Goal: Task Accomplishment & Management: Manage account settings

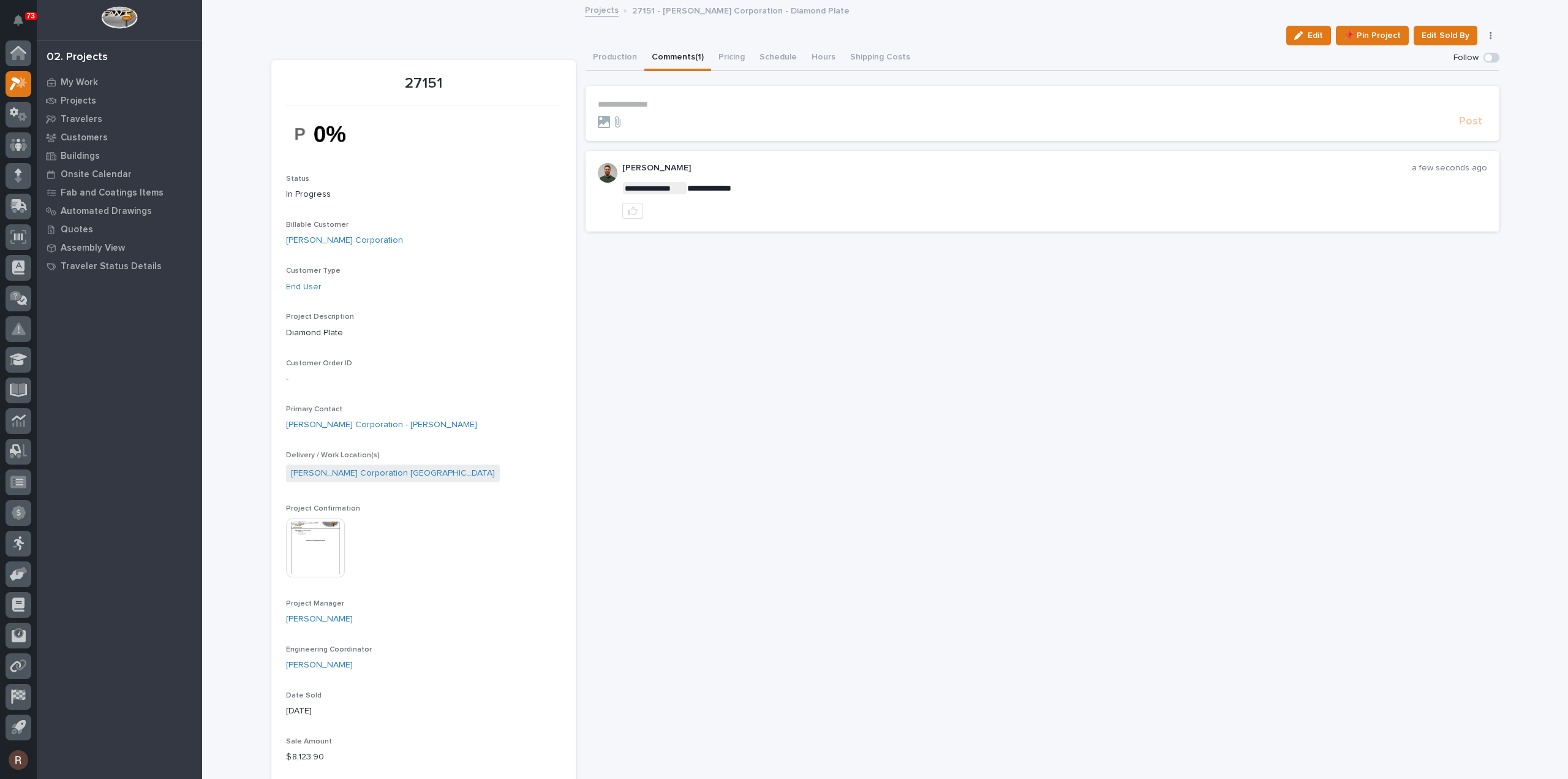
click at [632, 106] on p "**********" at bounding box center [1042, 104] width 890 height 10
click at [729, 106] on span "**********" at bounding box center [745, 105] width 145 height 9
click at [718, 101] on span "**********" at bounding box center [745, 105] width 145 height 9
click at [846, 100] on p "**********" at bounding box center [1042, 105] width 890 height 13
click at [1460, 128] on span "Post" at bounding box center [1471, 127] width 24 height 14
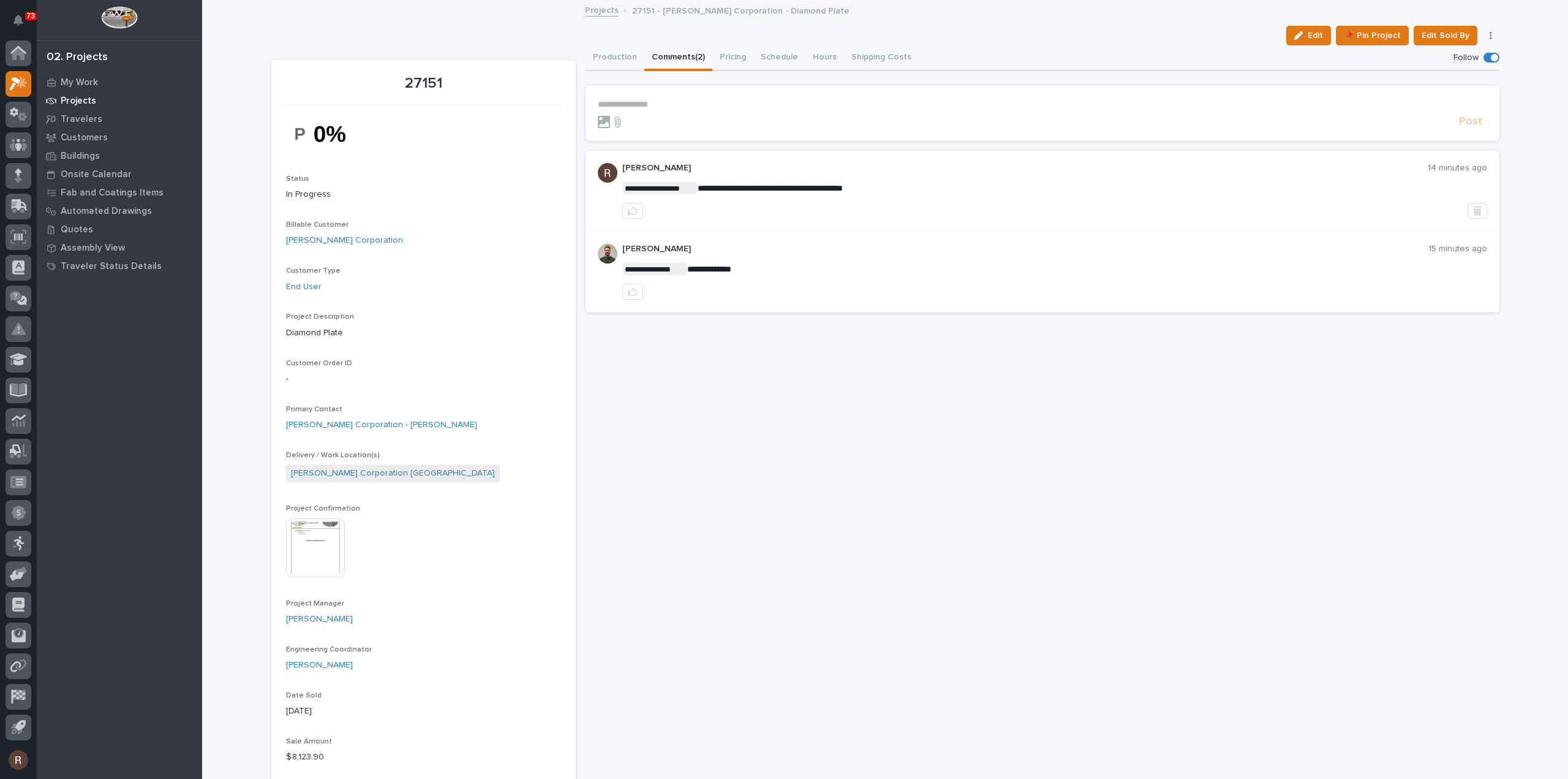
click at [79, 96] on p "Projects" at bounding box center [78, 101] width 35 height 11
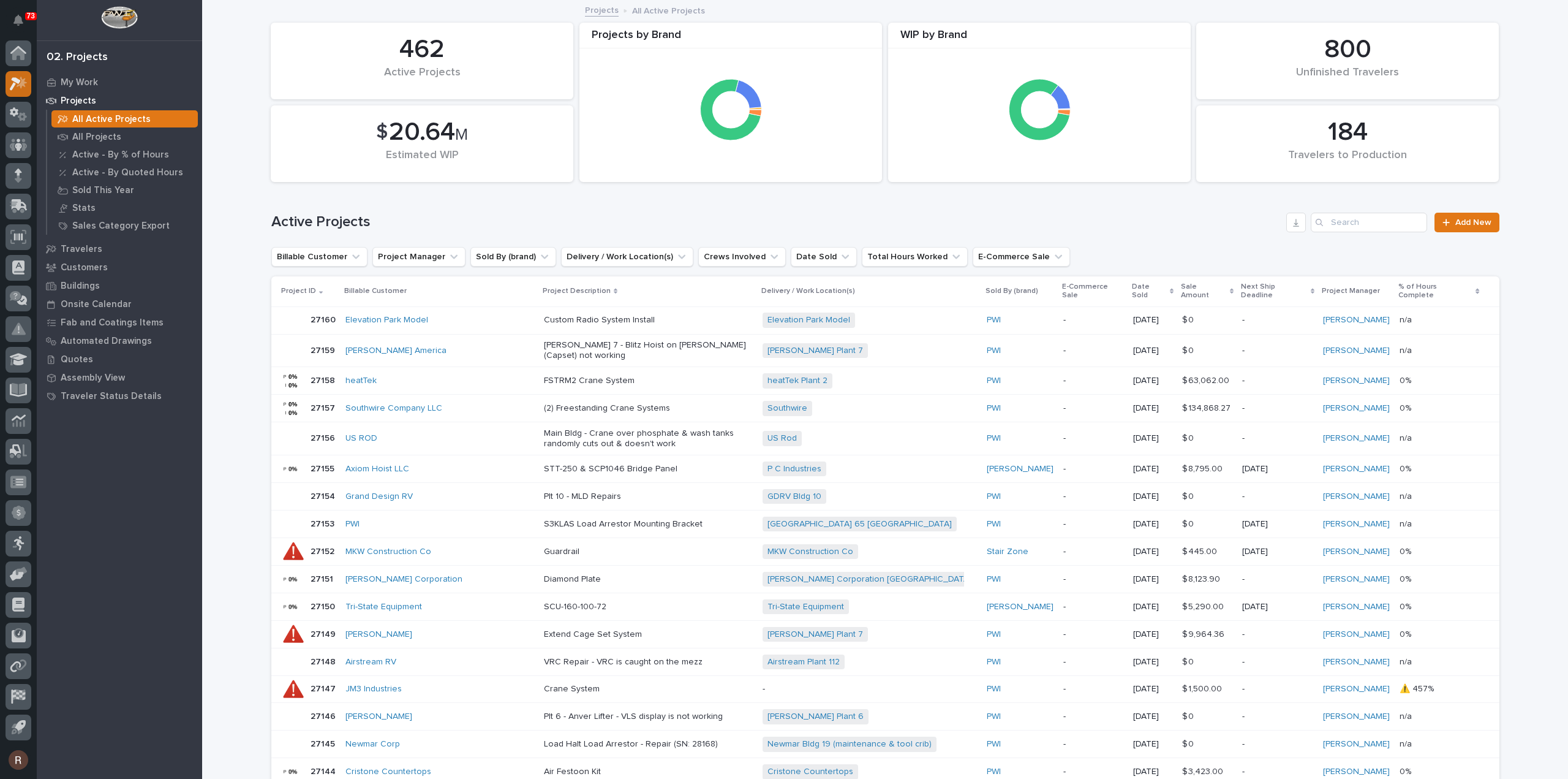
click at [16, 77] on icon at bounding box center [18, 84] width 18 height 14
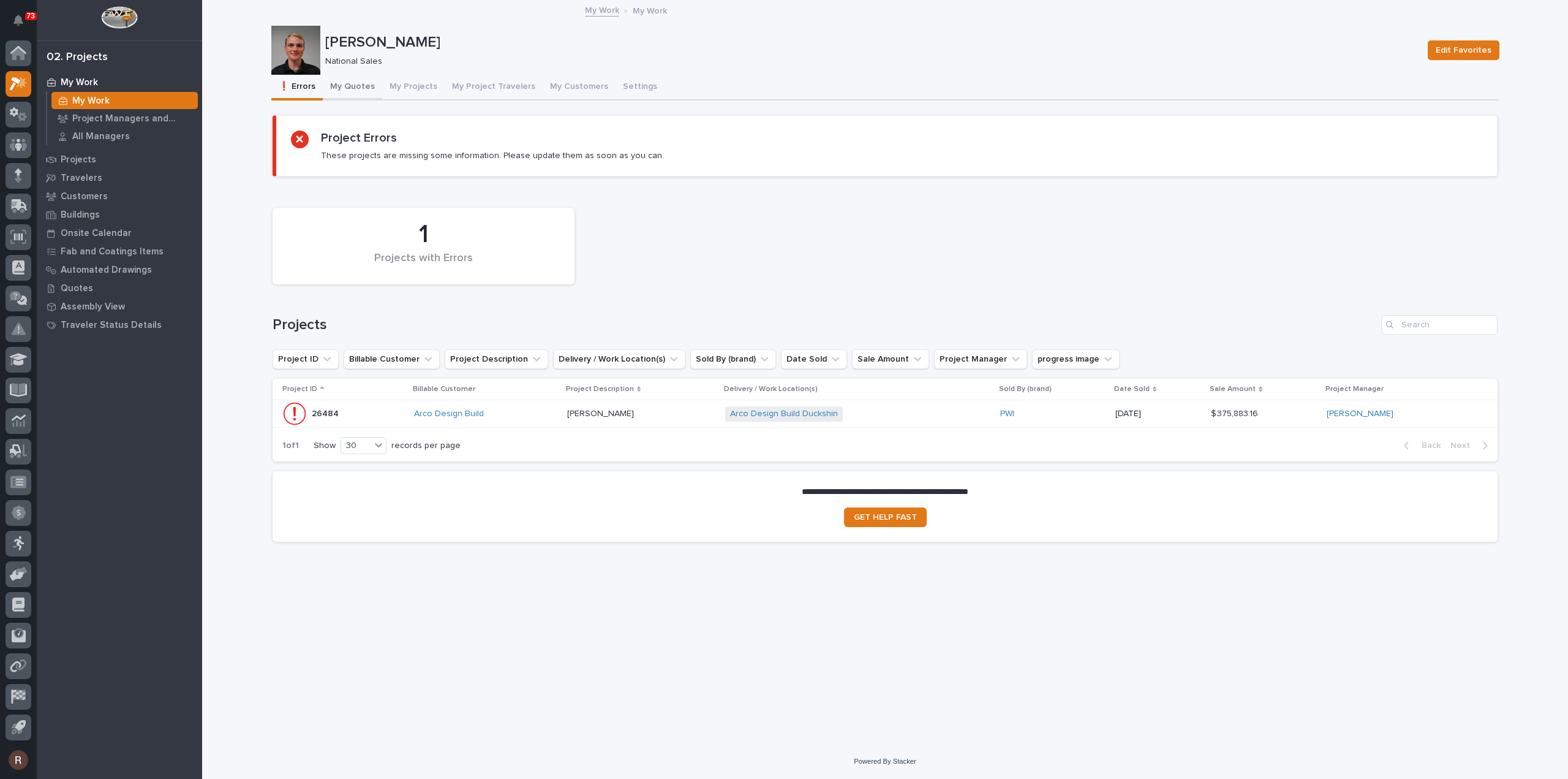
click at [355, 86] on button "My Quotes" at bounding box center [353, 87] width 60 height 26
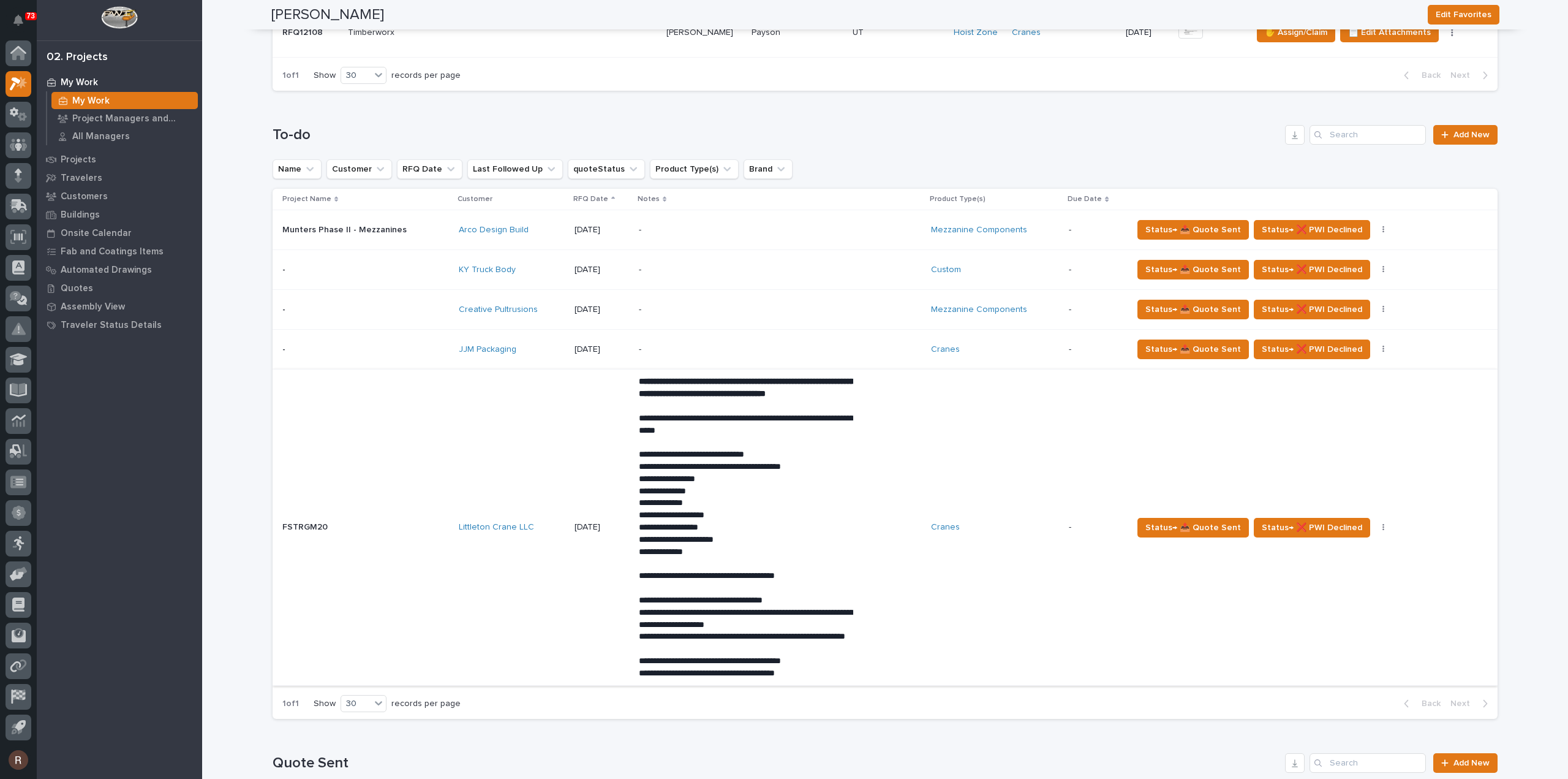
scroll to position [551, 0]
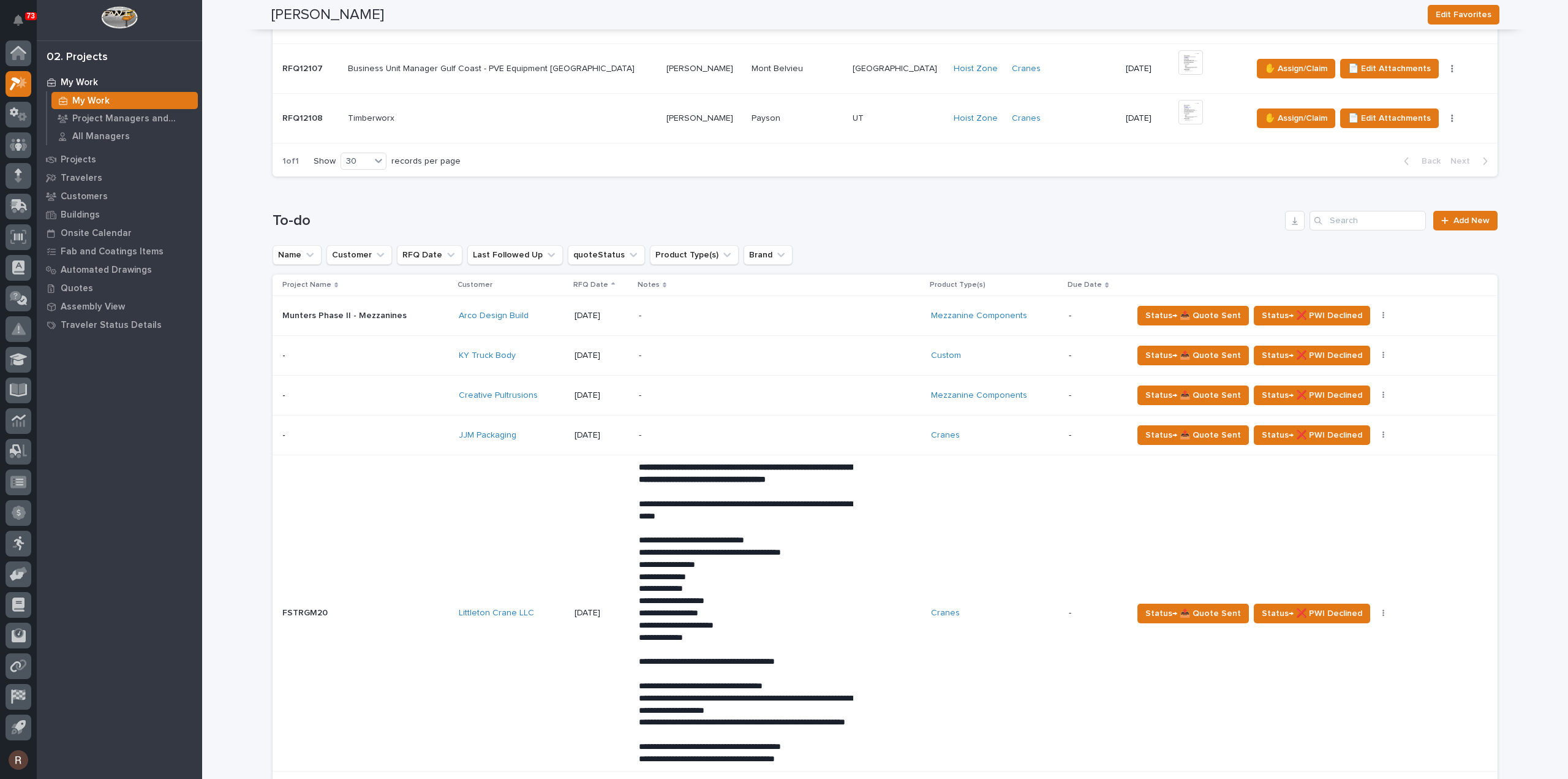
click at [535, 393] on div "Creative Pultrusions" at bounding box center [511, 395] width 106 height 10
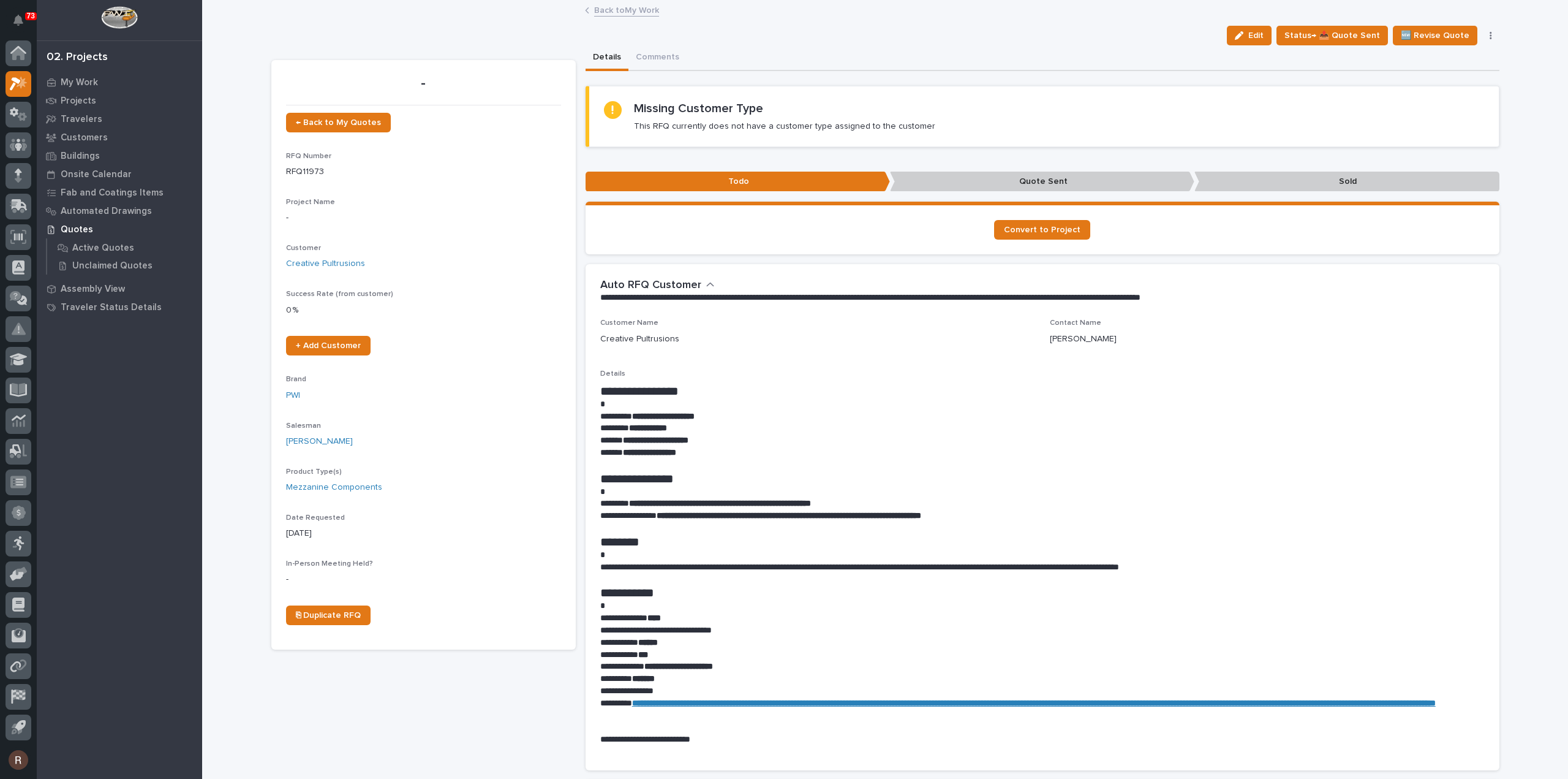
click at [1248, 32] on div "button" at bounding box center [1241, 35] width 13 height 9
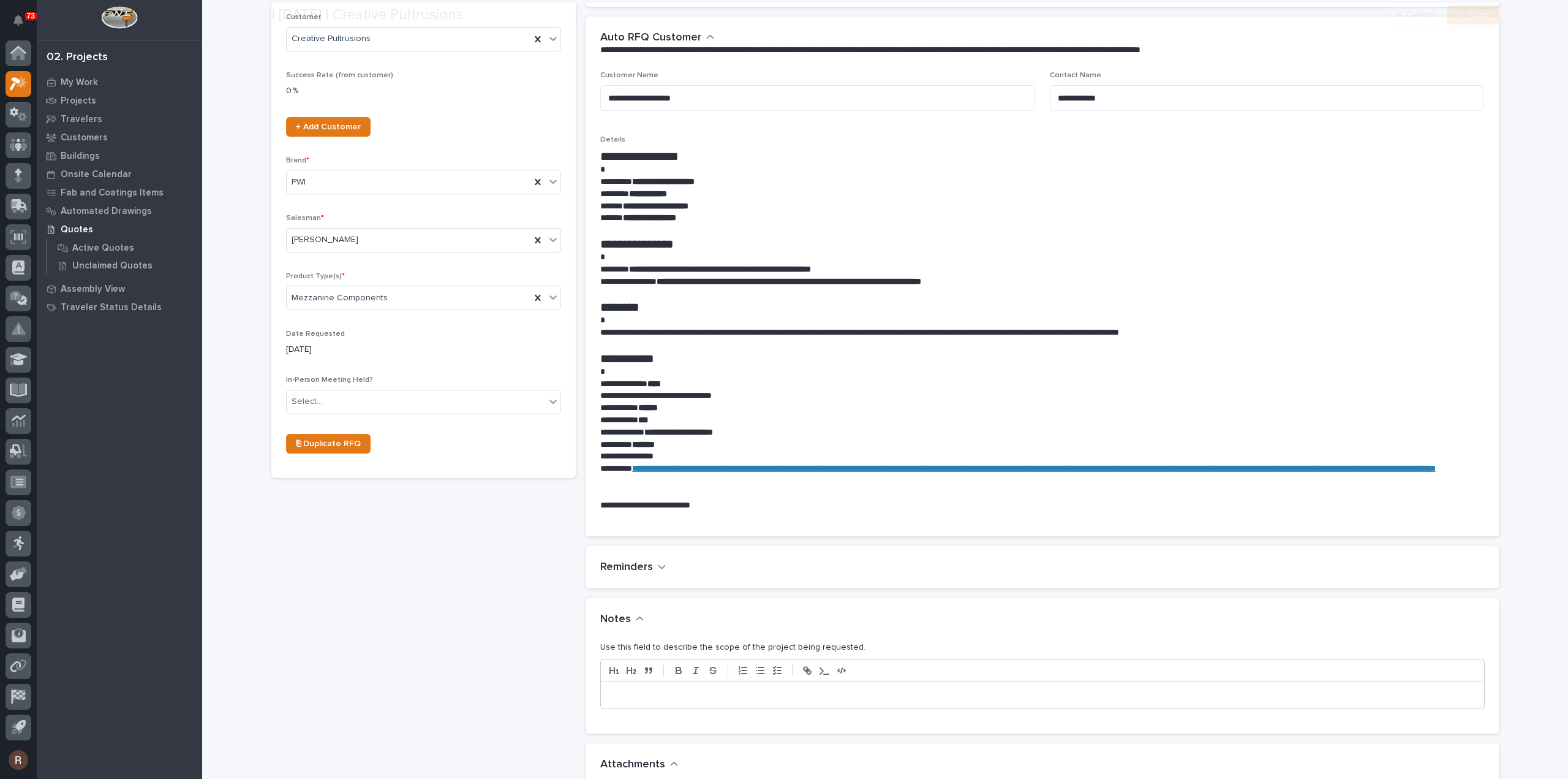
scroll to position [429, 0]
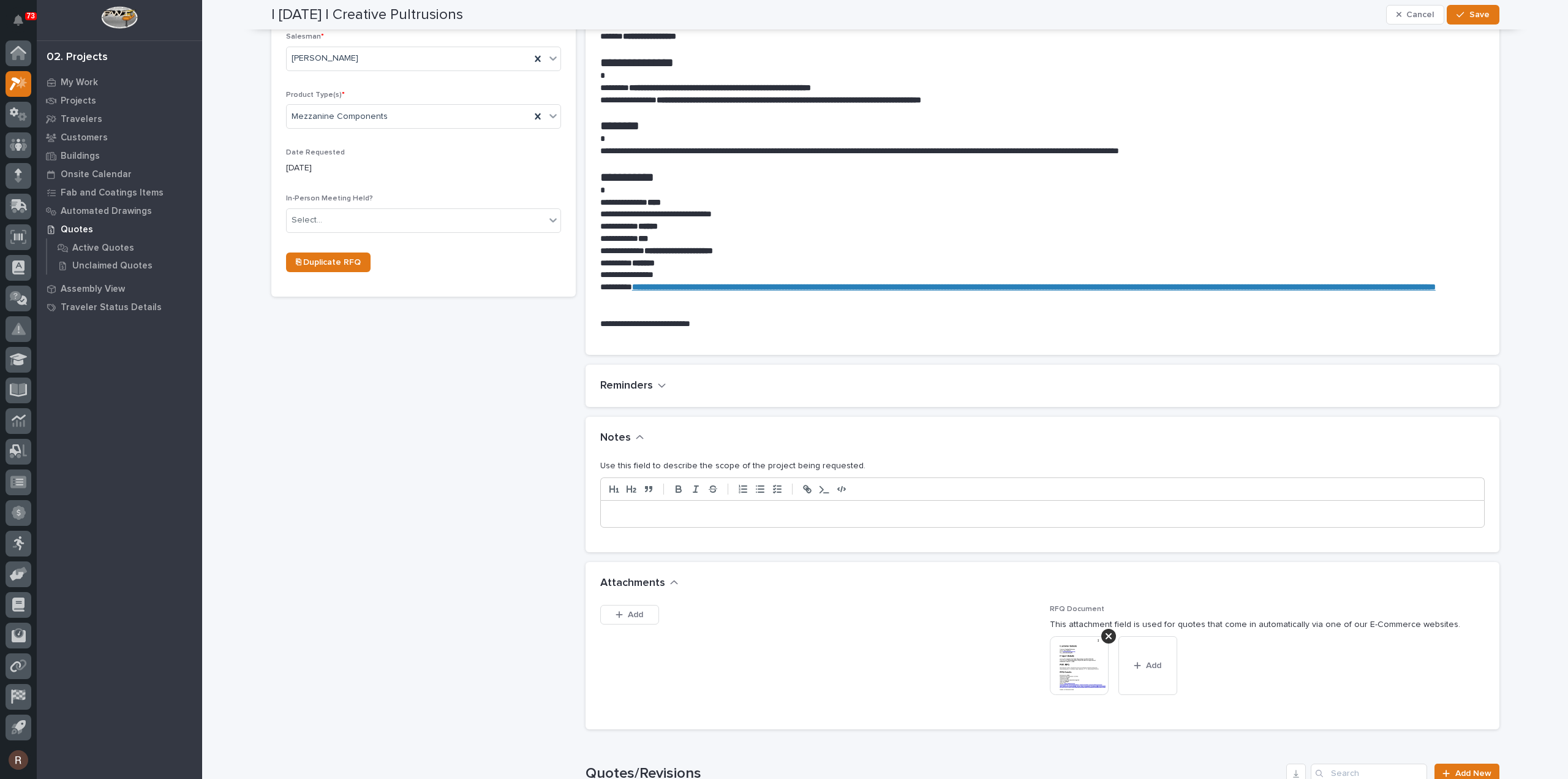
click at [666, 514] on p at bounding box center [1043, 514] width 865 height 13
click at [1475, 10] on span "Save" at bounding box center [1480, 15] width 20 height 11
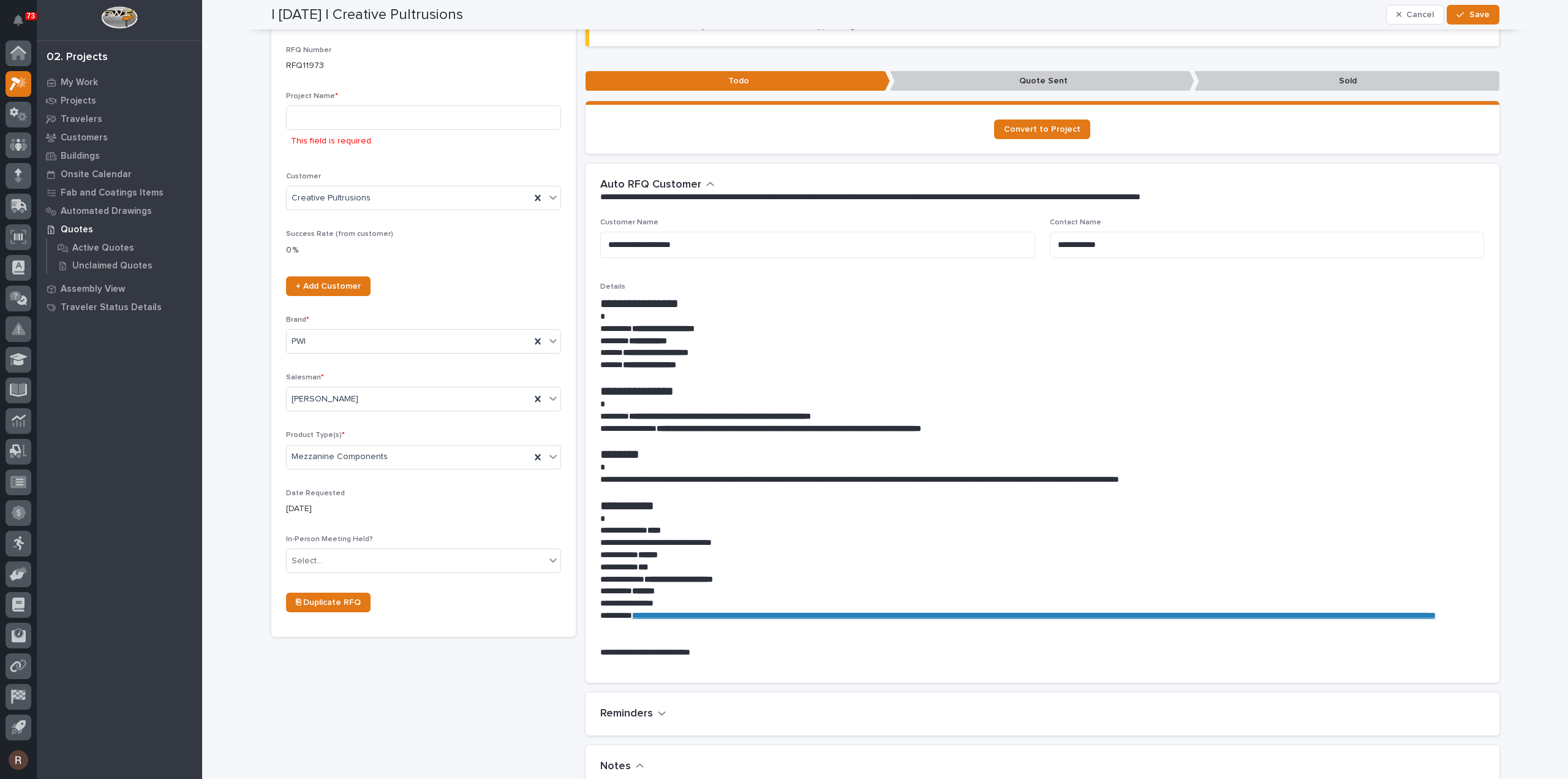
scroll to position [24, 0]
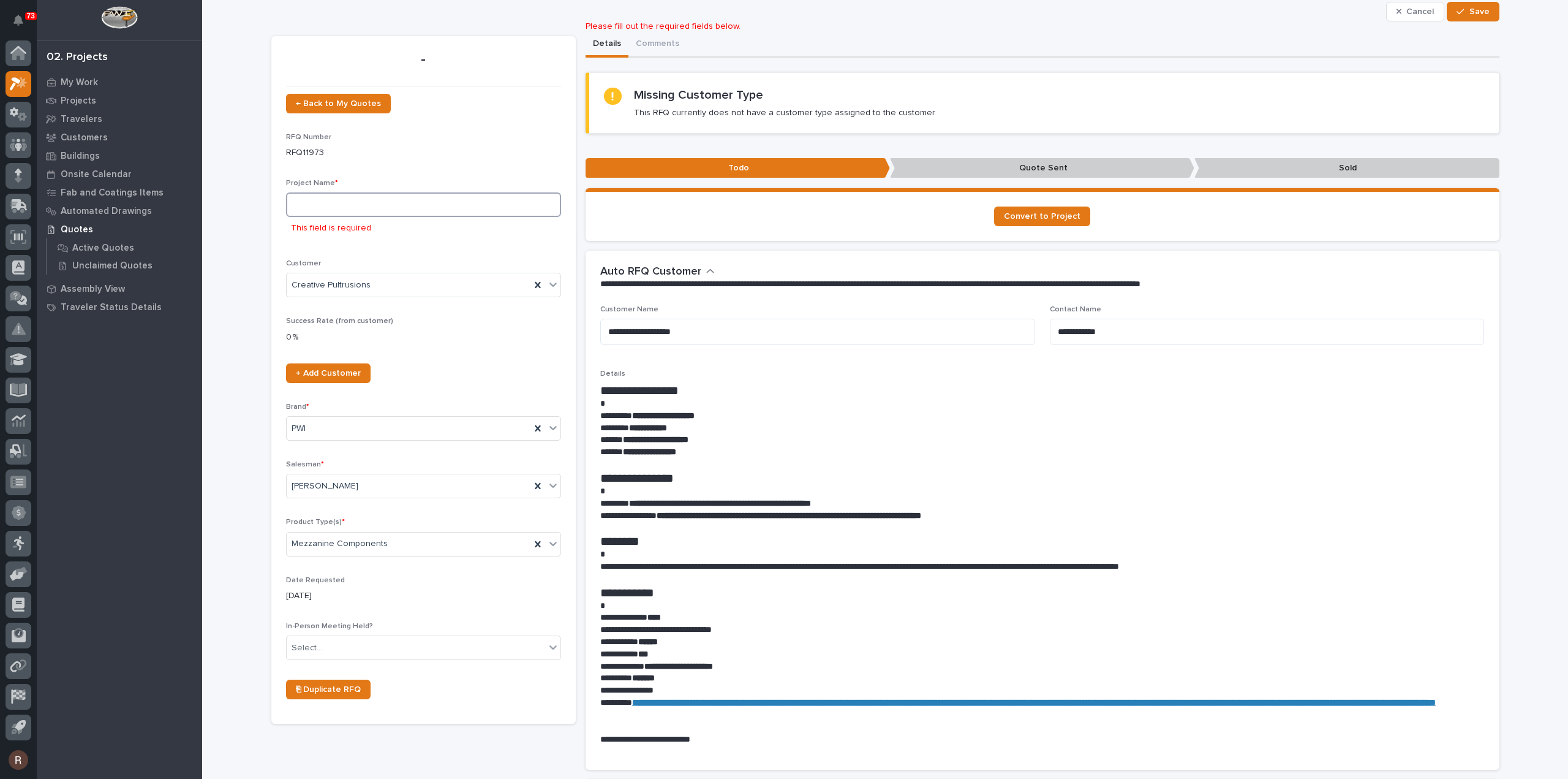
click at [327, 202] on input at bounding box center [423, 204] width 275 height 24
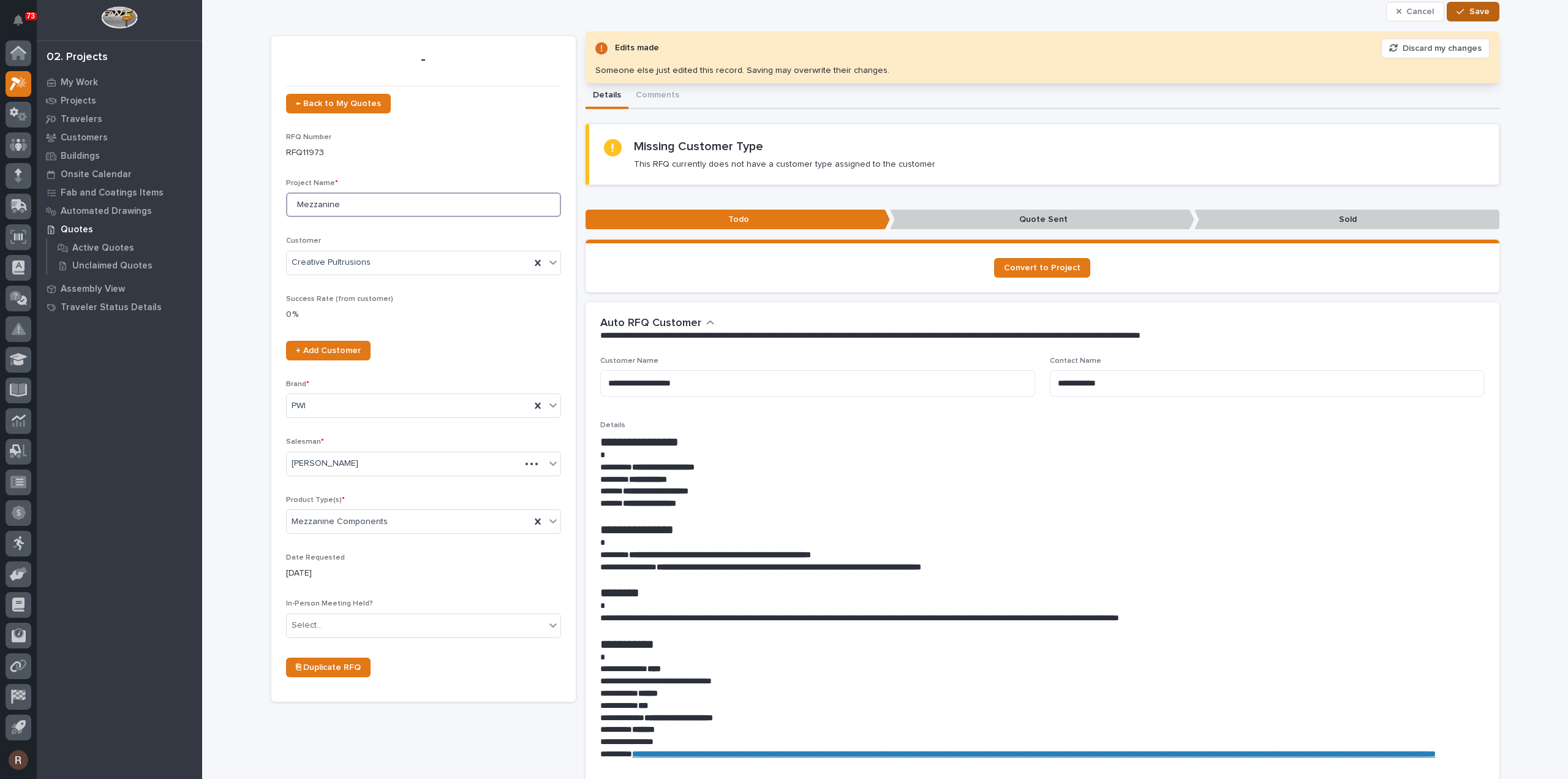
type input "Mezzanine"
click at [1467, 18] on button "Save" at bounding box center [1473, 11] width 52 height 20
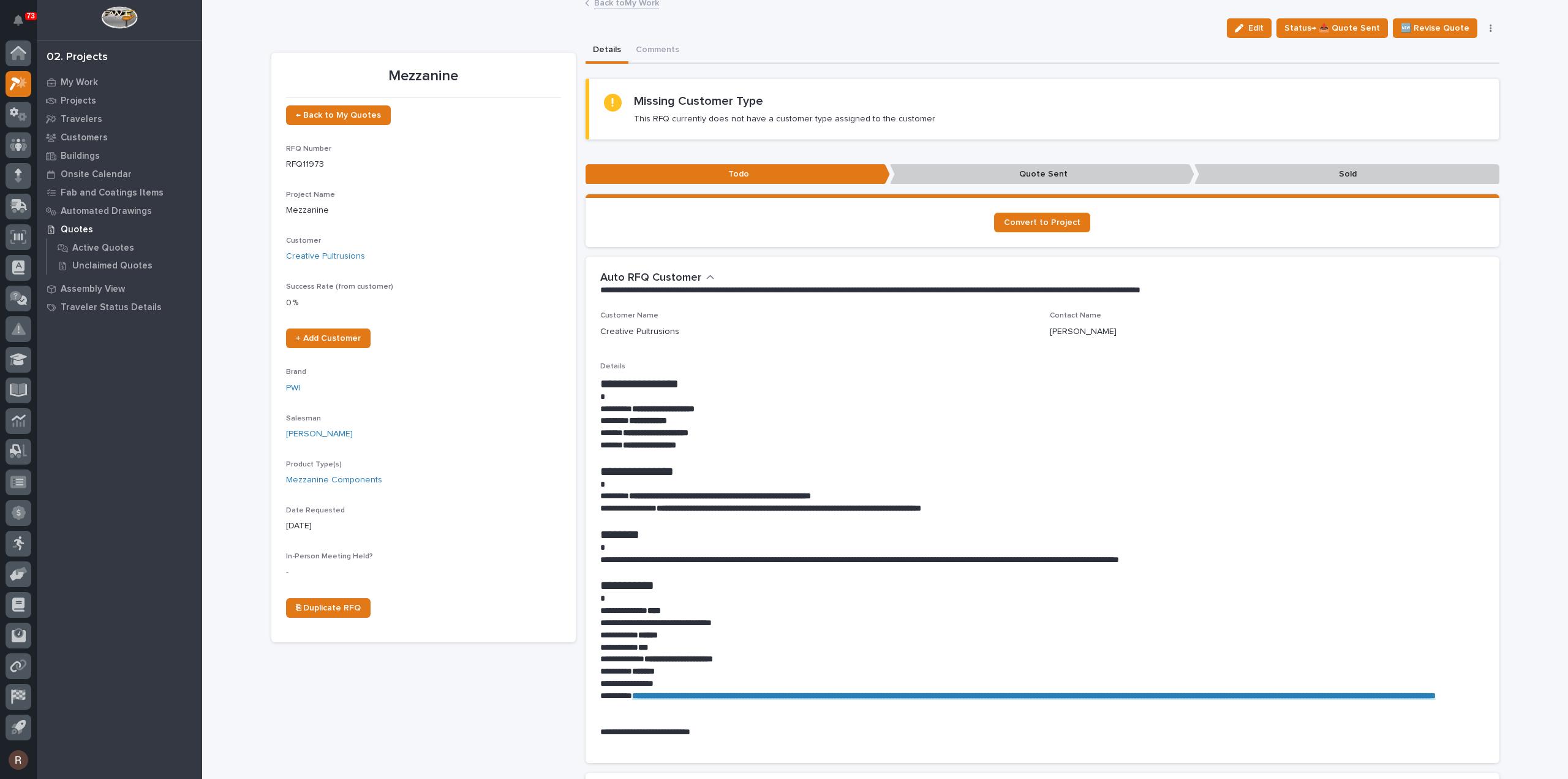
scroll to position [0, 0]
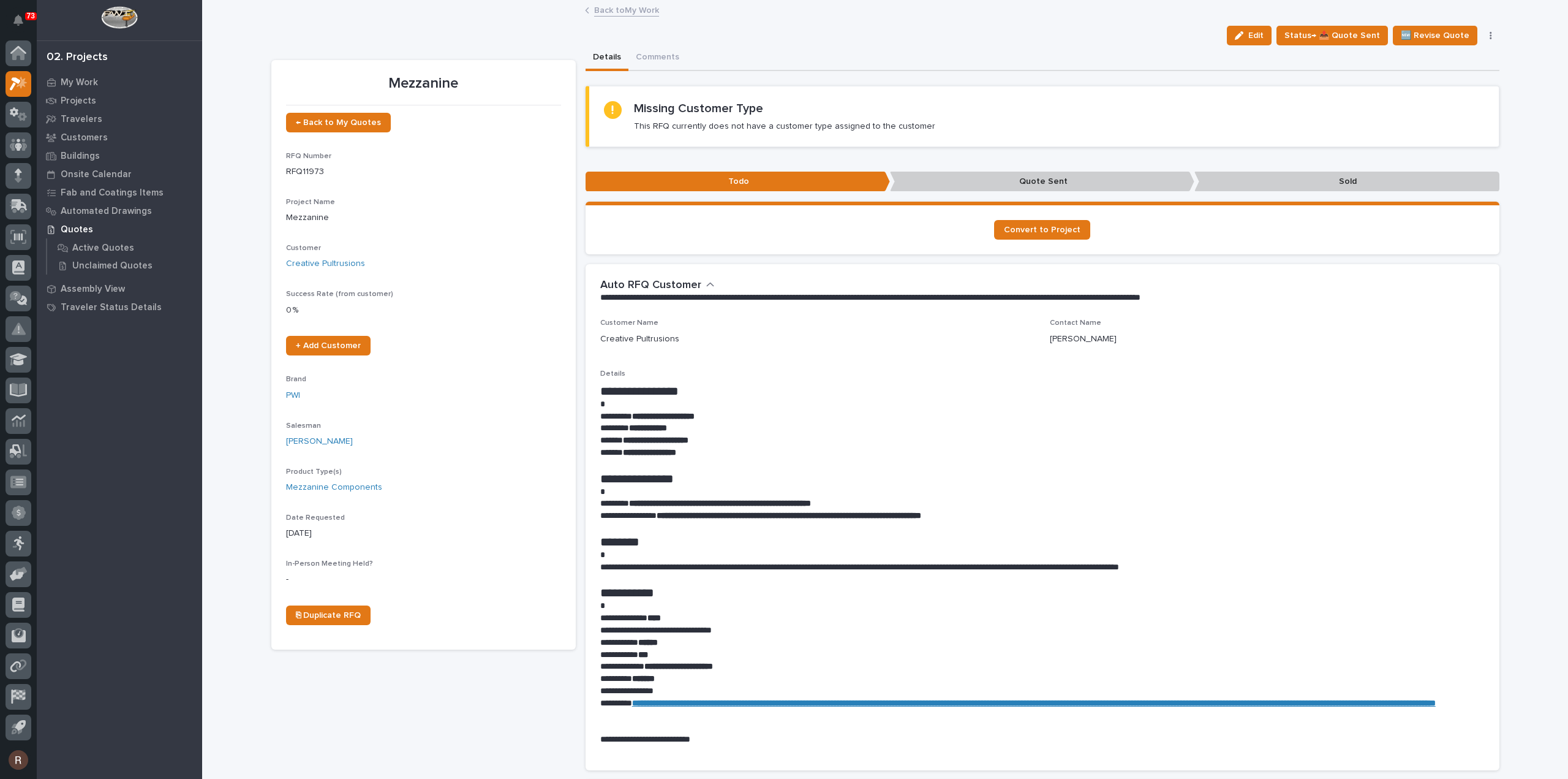
click at [621, 16] on div "Back to My Work" at bounding box center [885, 11] width 612 height 17
click at [619, 13] on link "Back to My Work" at bounding box center [627, 9] width 65 height 14
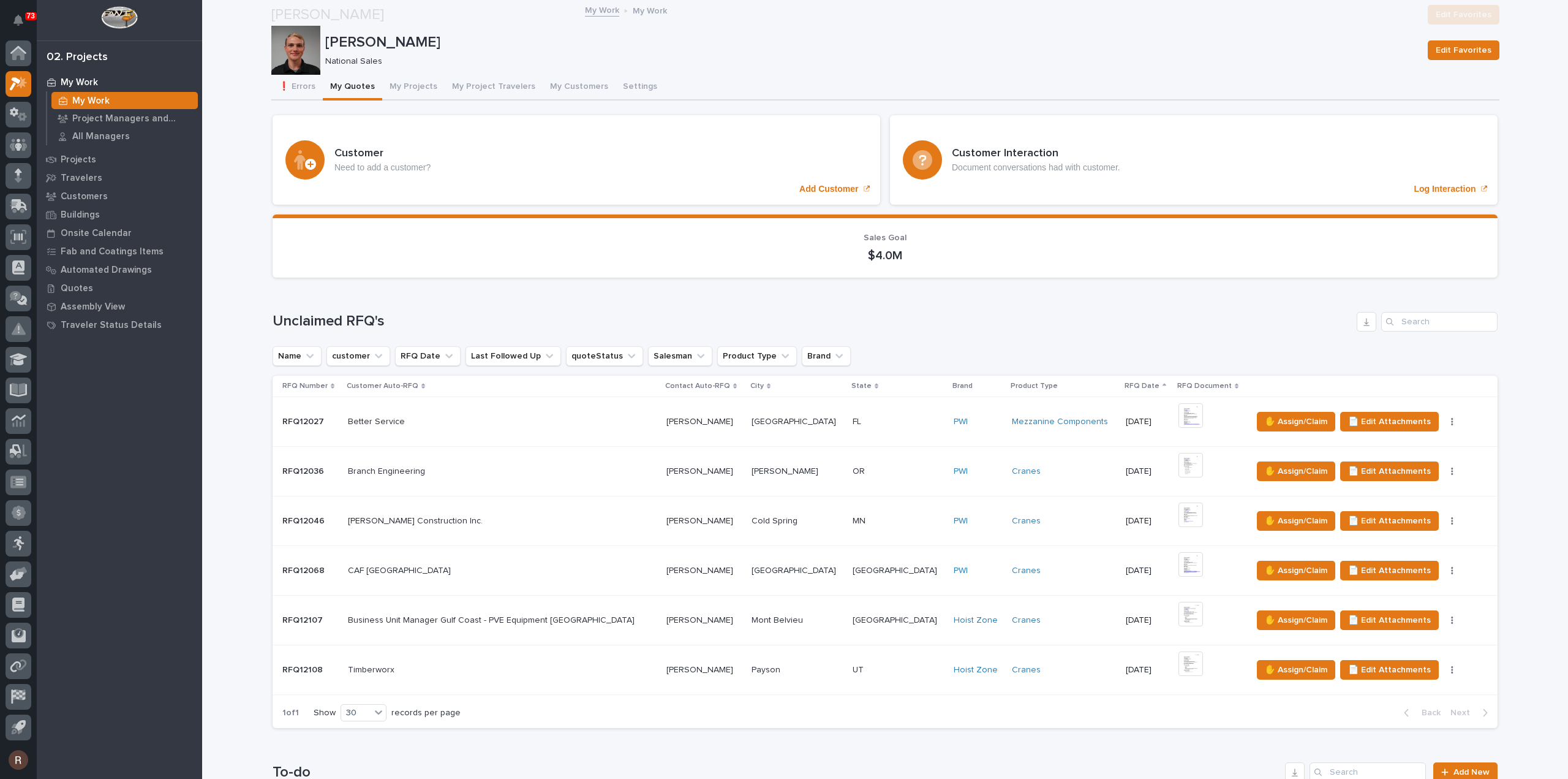
scroll to position [490, 0]
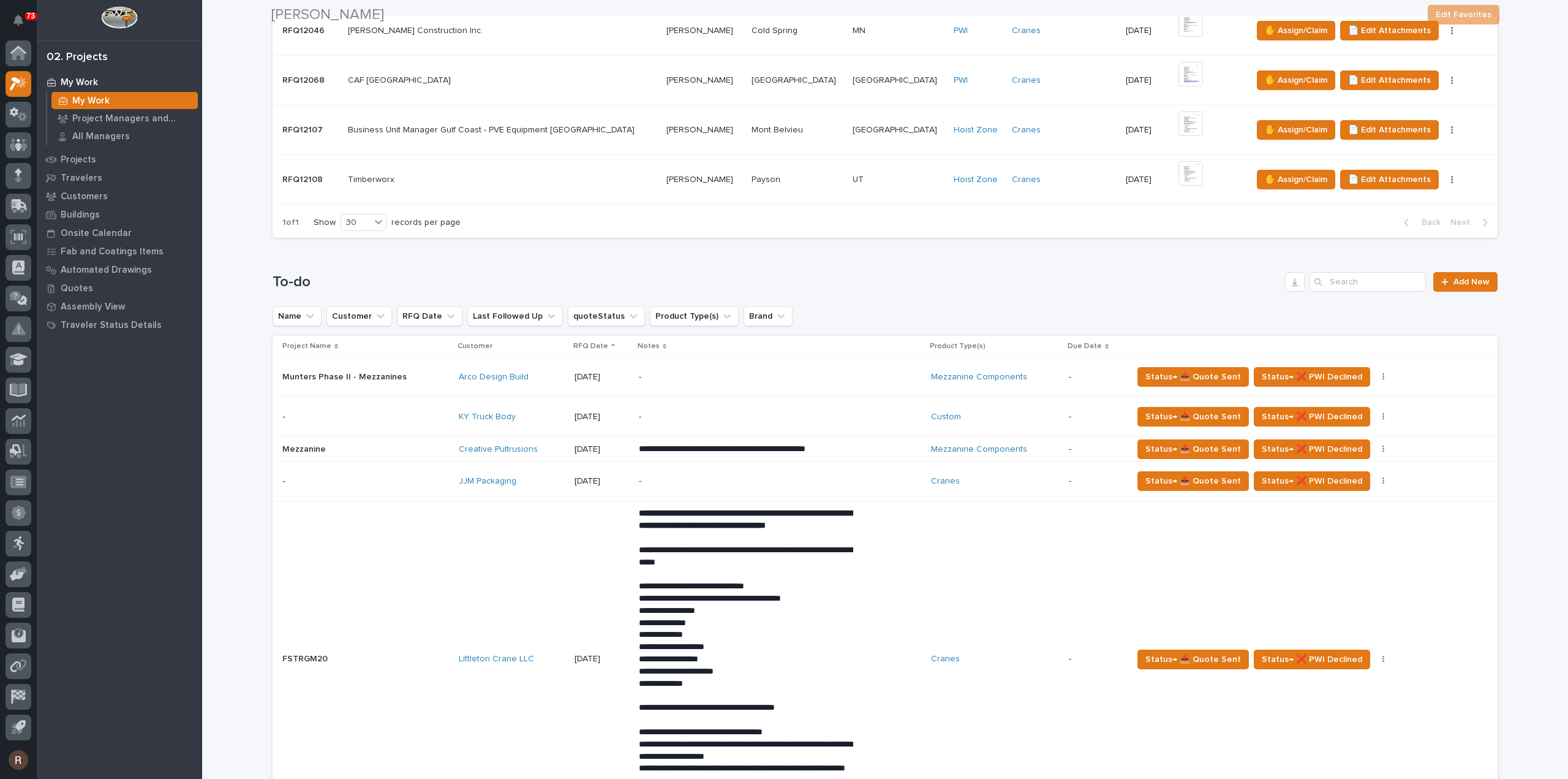
click at [660, 489] on div "-" at bounding box center [746, 481] width 214 height 27
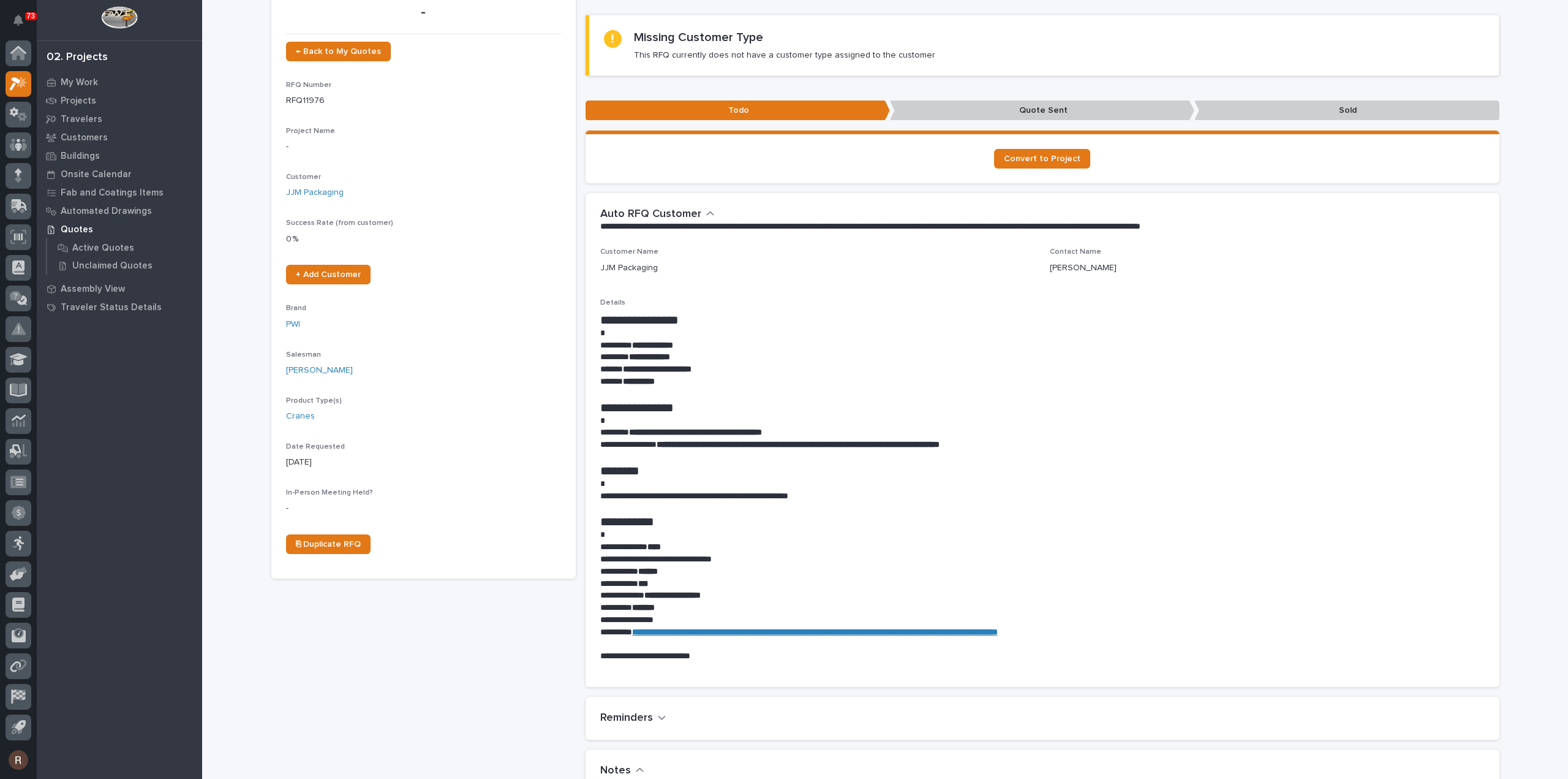
scroll to position [123, 0]
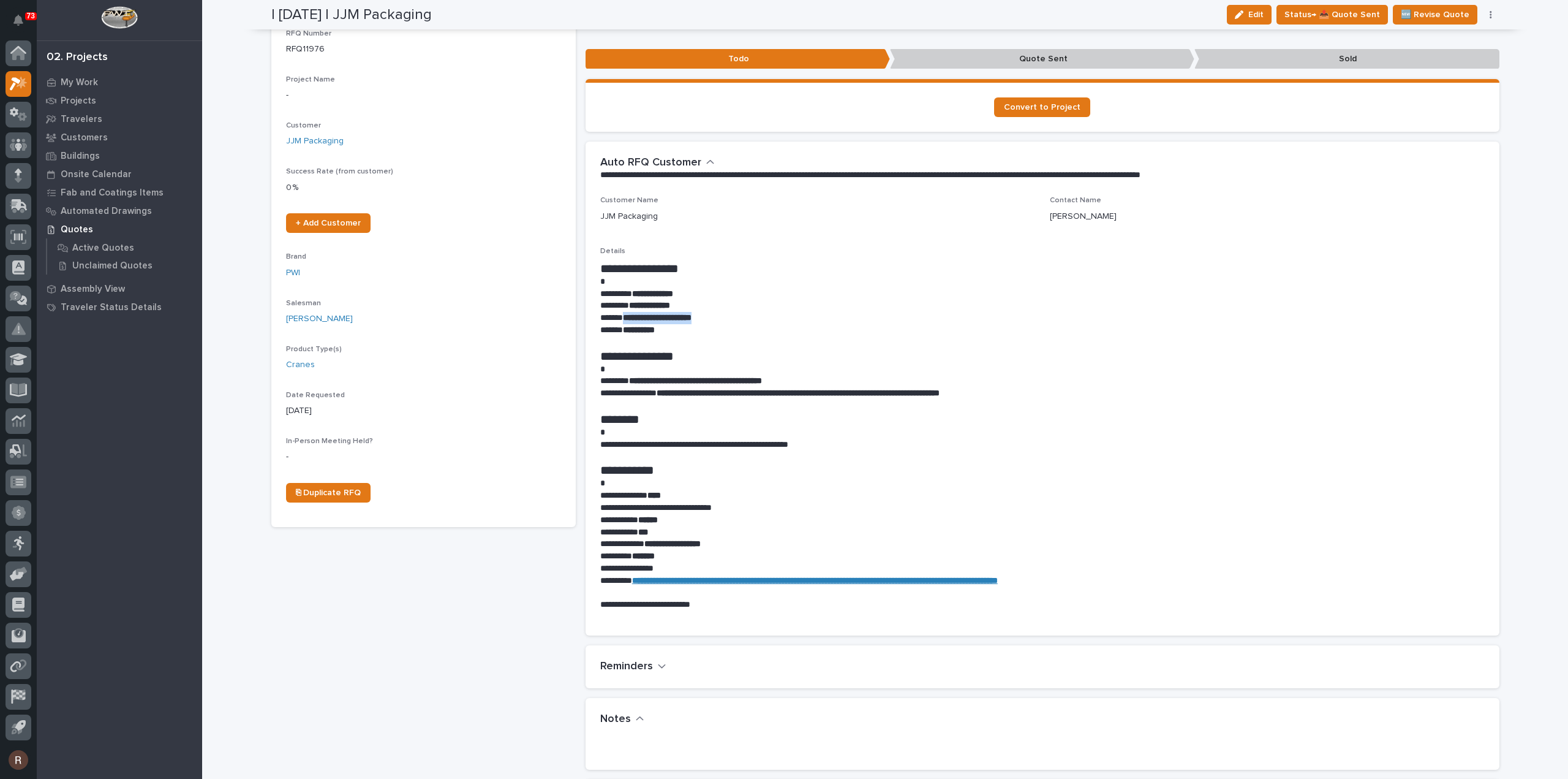
drag, startPoint x: 621, startPoint y: 316, endPoint x: 717, endPoint y: 320, distance: 96.1
click at [692, 320] on strong "**********" at bounding box center [656, 317] width 68 height 9
copy strong "**********"
drag, startPoint x: 632, startPoint y: 379, endPoint x: 815, endPoint y: 383, distance: 183.0
click at [815, 383] on p "**********" at bounding box center [1043, 381] width 885 height 13
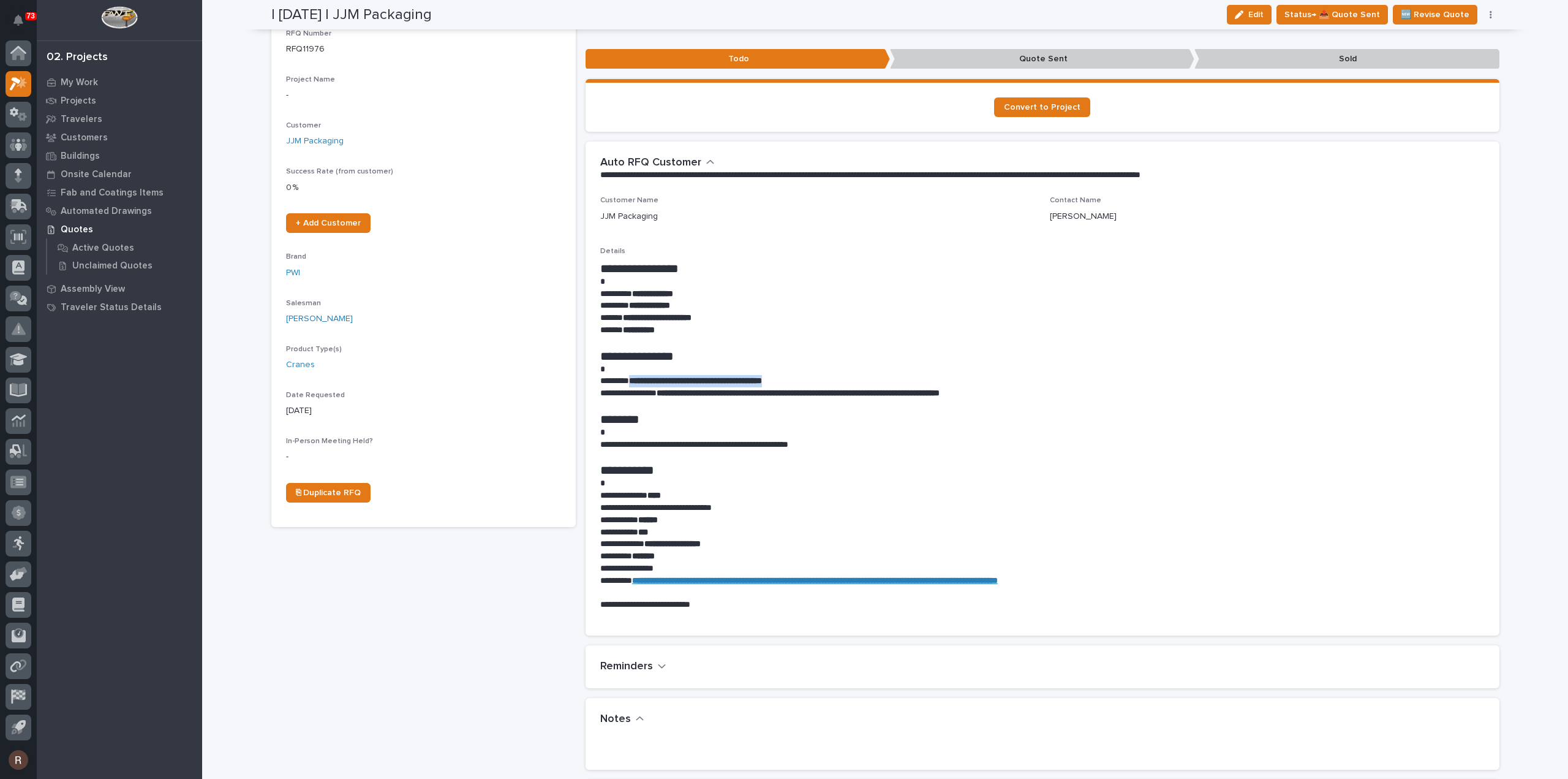
copy strong "**********"
click at [1255, 10] on span "Edit" at bounding box center [1256, 15] width 16 height 11
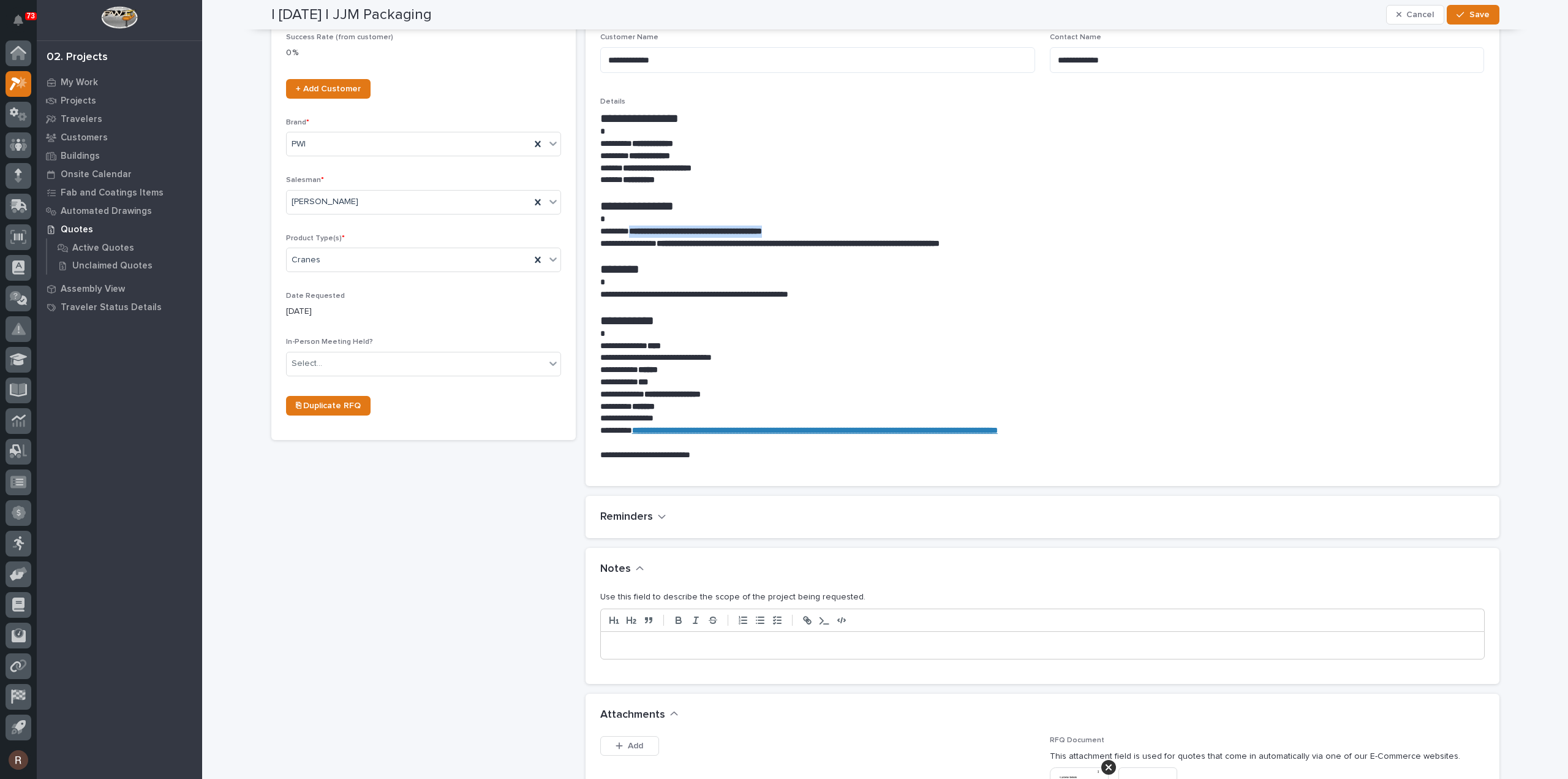
scroll to position [357, 0]
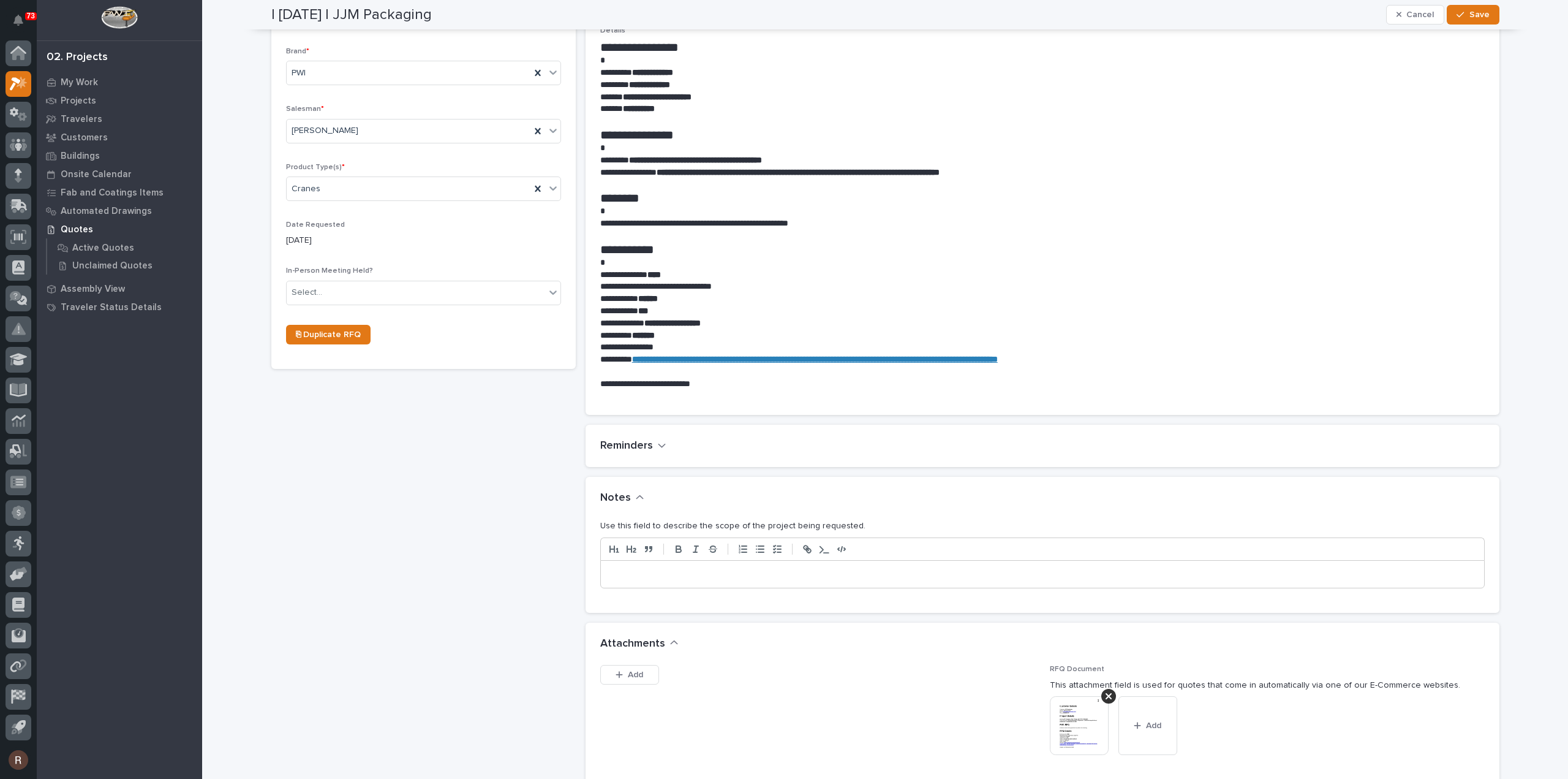
click at [645, 567] on div at bounding box center [1042, 574] width 883 height 27
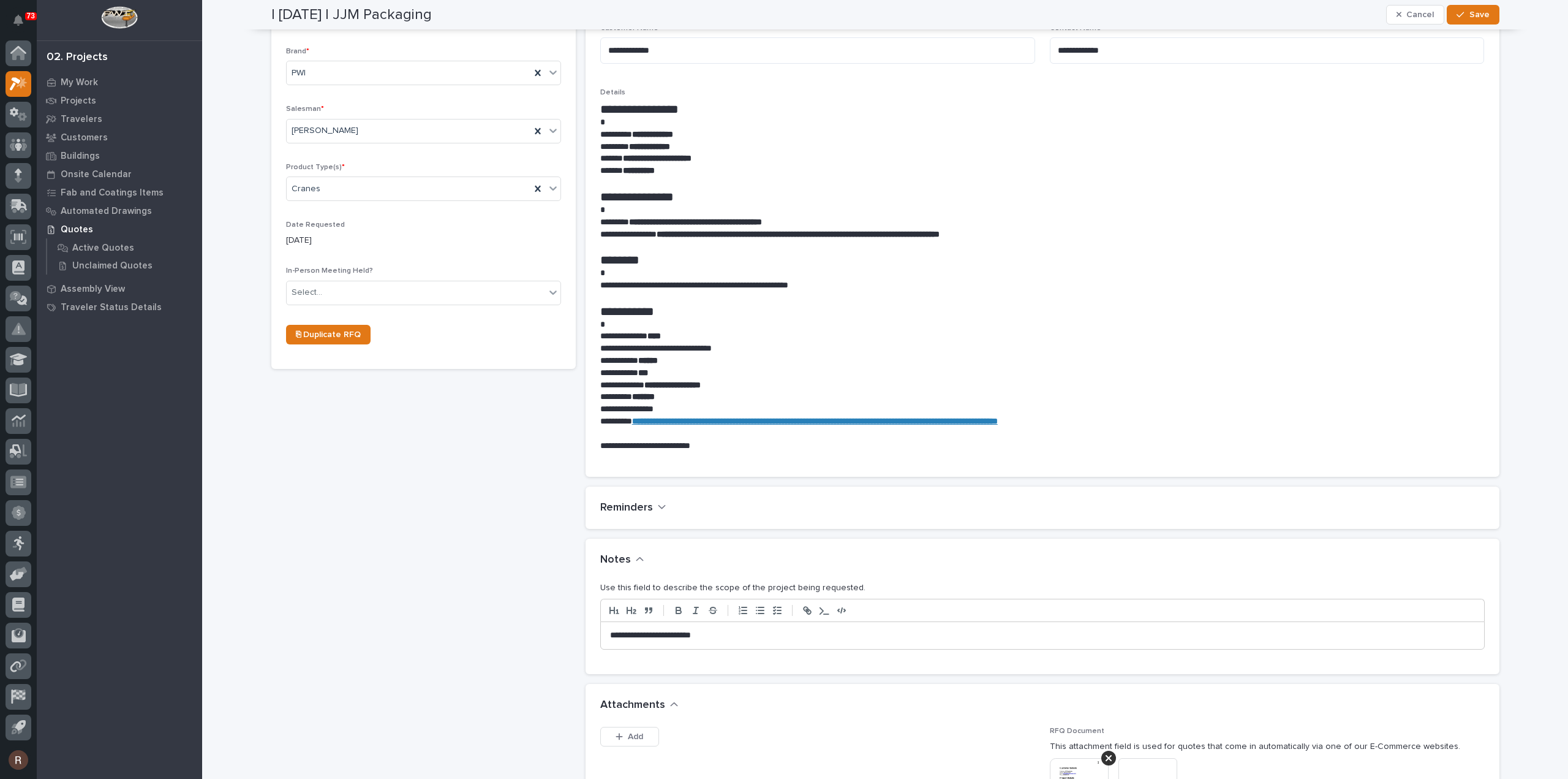
scroll to position [419, 0]
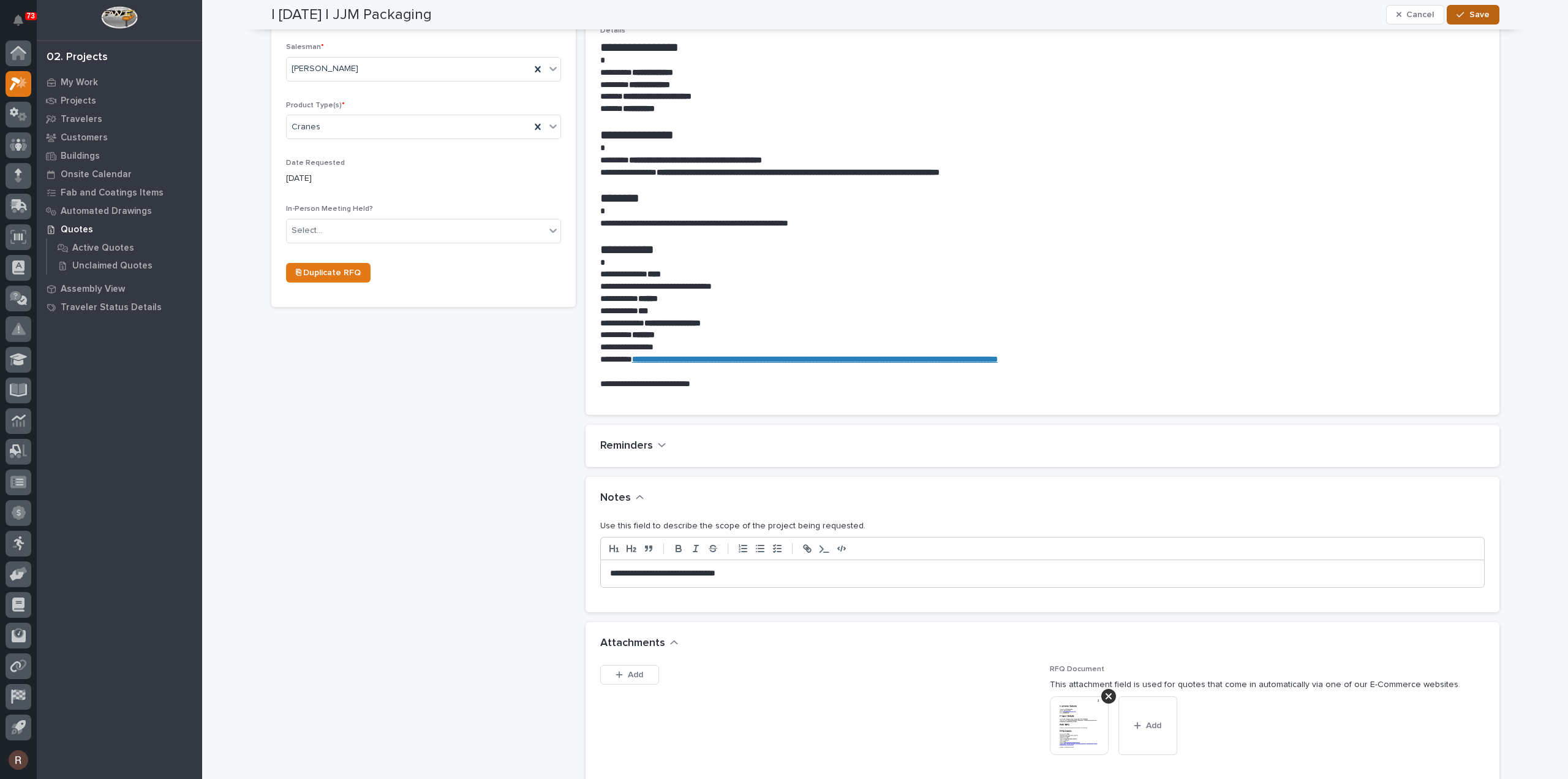
click at [1459, 12] on icon "button" at bounding box center [1460, 14] width 7 height 9
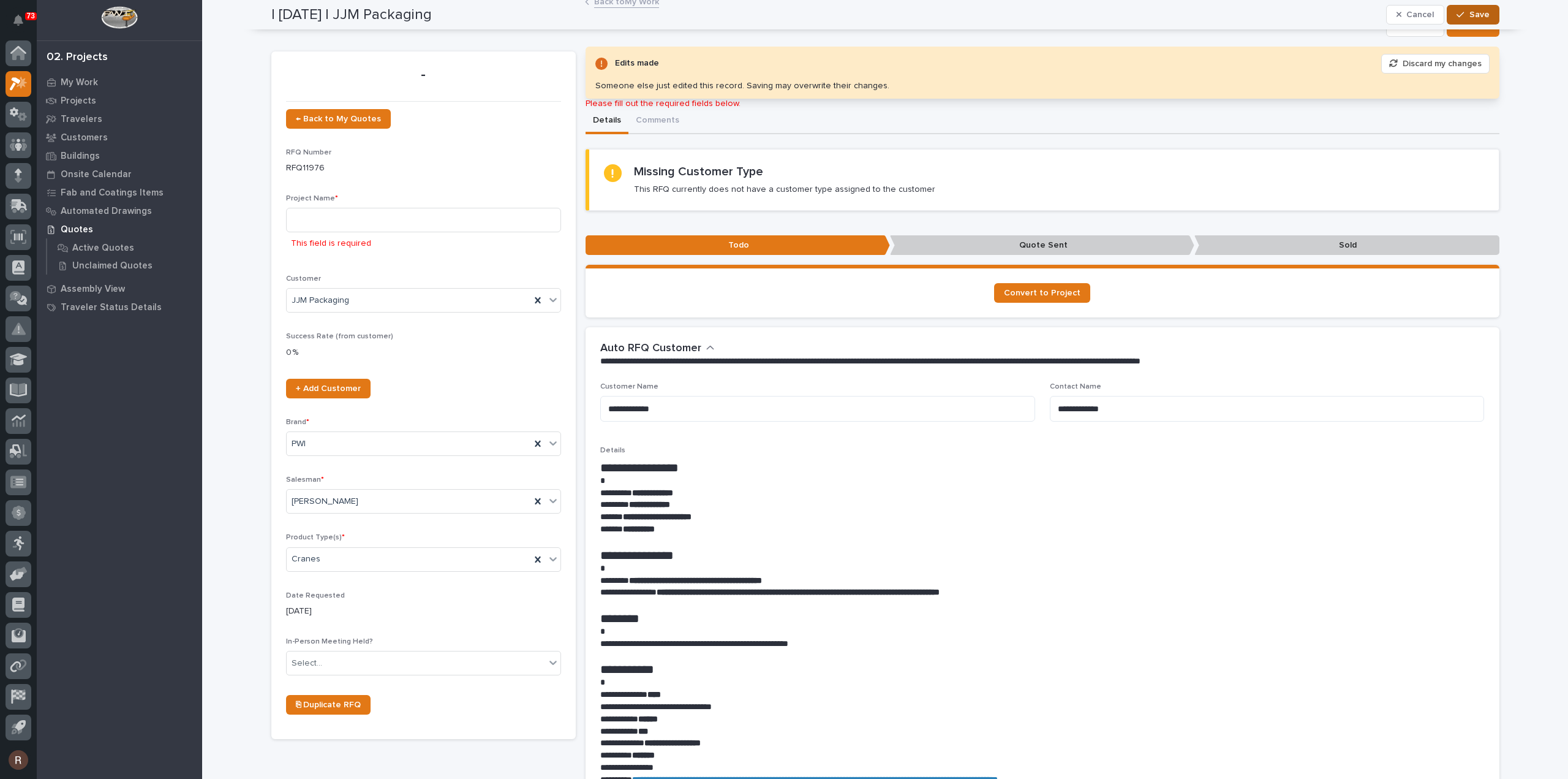
scroll to position [0, 0]
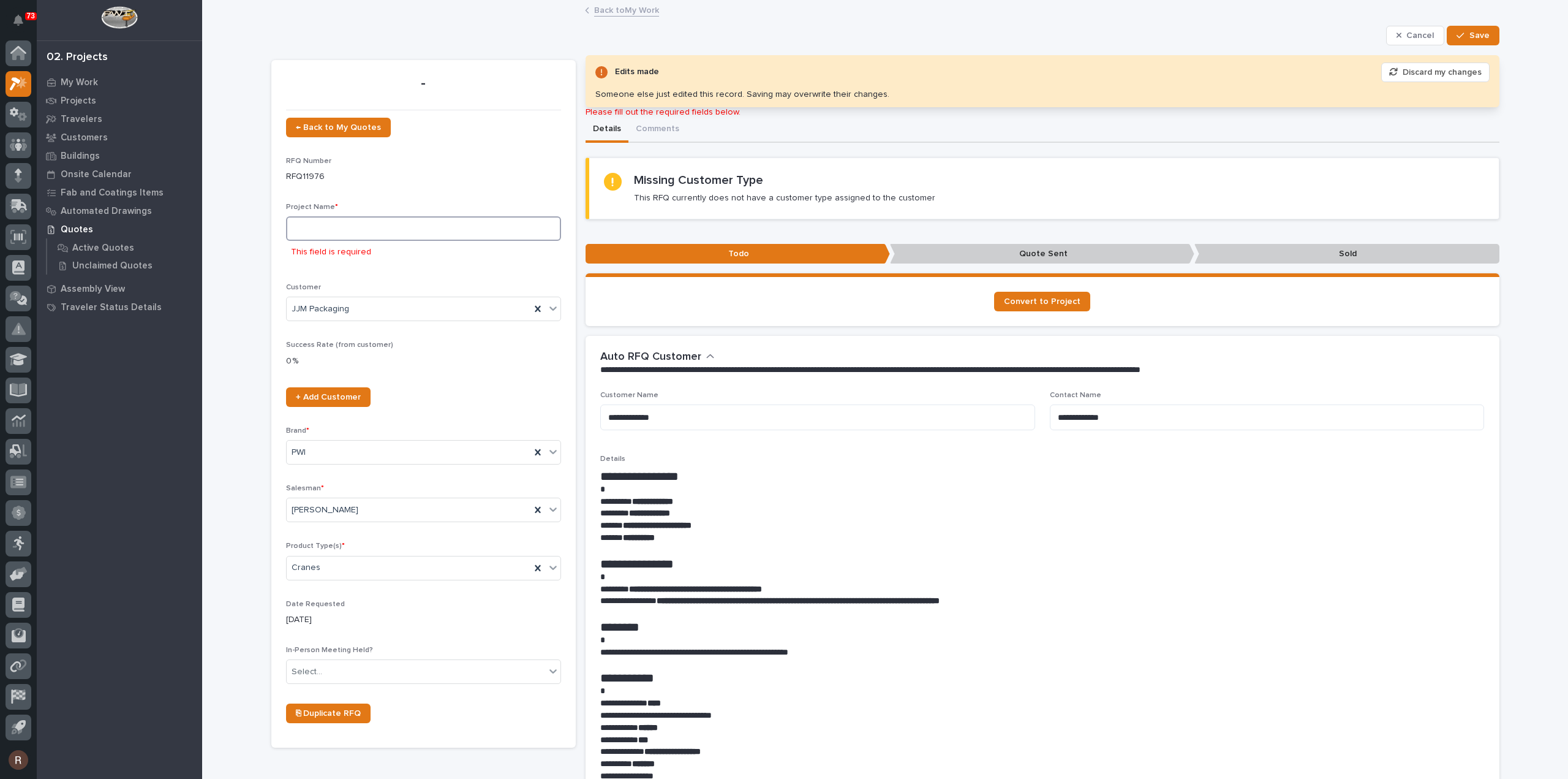
click at [336, 235] on input at bounding box center [423, 228] width 275 height 24
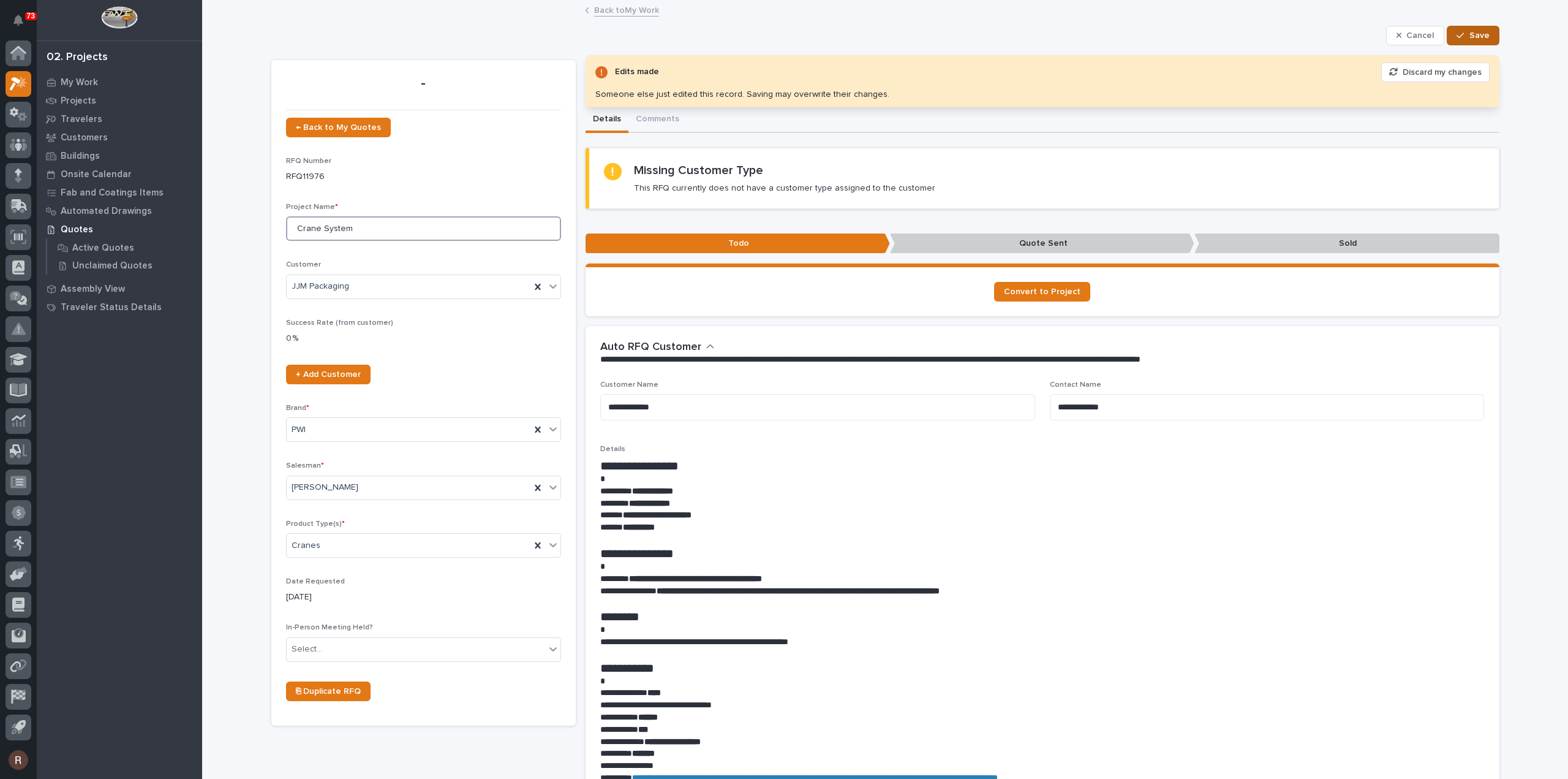
type input "Crane System"
click at [1462, 31] on div "button" at bounding box center [1463, 35] width 13 height 9
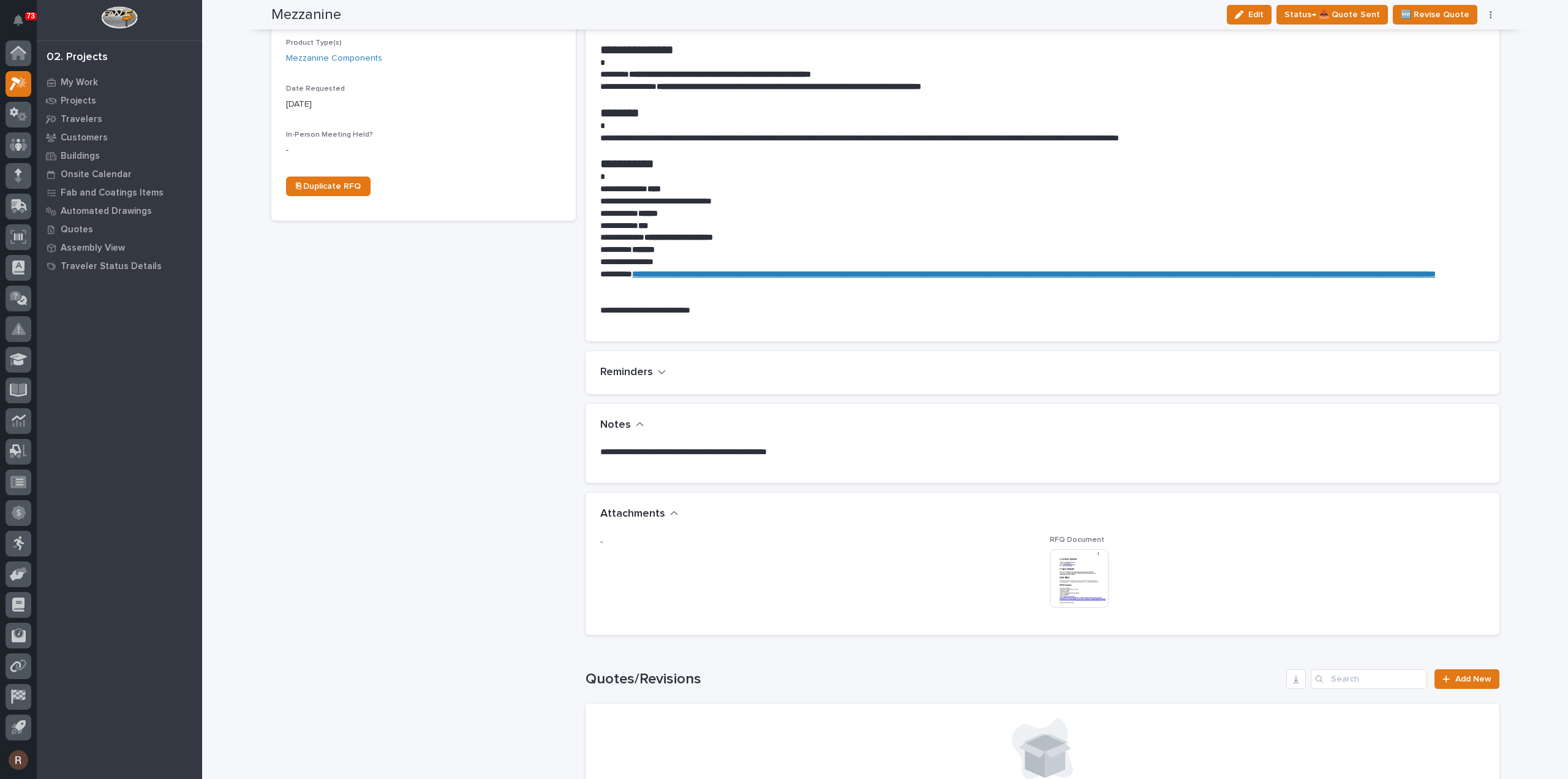
scroll to position [306, 0]
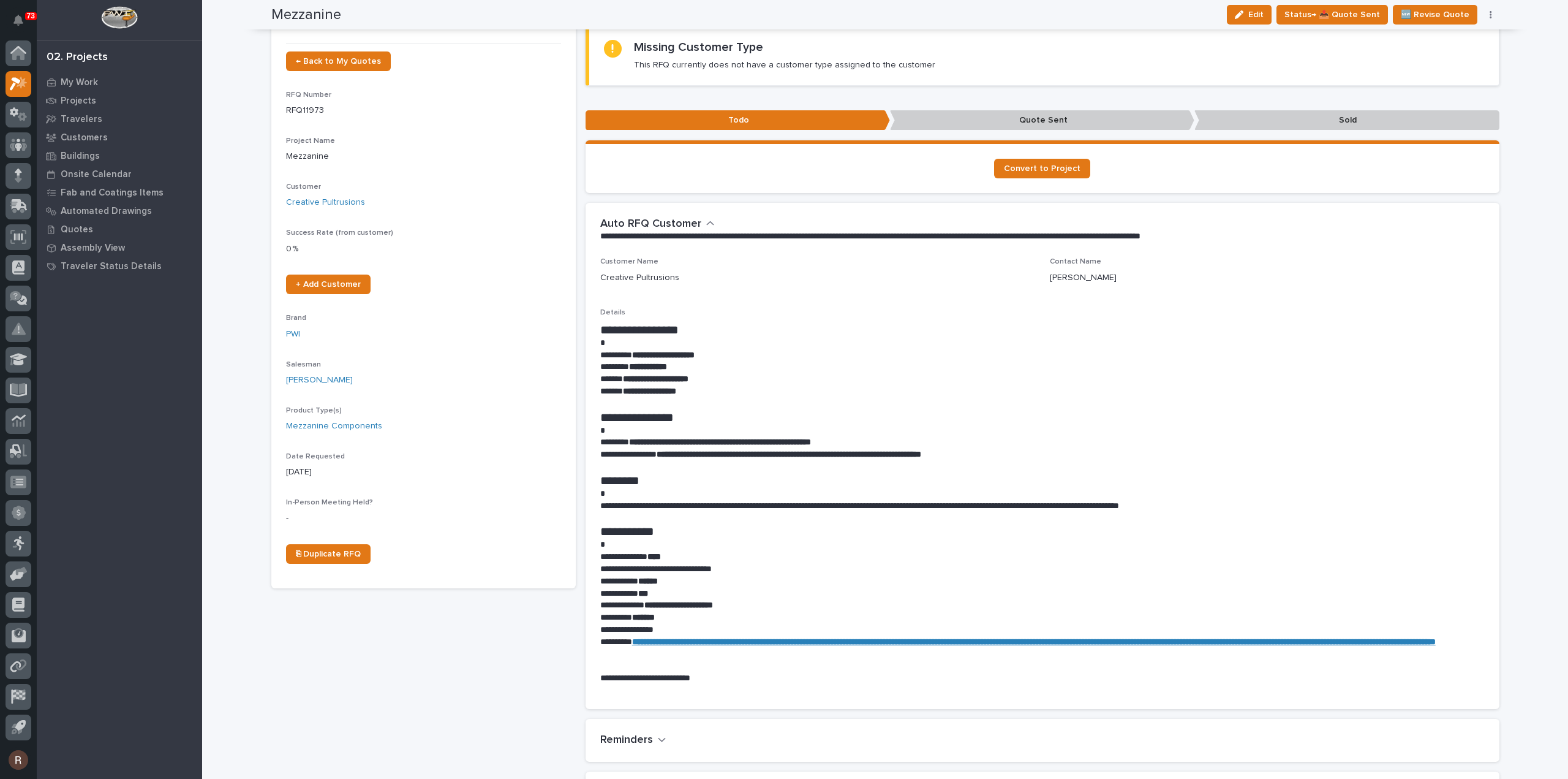
drag, startPoint x: 1252, startPoint y: 21, endPoint x: 816, endPoint y: 452, distance: 613.1
click at [1252, 21] on button "Edit" at bounding box center [1249, 14] width 45 height 20
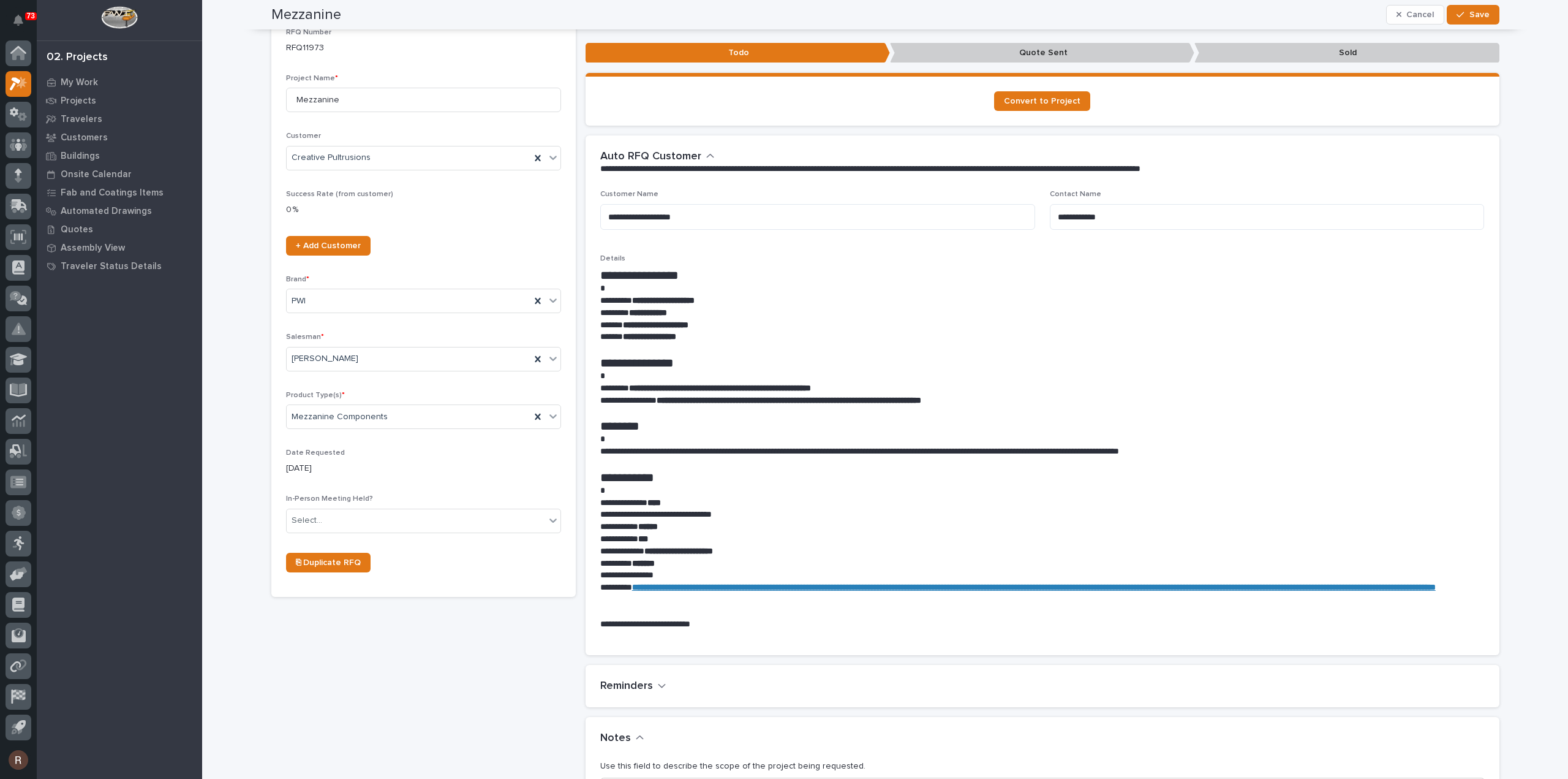
scroll to position [0, 0]
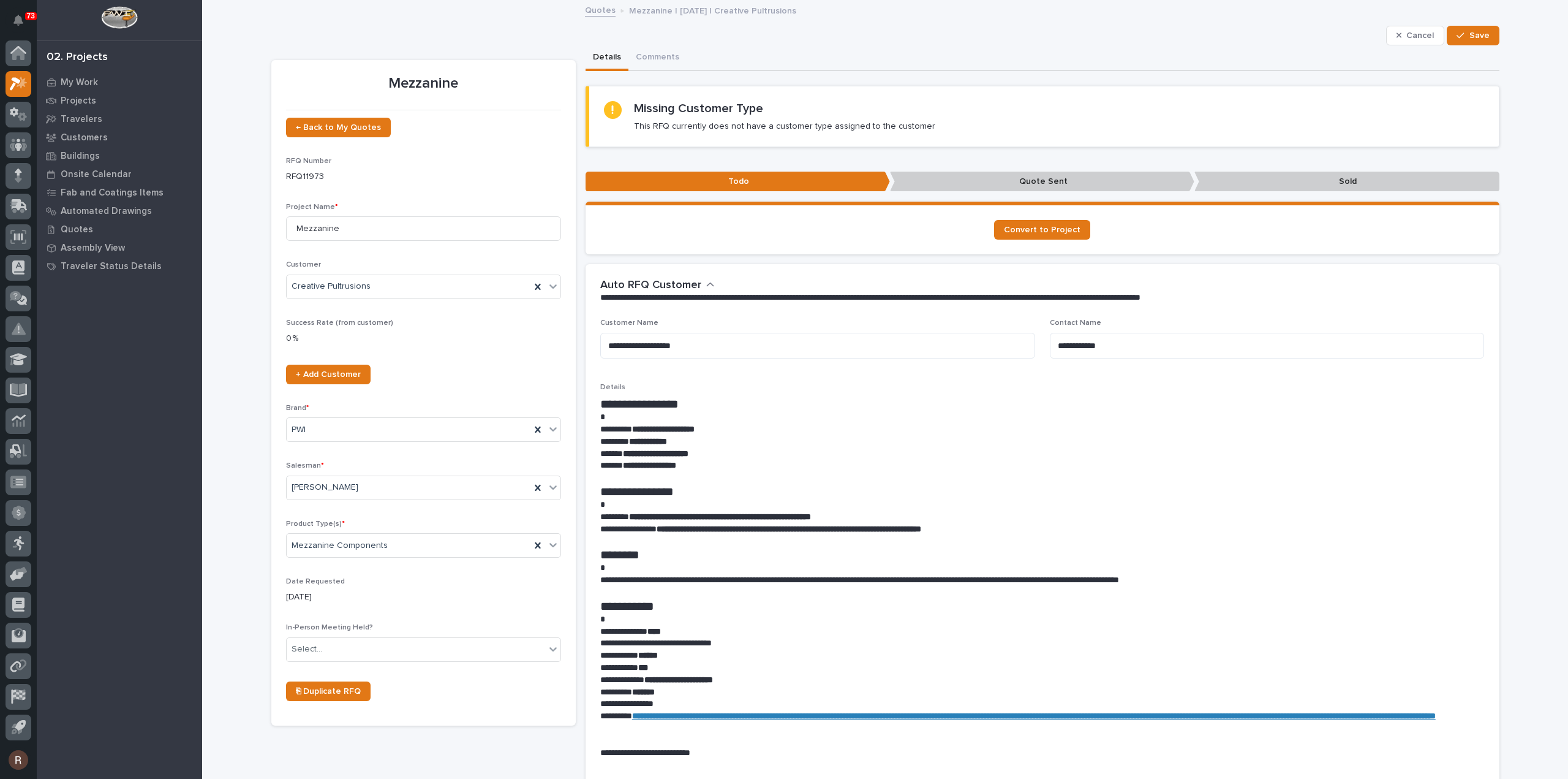
click at [1470, 34] on span "Save" at bounding box center [1480, 35] width 20 height 11
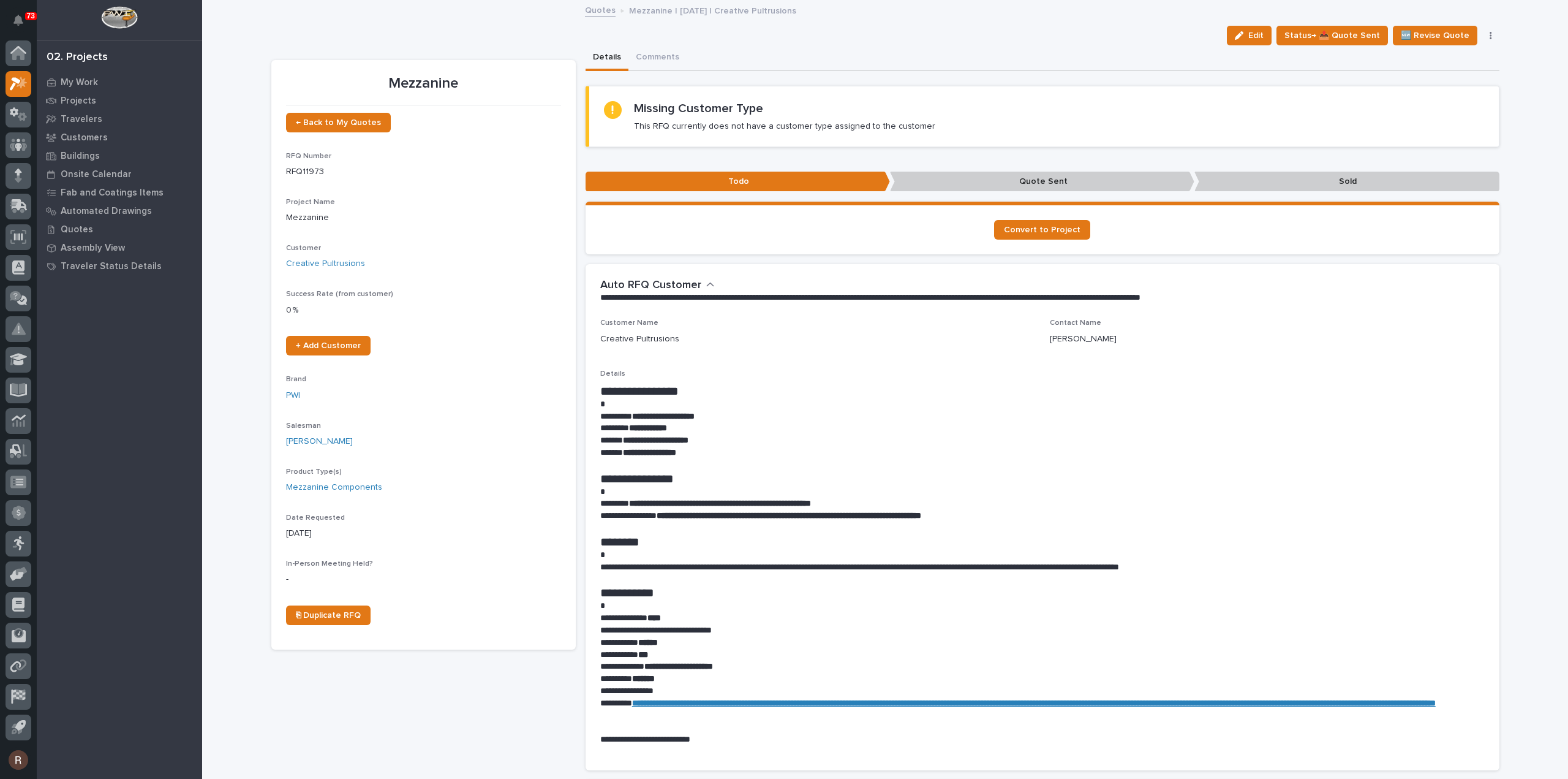
click at [595, 14] on link "Quotes" at bounding box center [600, 9] width 31 height 14
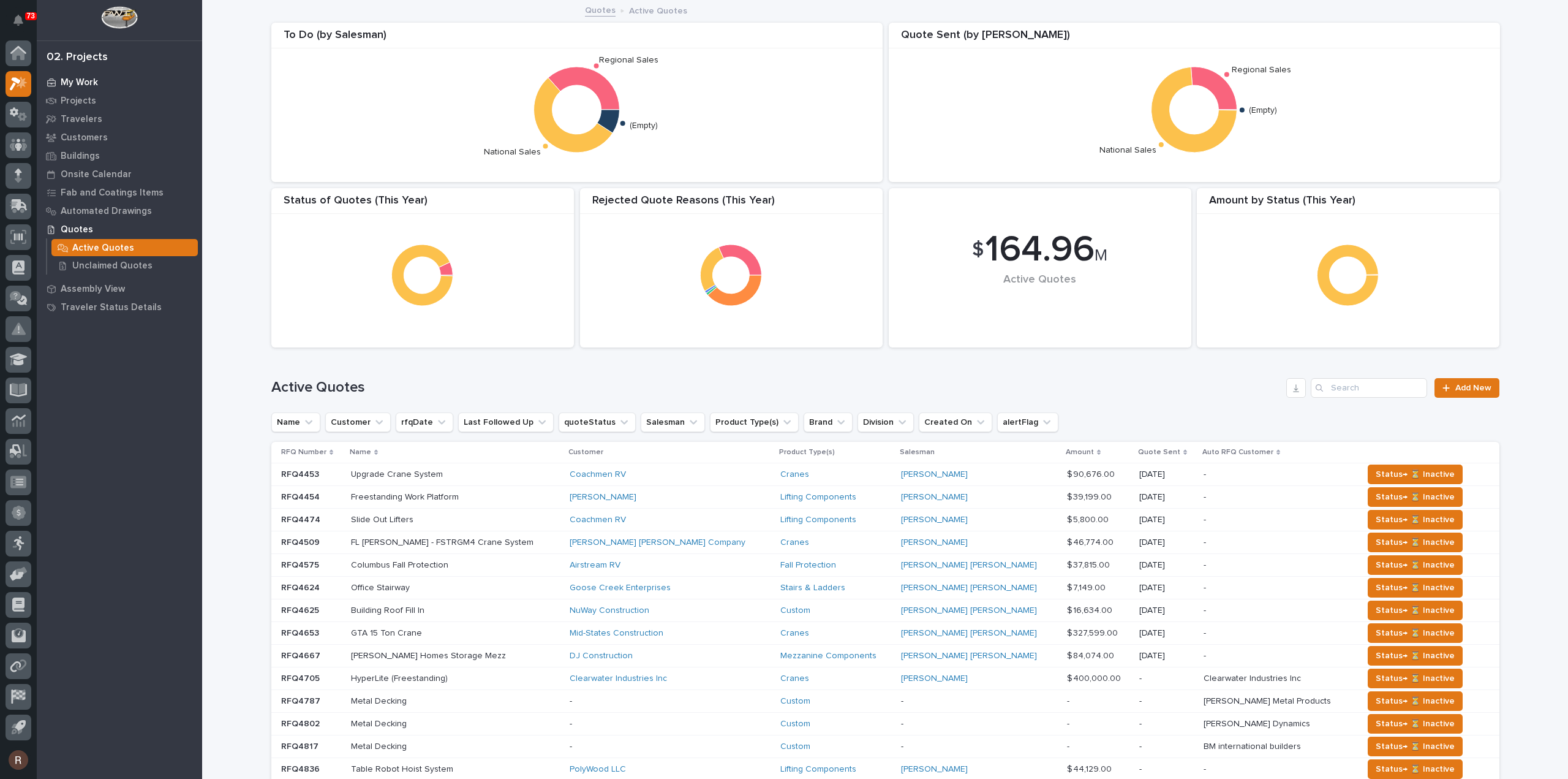
click at [90, 77] on p "My Work" at bounding box center [79, 82] width 38 height 11
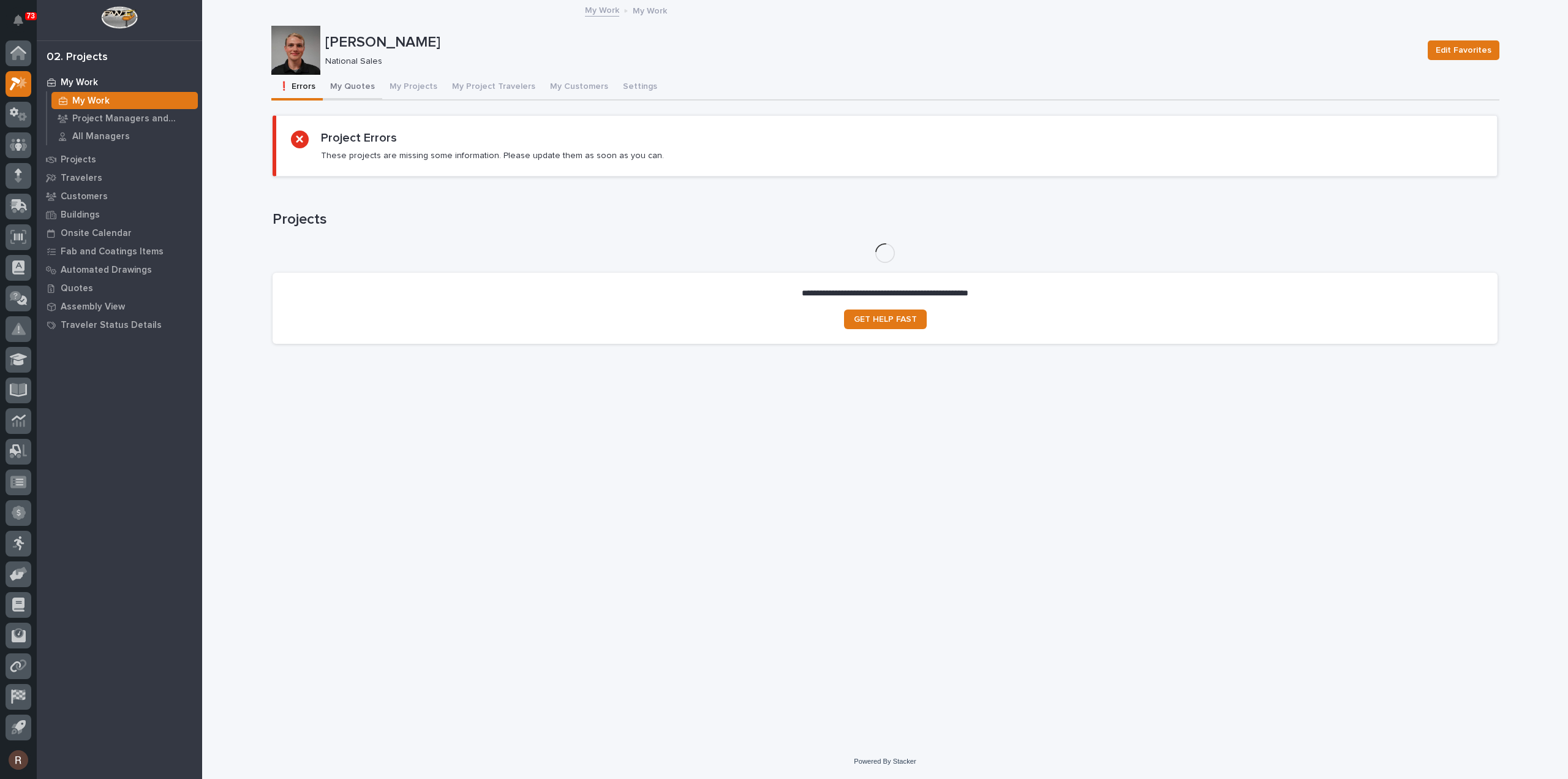
click at [345, 90] on button "My Quotes" at bounding box center [353, 87] width 60 height 26
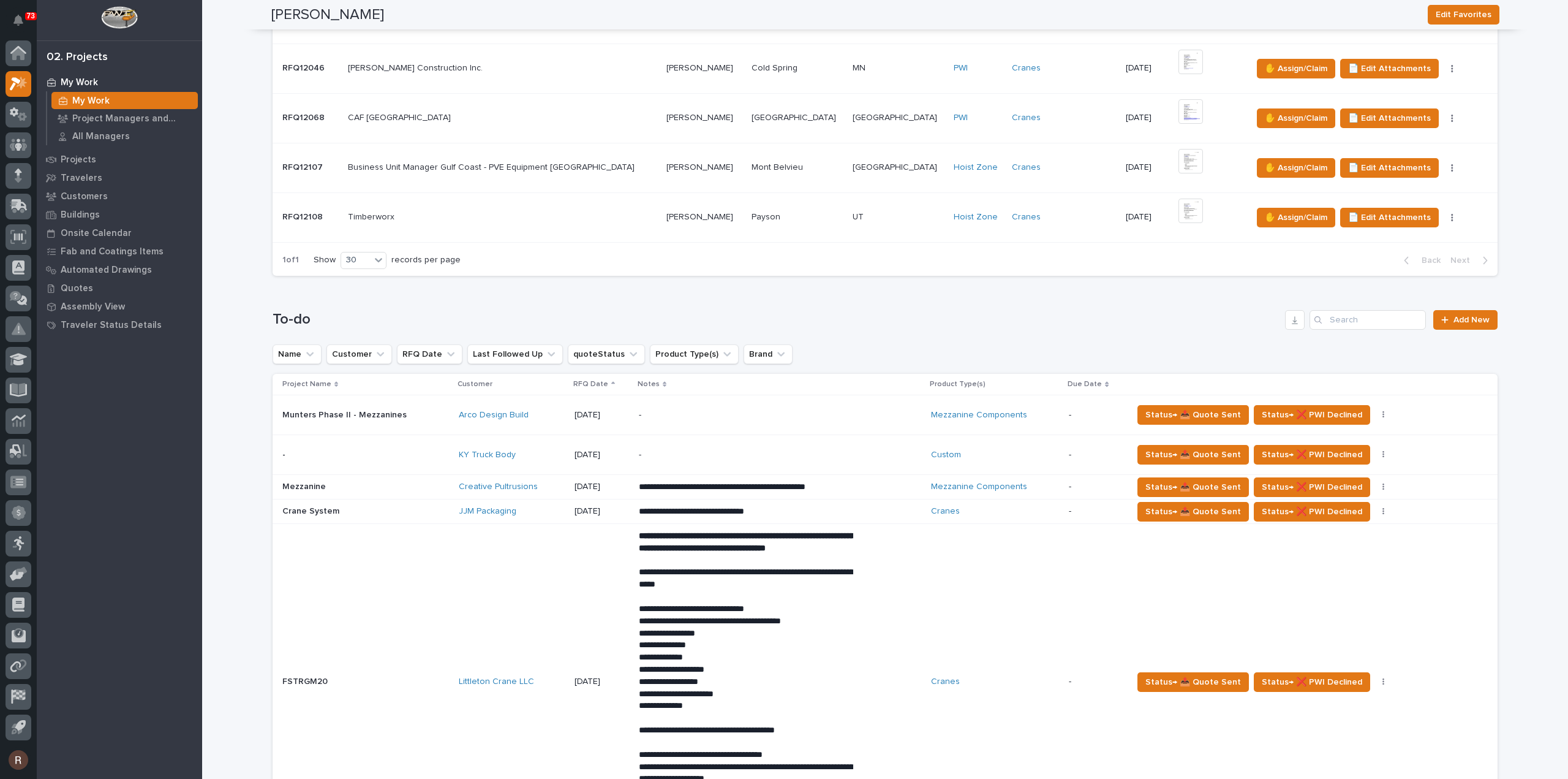
scroll to position [495, 0]
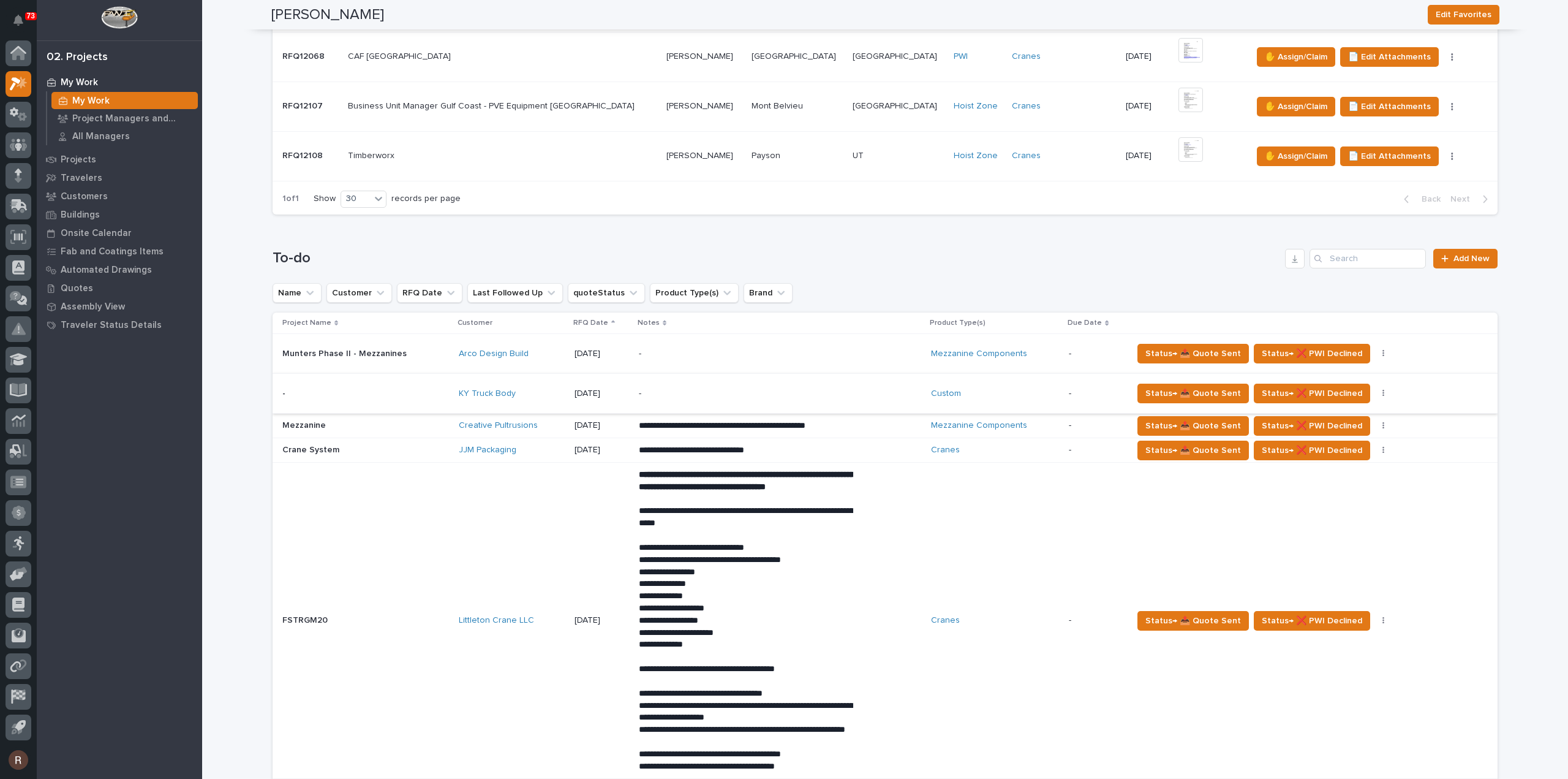
click at [684, 368] on div "-" at bounding box center [746, 353] width 214 height 27
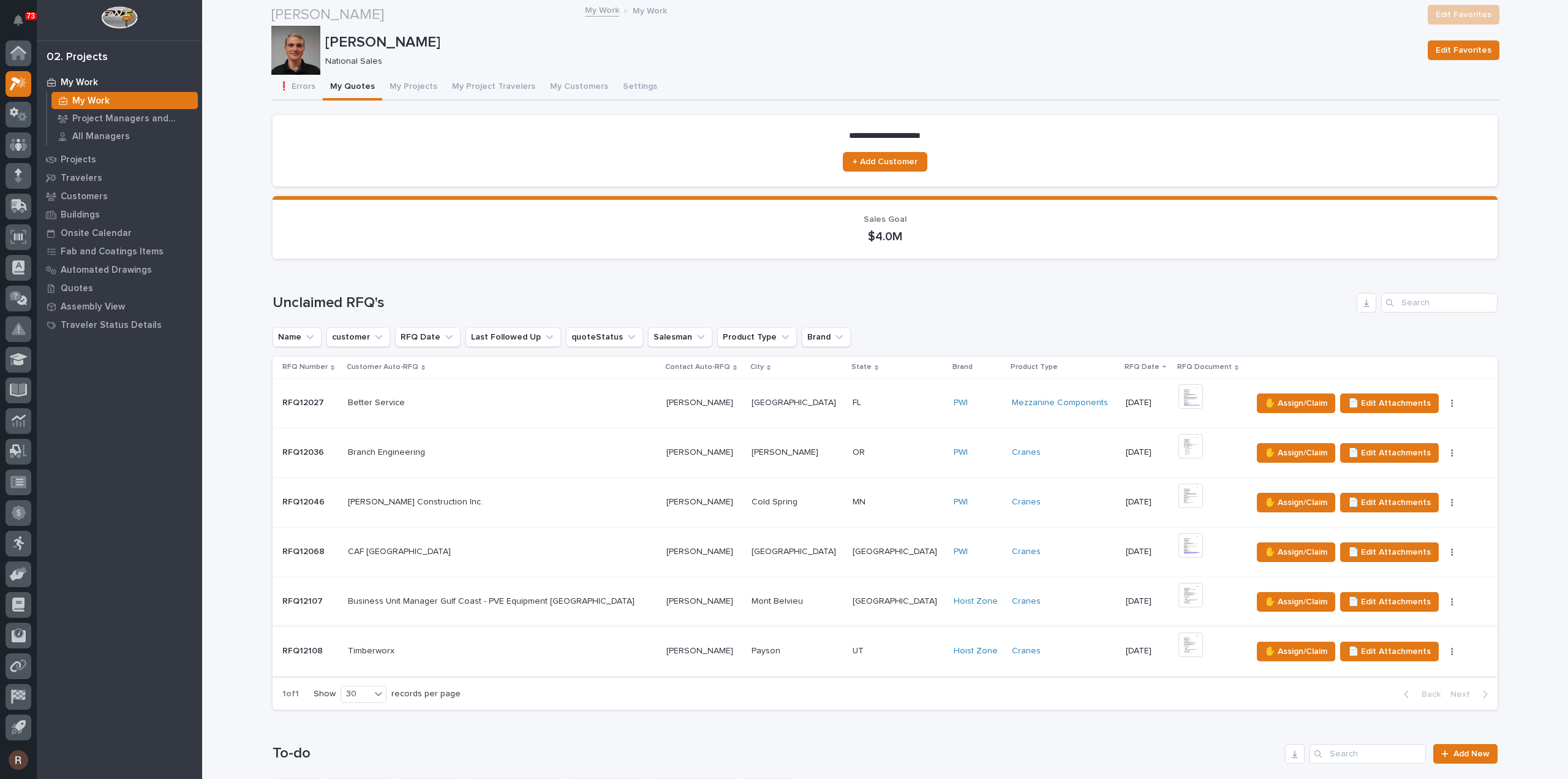
scroll to position [306, 0]
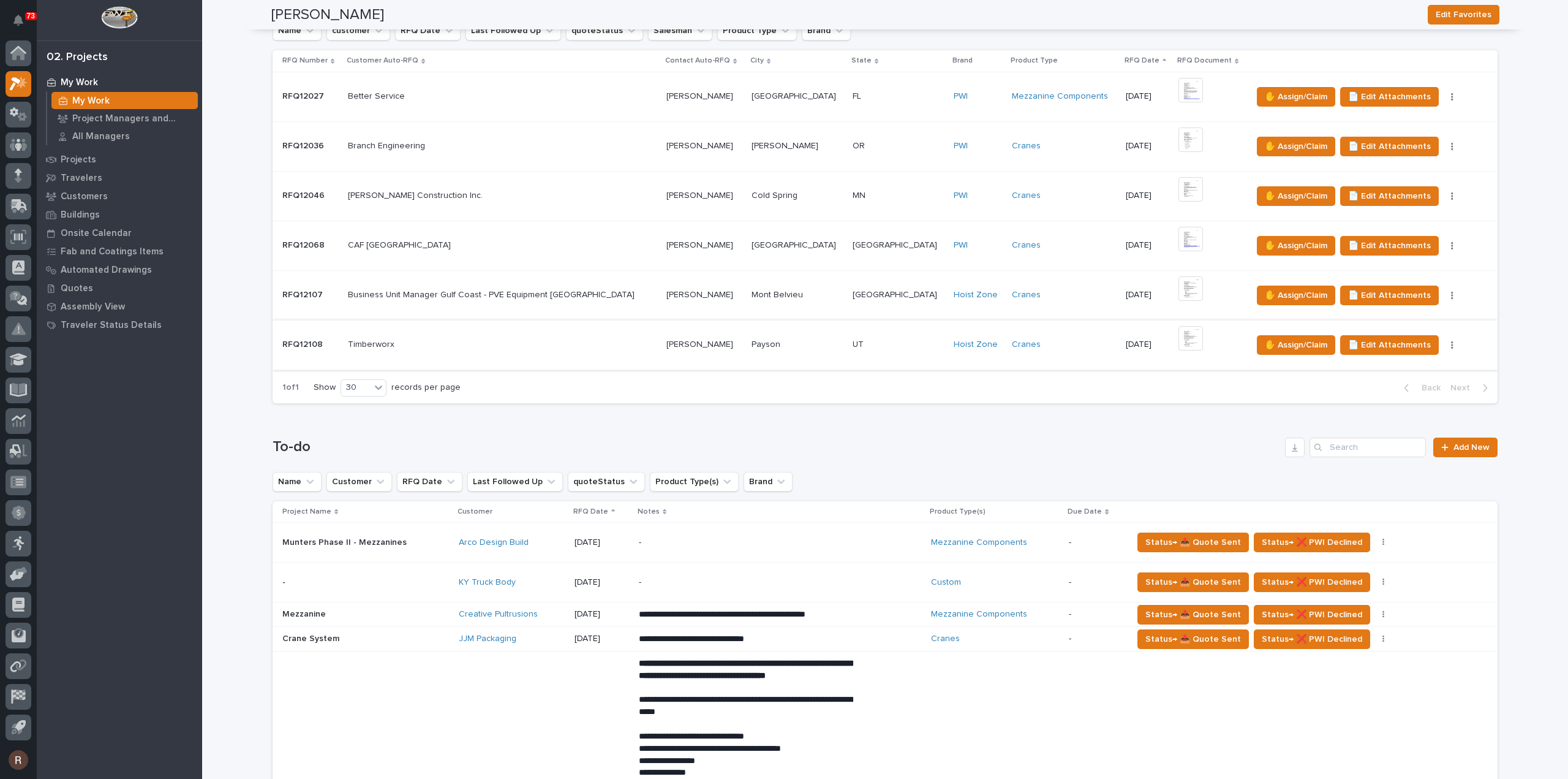
click at [1179, 335] on img at bounding box center [1190, 338] width 24 height 24
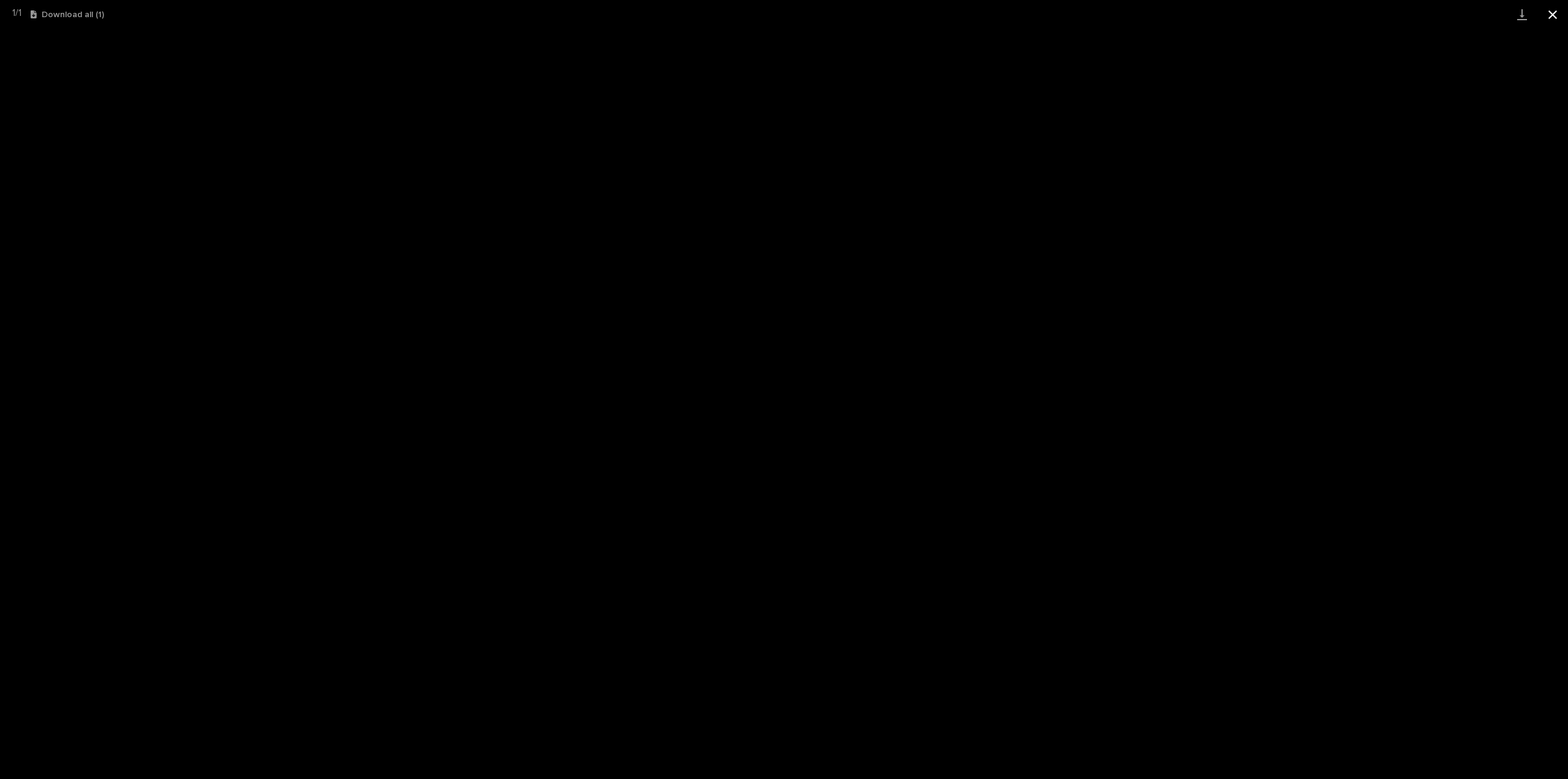
click at [1553, 4] on button "Close gallery" at bounding box center [1552, 14] width 31 height 29
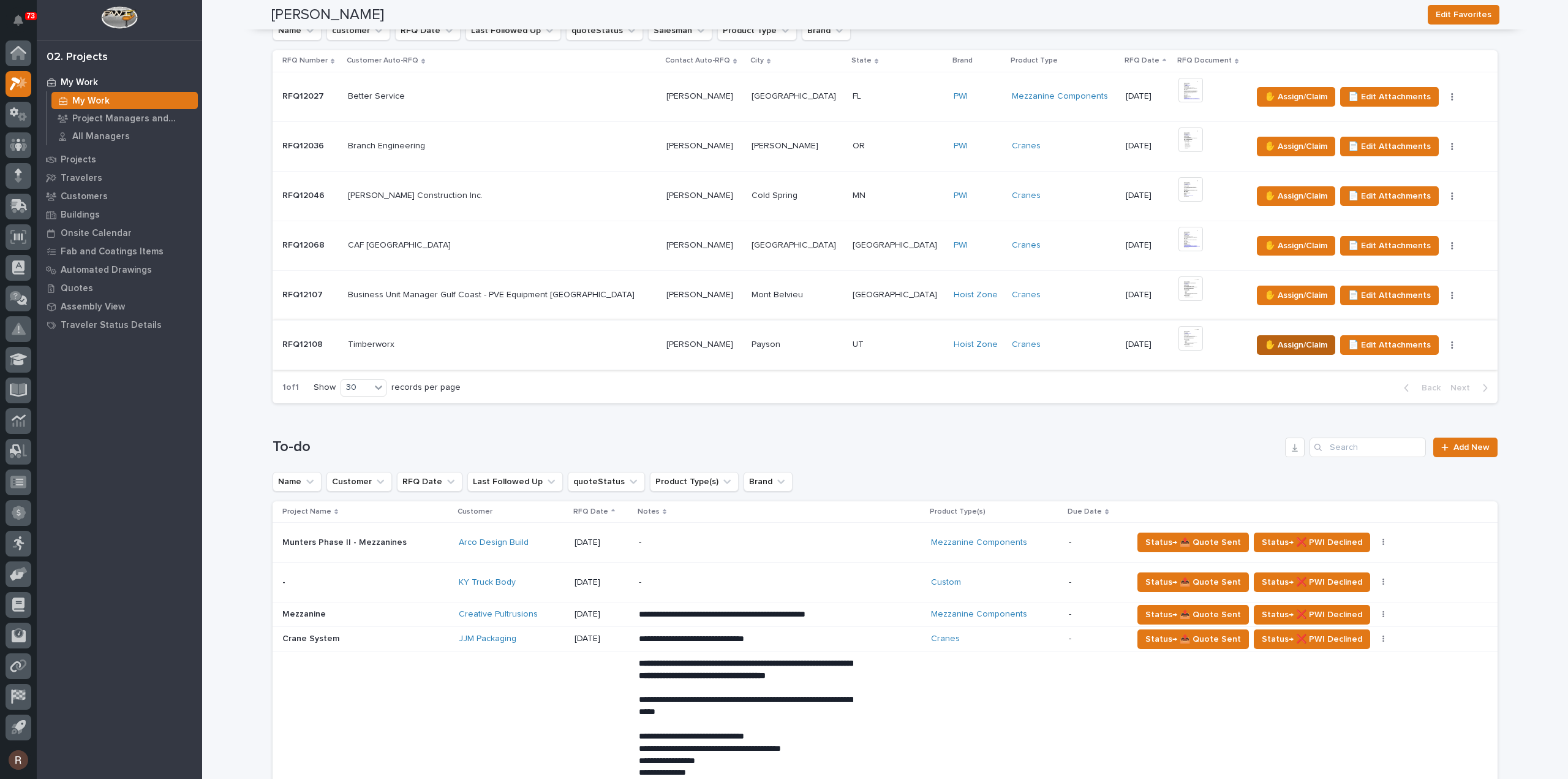
click at [1265, 344] on span "✋ Assign/Claim" at bounding box center [1296, 345] width 63 height 15
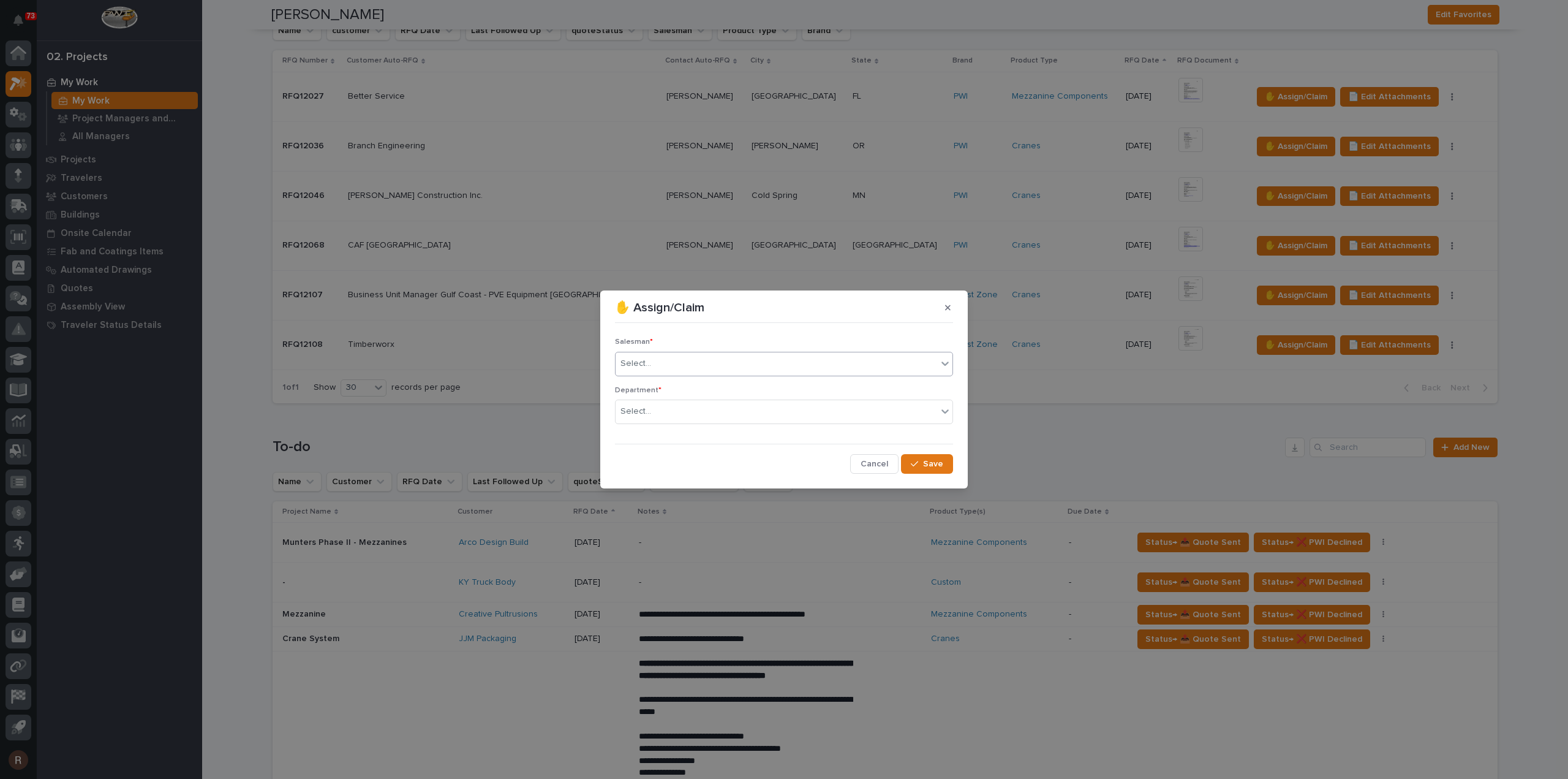
click at [642, 367] on div "Select..." at bounding box center [635, 364] width 31 height 13
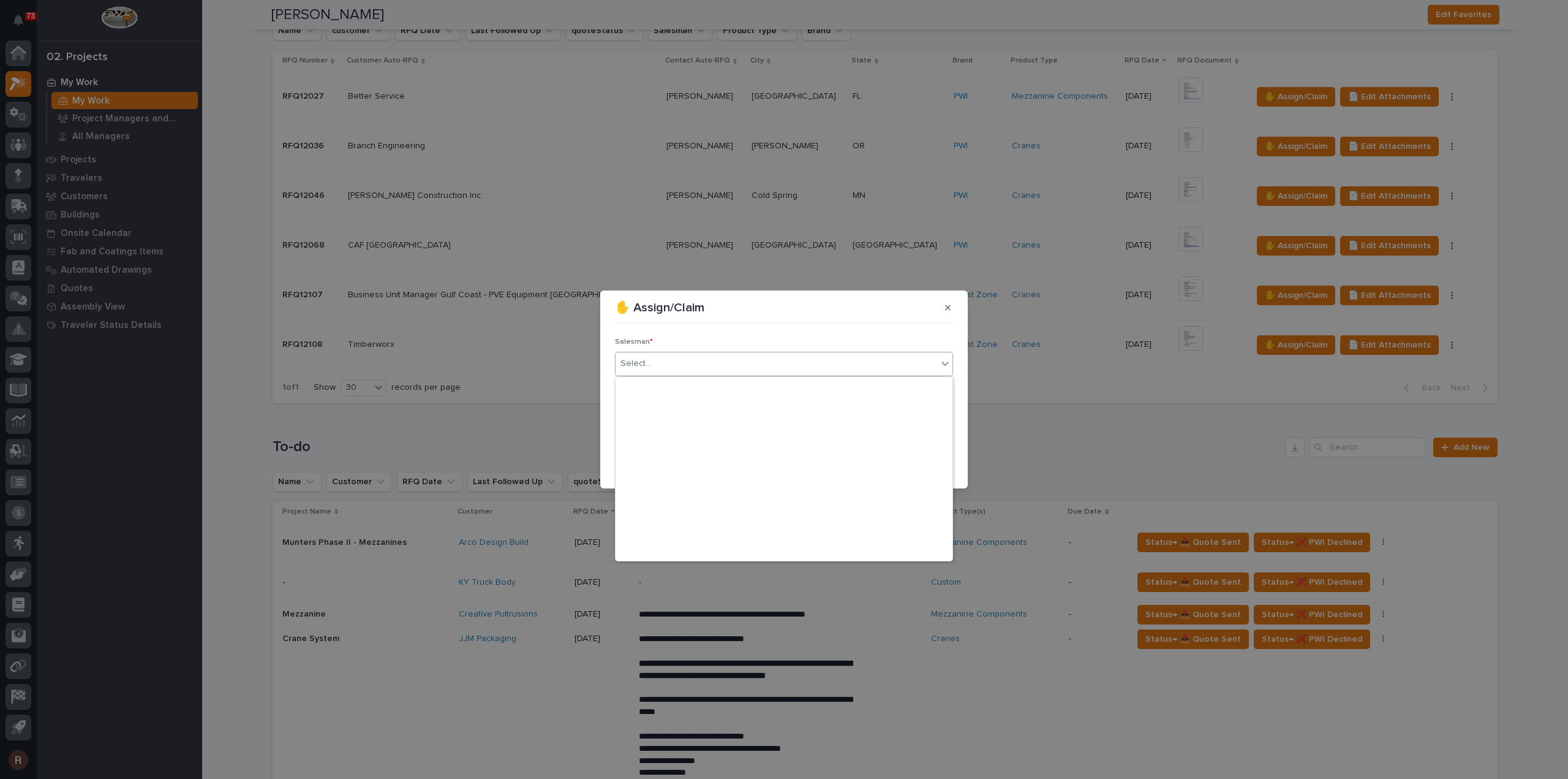
scroll to position [266, 0]
click at [656, 400] on div "[PERSON_NAME]" at bounding box center [784, 399] width 337 height 21
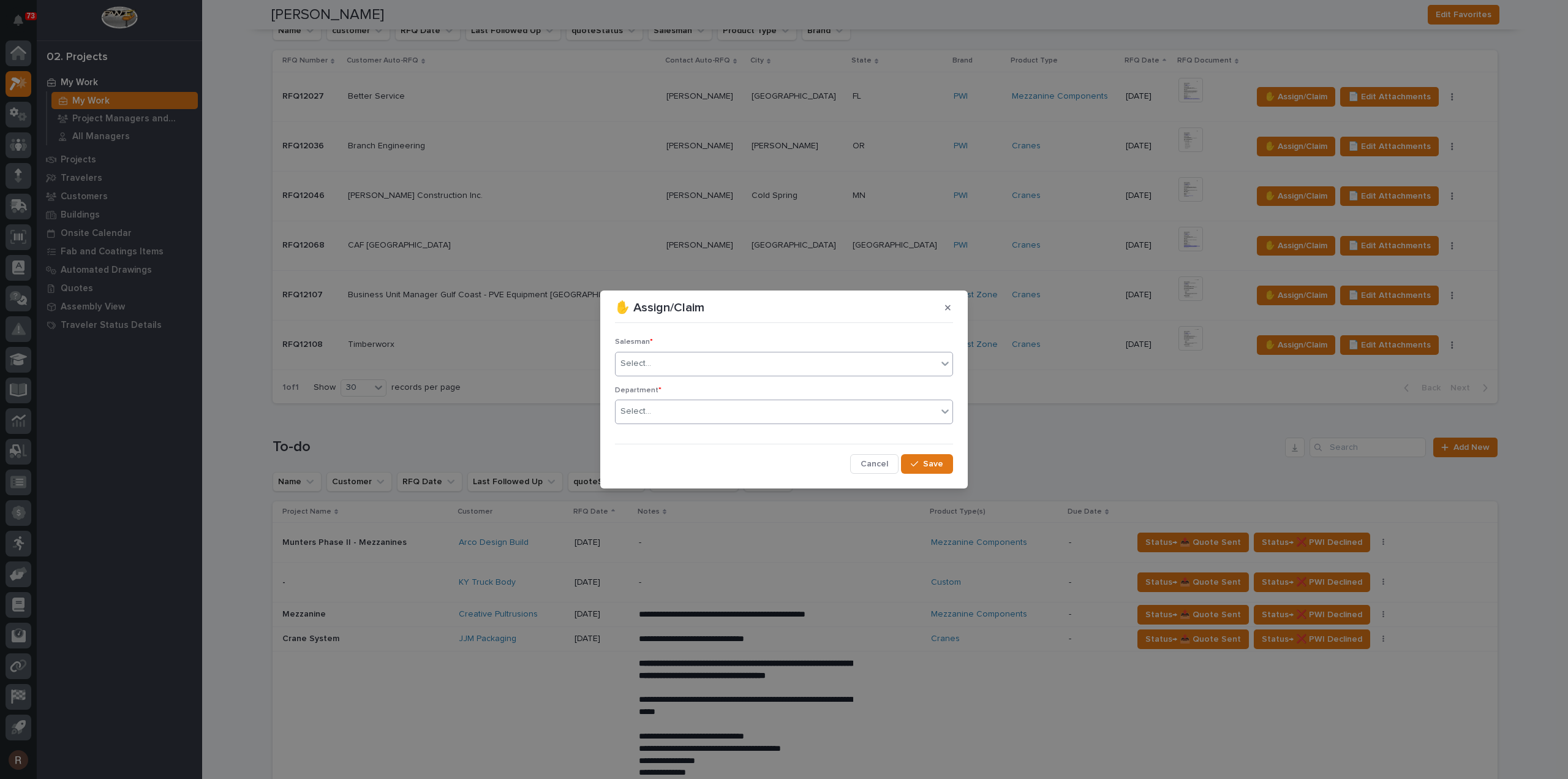
click at [669, 412] on div "Select..." at bounding box center [777, 411] width 322 height 20
click at [659, 433] on span "National Sales" at bounding box center [651, 433] width 62 height 13
click at [916, 466] on icon "button" at bounding box center [914, 463] width 7 height 9
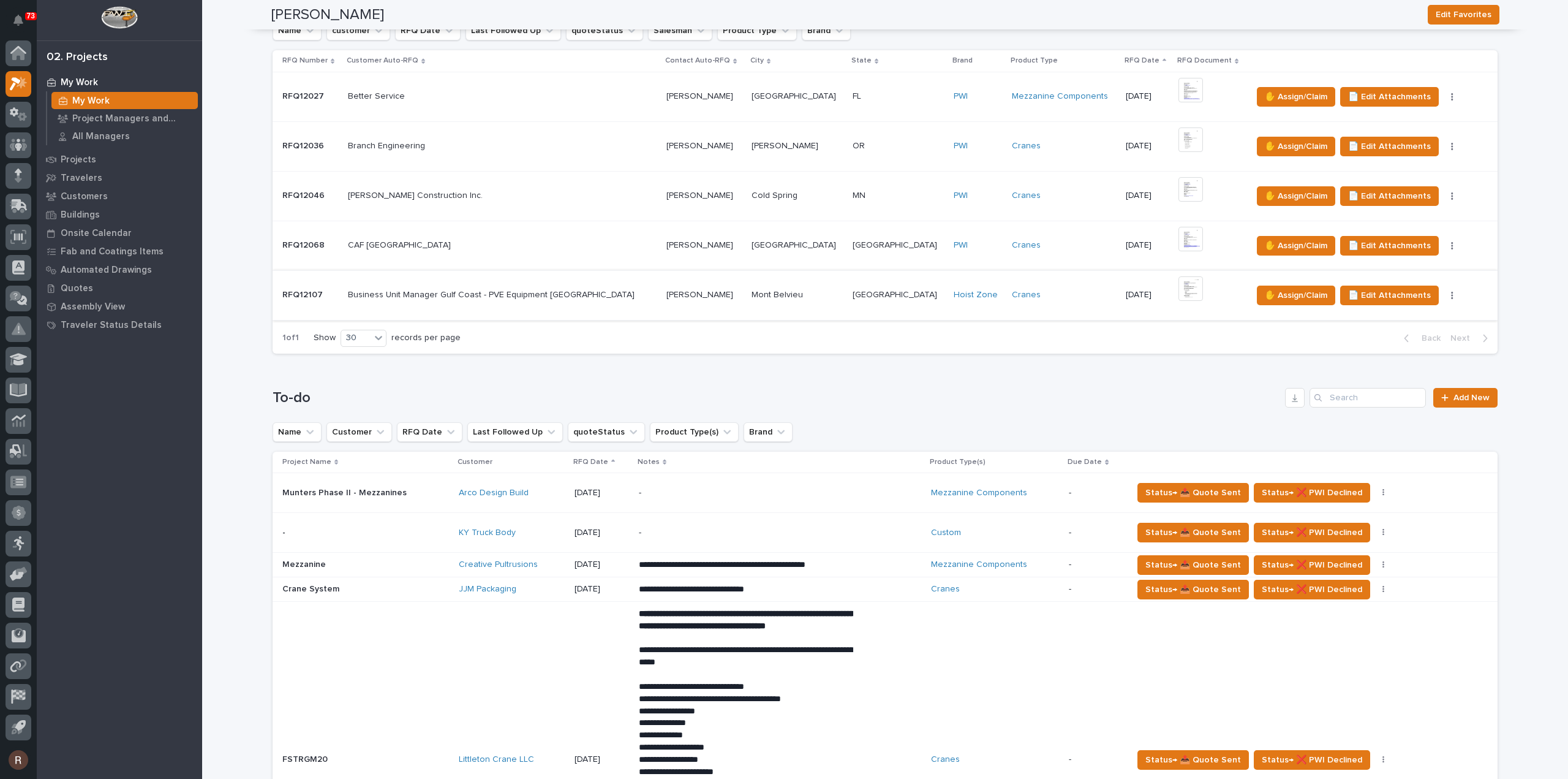
click at [1179, 287] on img at bounding box center [1190, 288] width 24 height 24
click at [1179, 236] on img at bounding box center [1190, 239] width 24 height 24
click at [1179, 238] on img at bounding box center [1190, 239] width 24 height 24
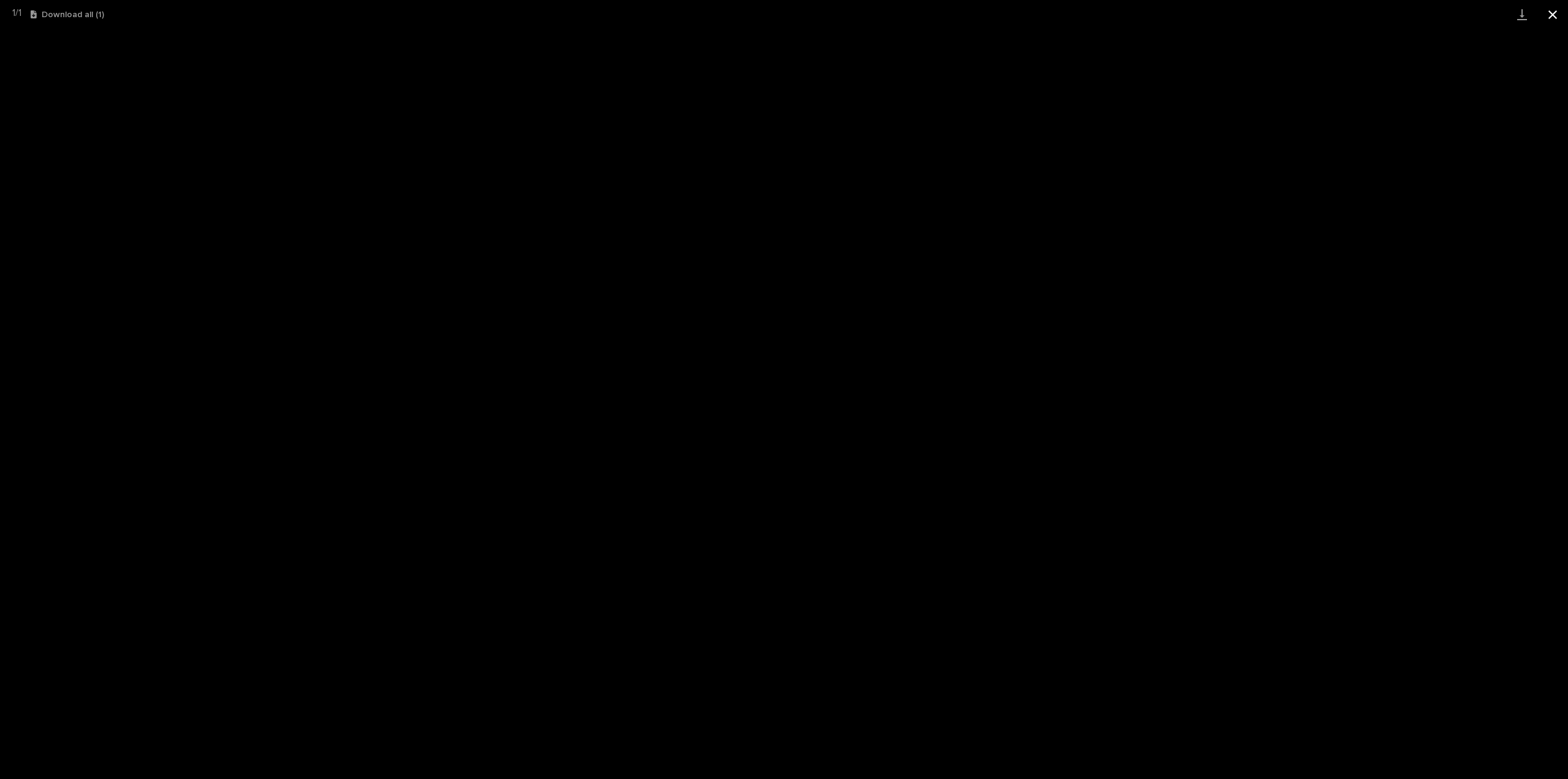
click at [1551, 9] on button "Close gallery" at bounding box center [1552, 14] width 31 height 29
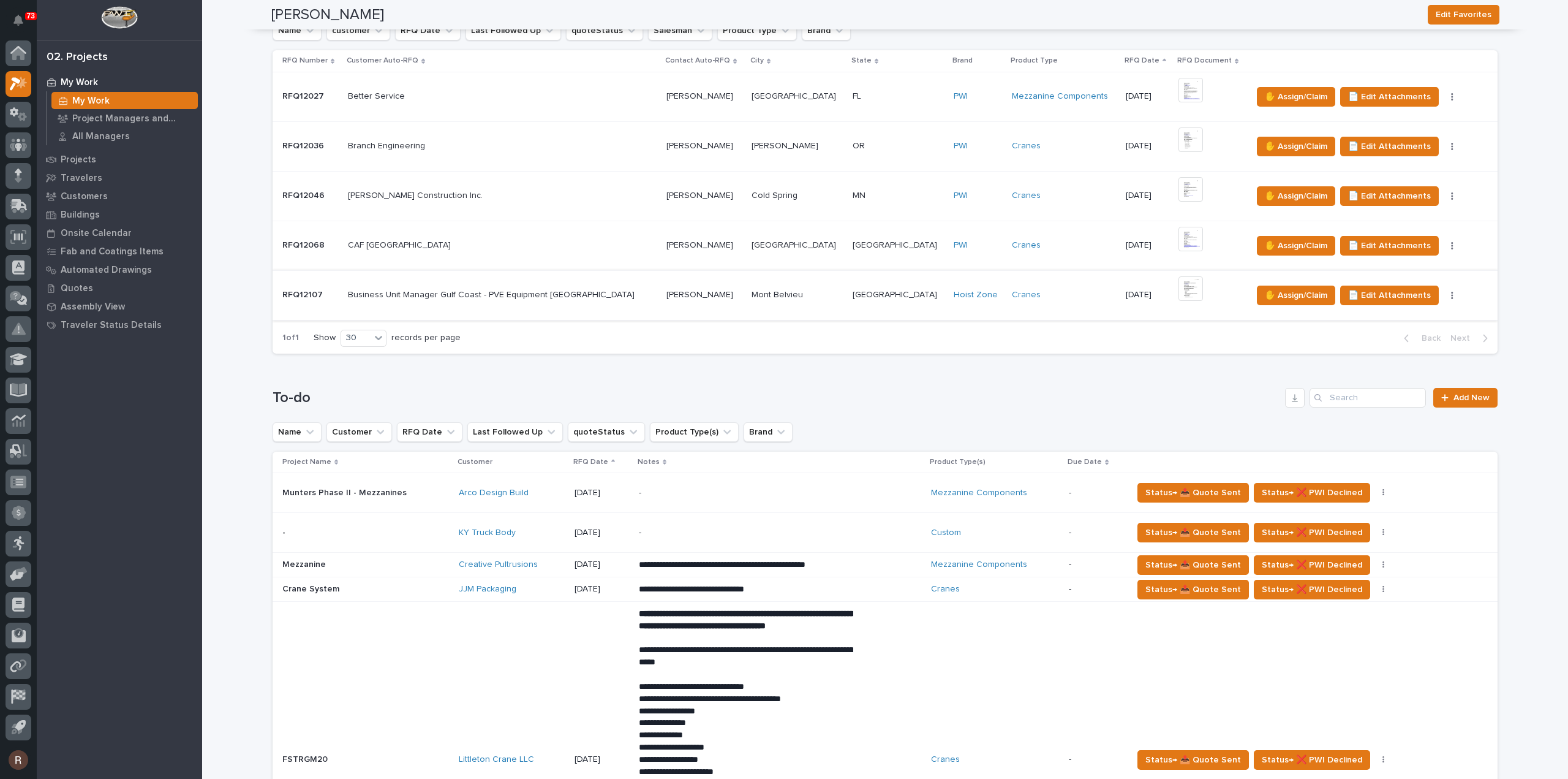
click at [1179, 288] on img at bounding box center [1190, 288] width 24 height 24
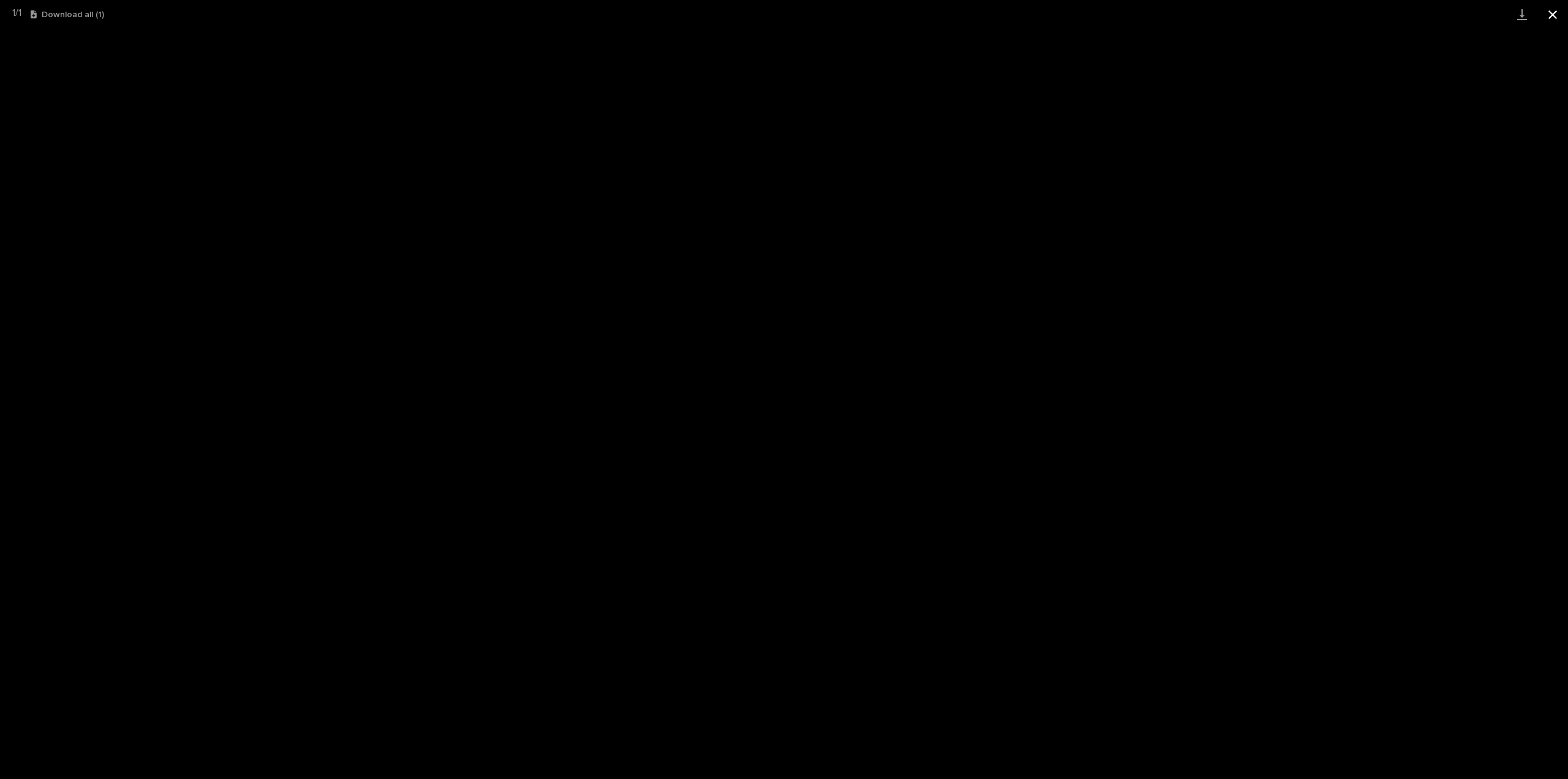
click at [1548, 13] on button "Close gallery" at bounding box center [1552, 14] width 31 height 29
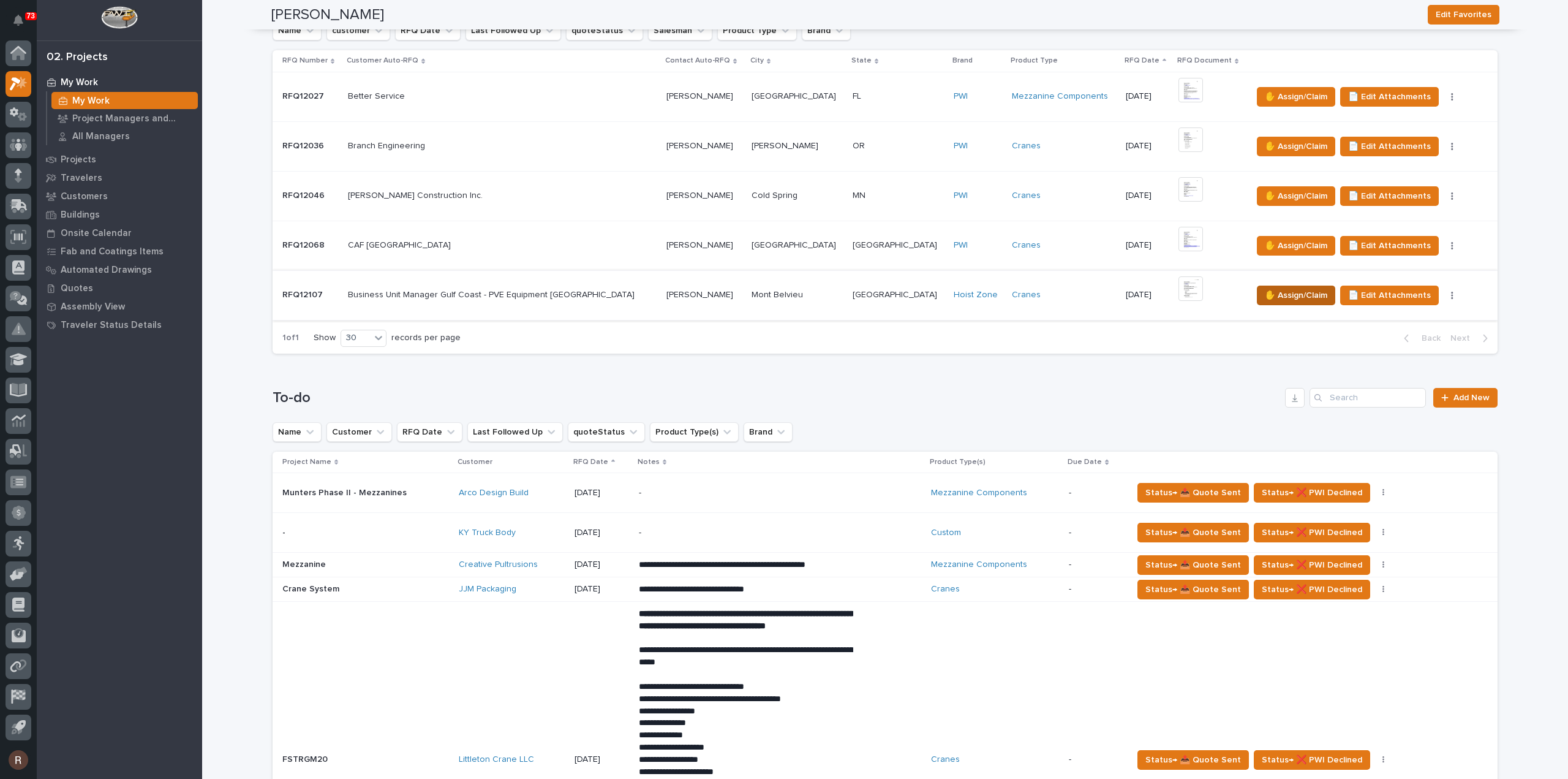
click at [1265, 290] on span "✋ Assign/Claim" at bounding box center [1296, 295] width 63 height 15
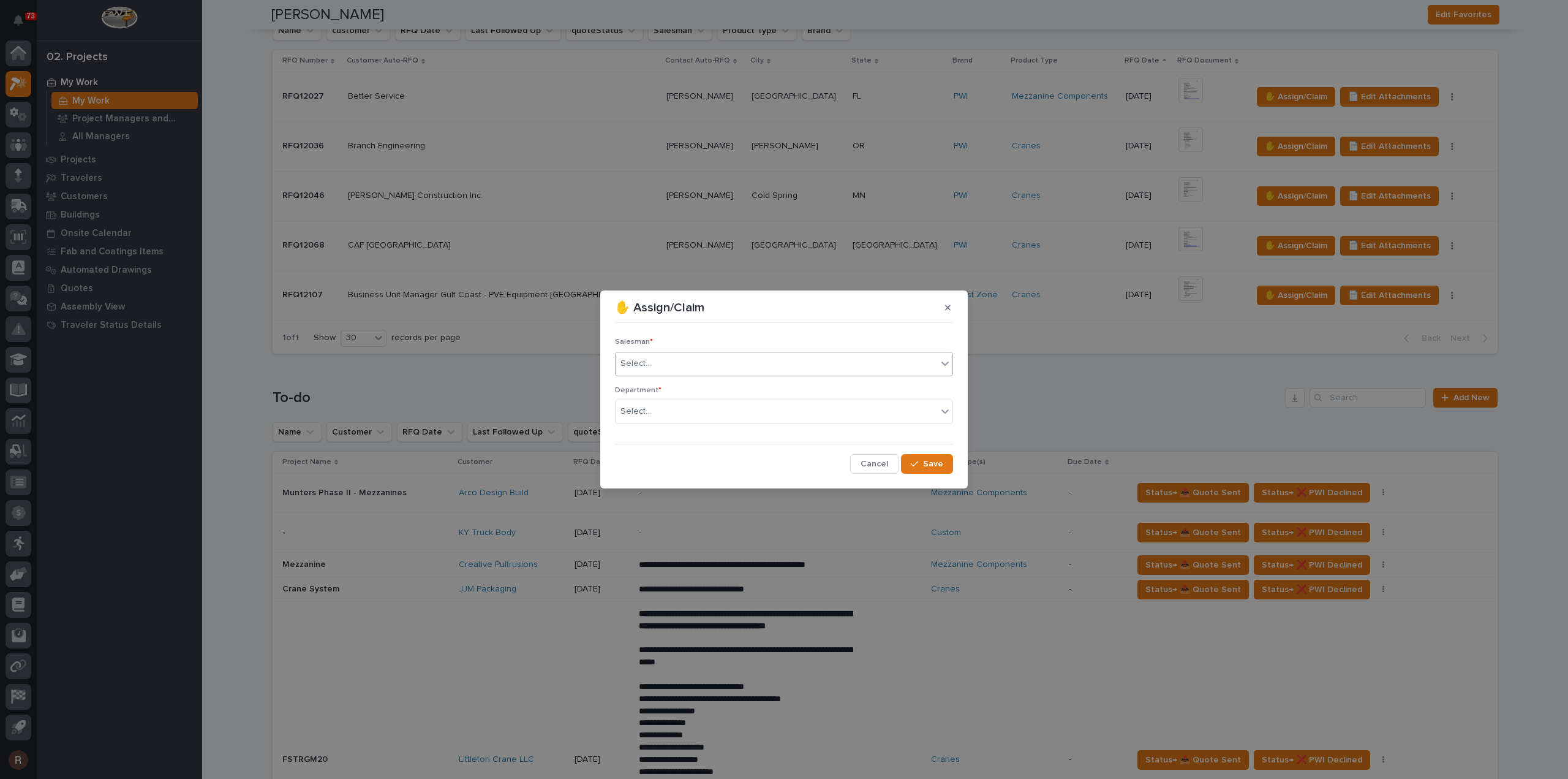
click at [667, 357] on div "Select..." at bounding box center [777, 364] width 322 height 20
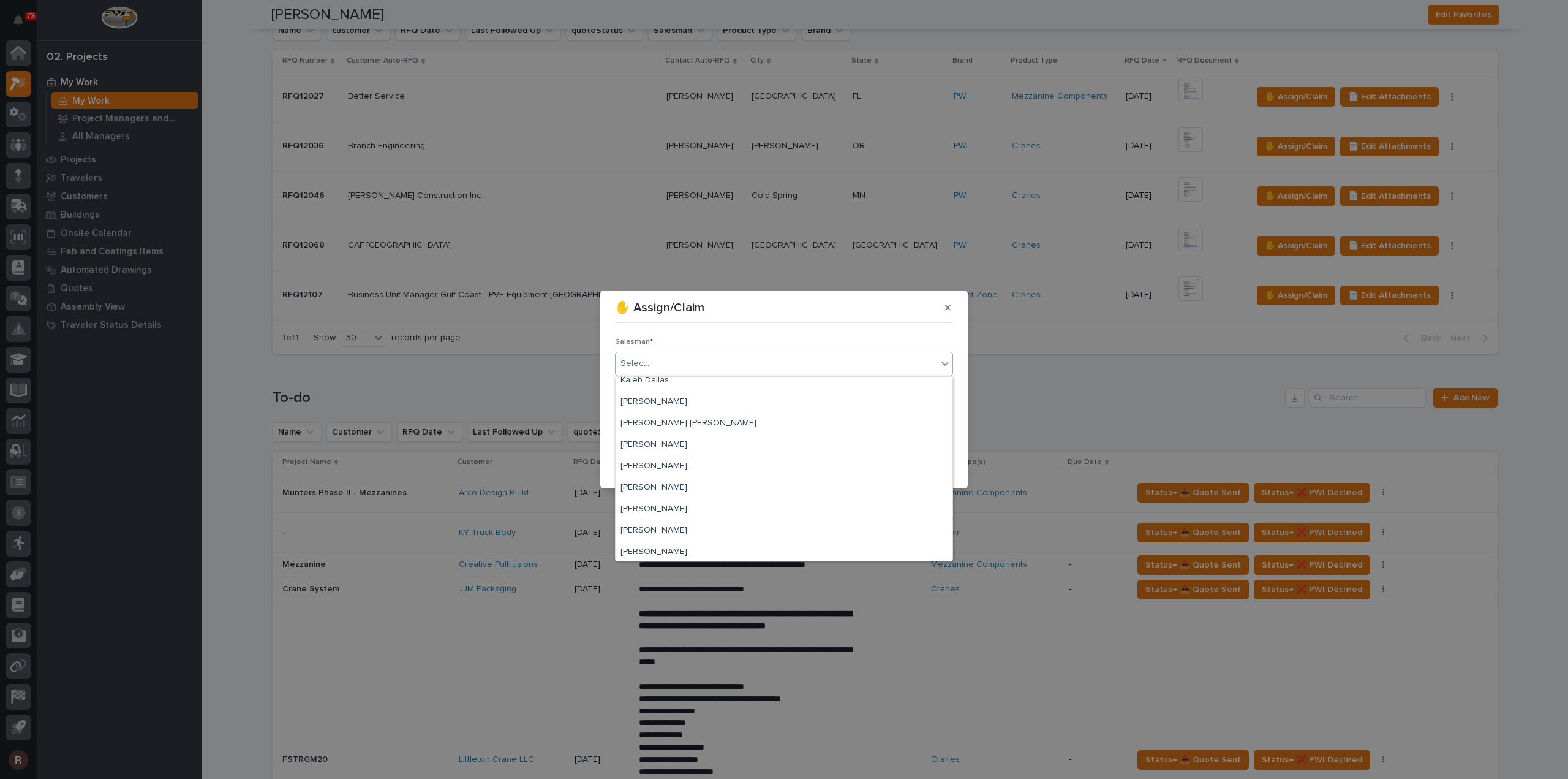
scroll to position [184, 0]
click at [662, 487] on div "[PERSON_NAME]" at bounding box center [784, 482] width 337 height 21
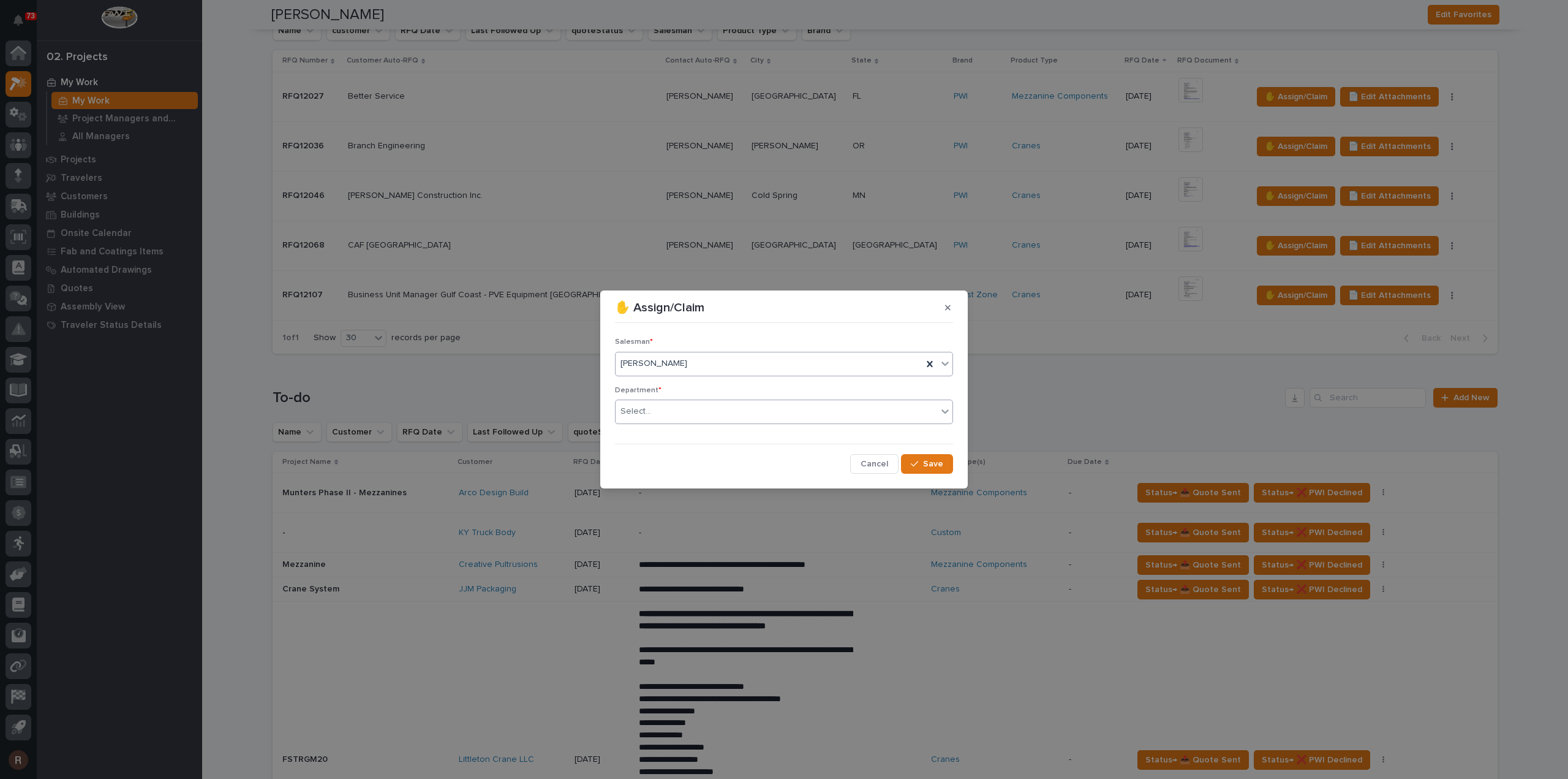
click at [667, 408] on div "Select..." at bounding box center [777, 411] width 322 height 20
click at [666, 434] on span "National Sales" at bounding box center [651, 433] width 62 height 13
click at [943, 459] on button "Save" at bounding box center [927, 463] width 52 height 20
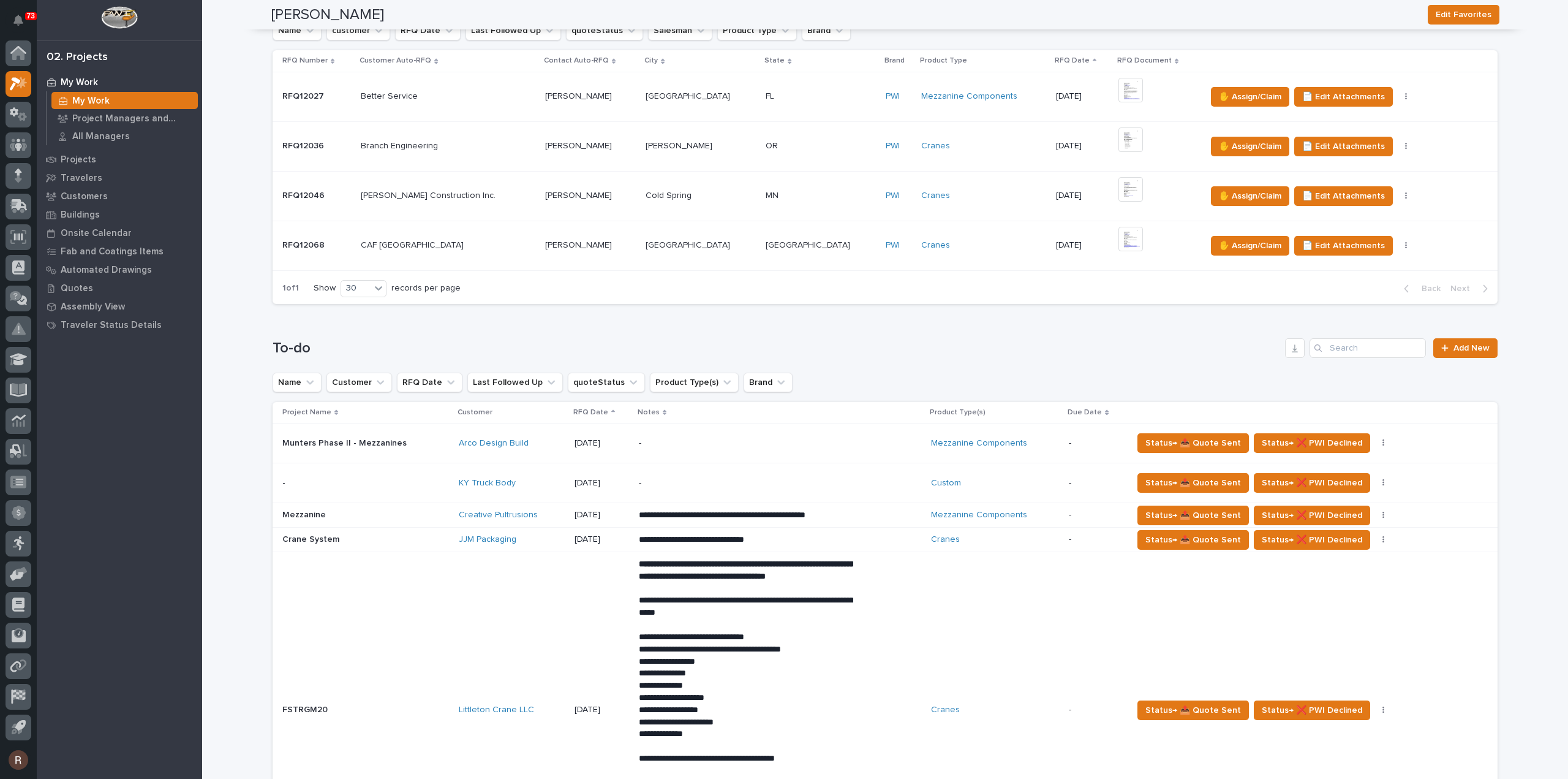
click at [630, 471] on td "08/28/2025" at bounding box center [602, 483] width 64 height 40
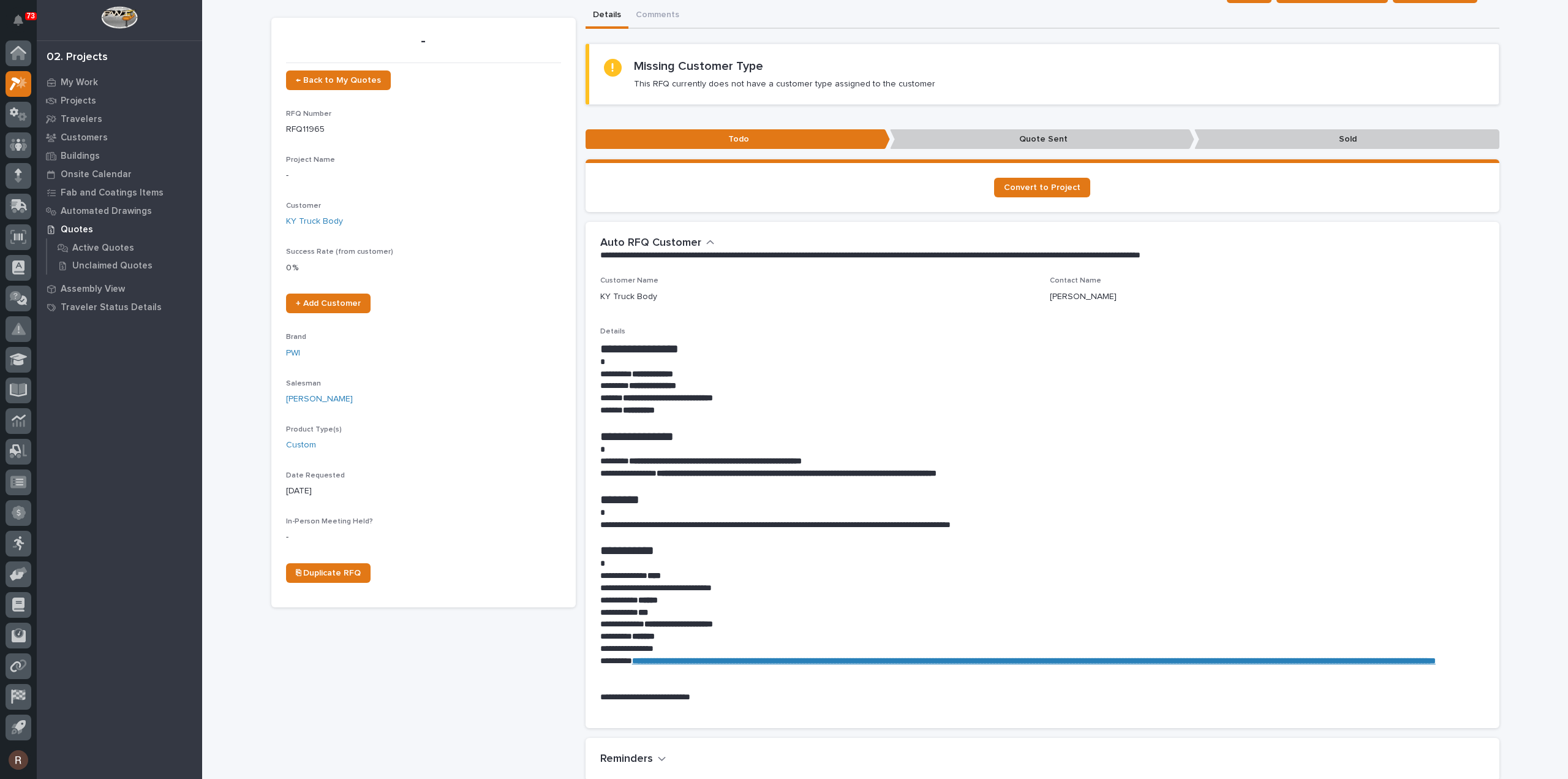
scroll to position [61, 0]
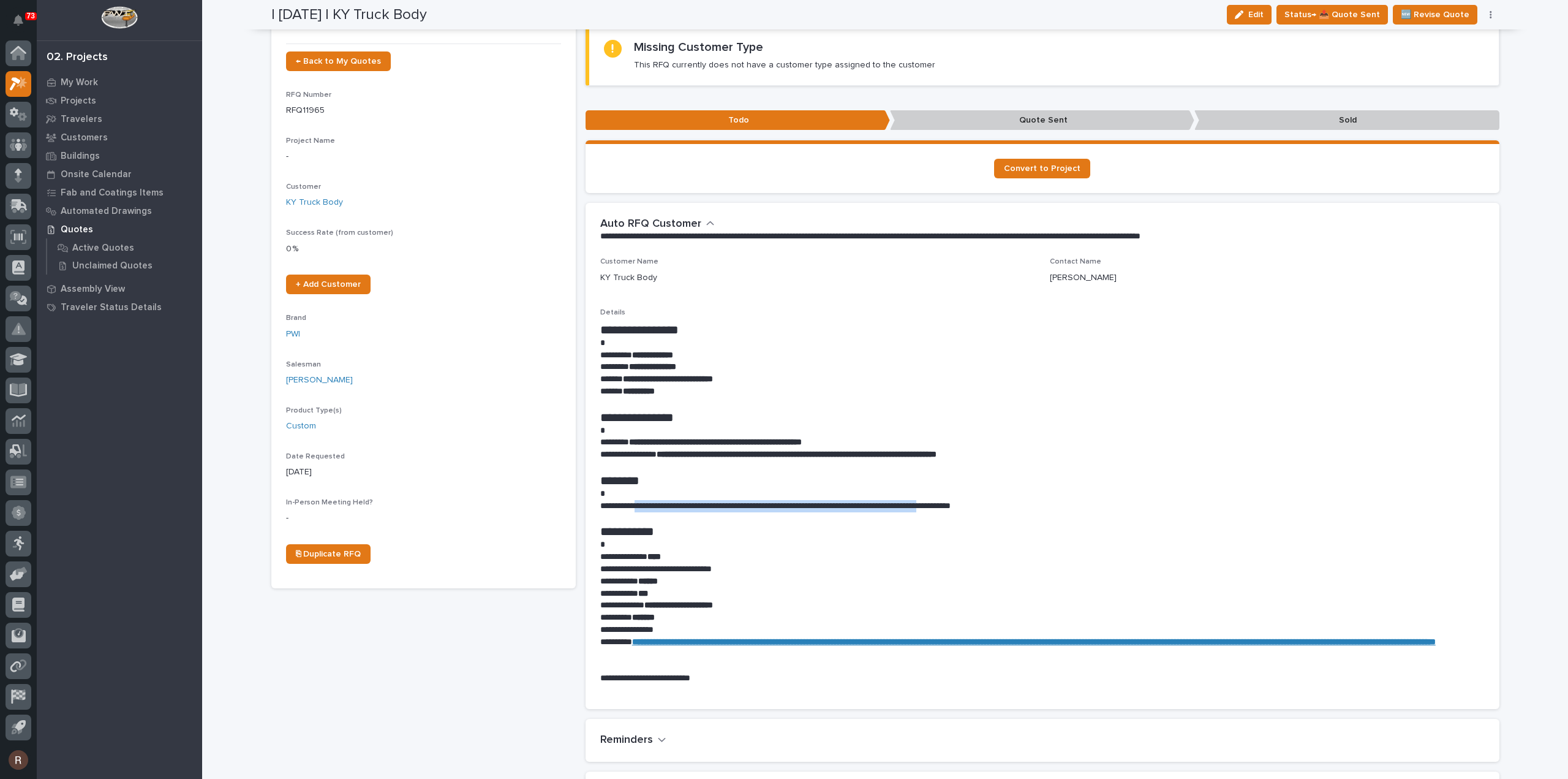
drag, startPoint x: 638, startPoint y: 510, endPoint x: 975, endPoint y: 511, distance: 337.0
click at [975, 511] on p "**********" at bounding box center [1043, 507] width 885 height 13
click at [977, 511] on p "**********" at bounding box center [1043, 507] width 885 height 13
drag, startPoint x: 620, startPoint y: 379, endPoint x: 740, endPoint y: 378, distance: 120.0
click at [740, 378] on p "**********" at bounding box center [1043, 379] width 885 height 13
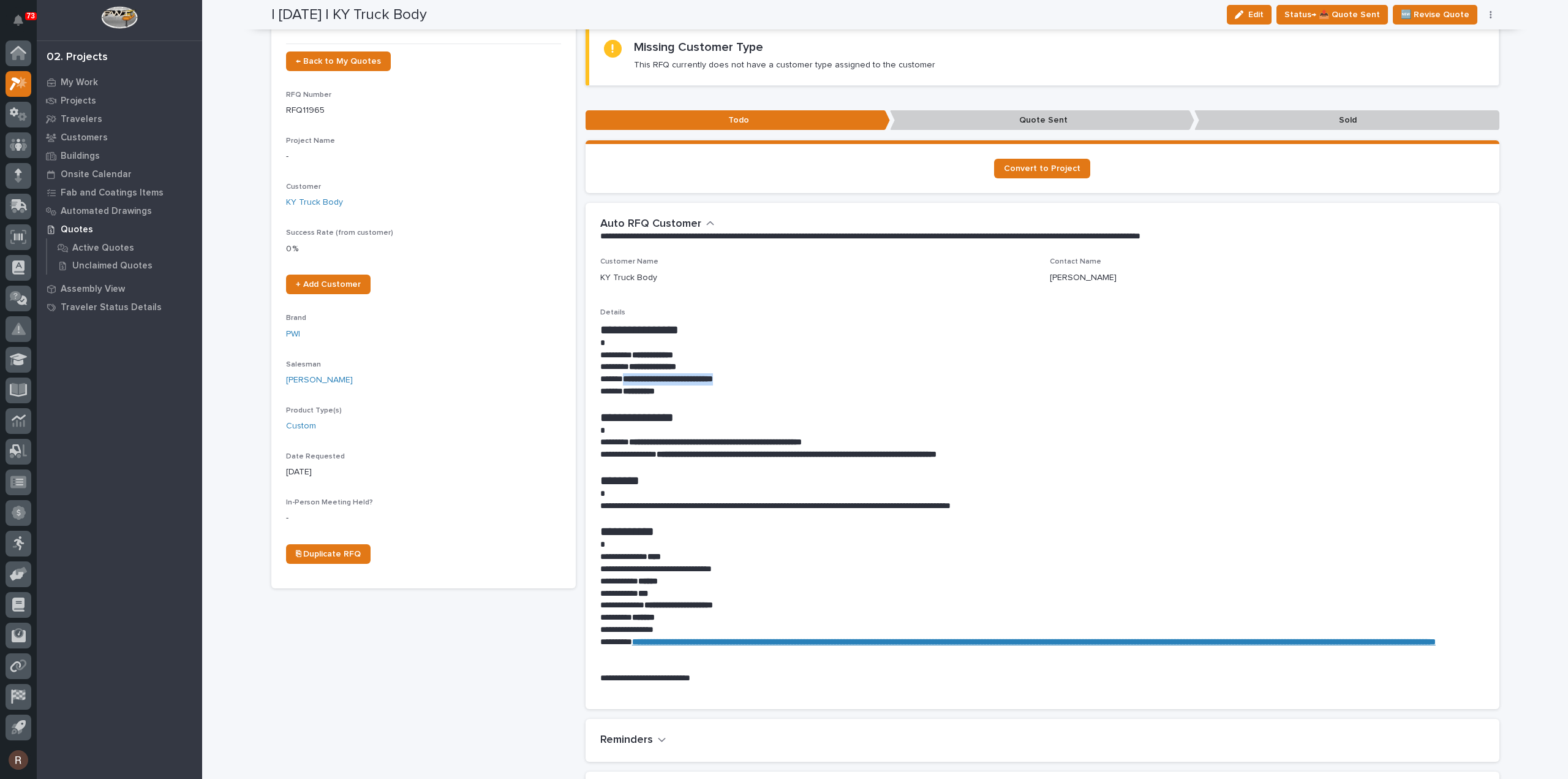
copy strong "**********"
drag, startPoint x: 680, startPoint y: 391, endPoint x: 625, endPoint y: 389, distance: 55.0
click at [625, 389] on p "**********" at bounding box center [1043, 392] width 885 height 13
copy strong "**********"
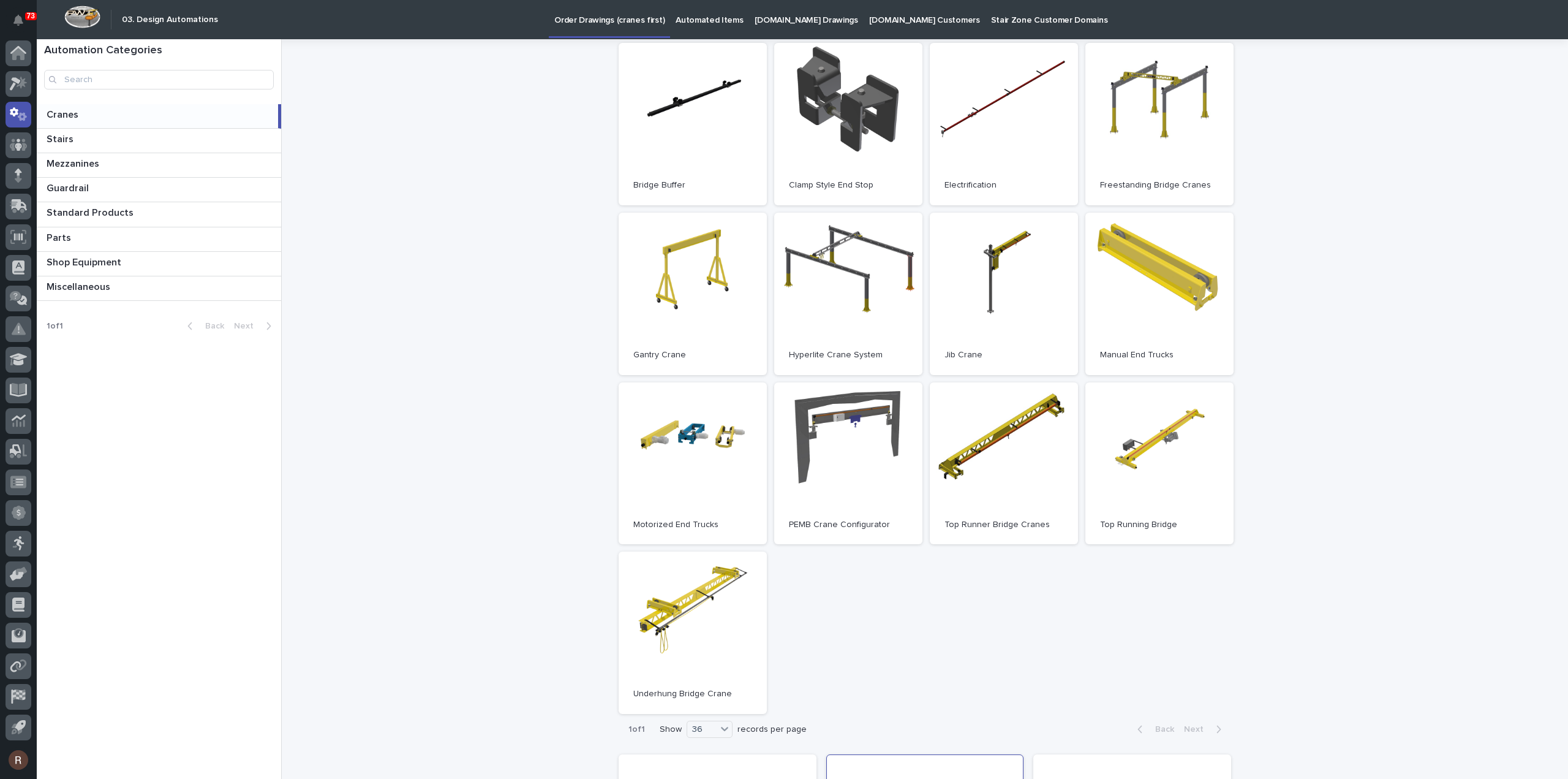
scroll to position [252, 0]
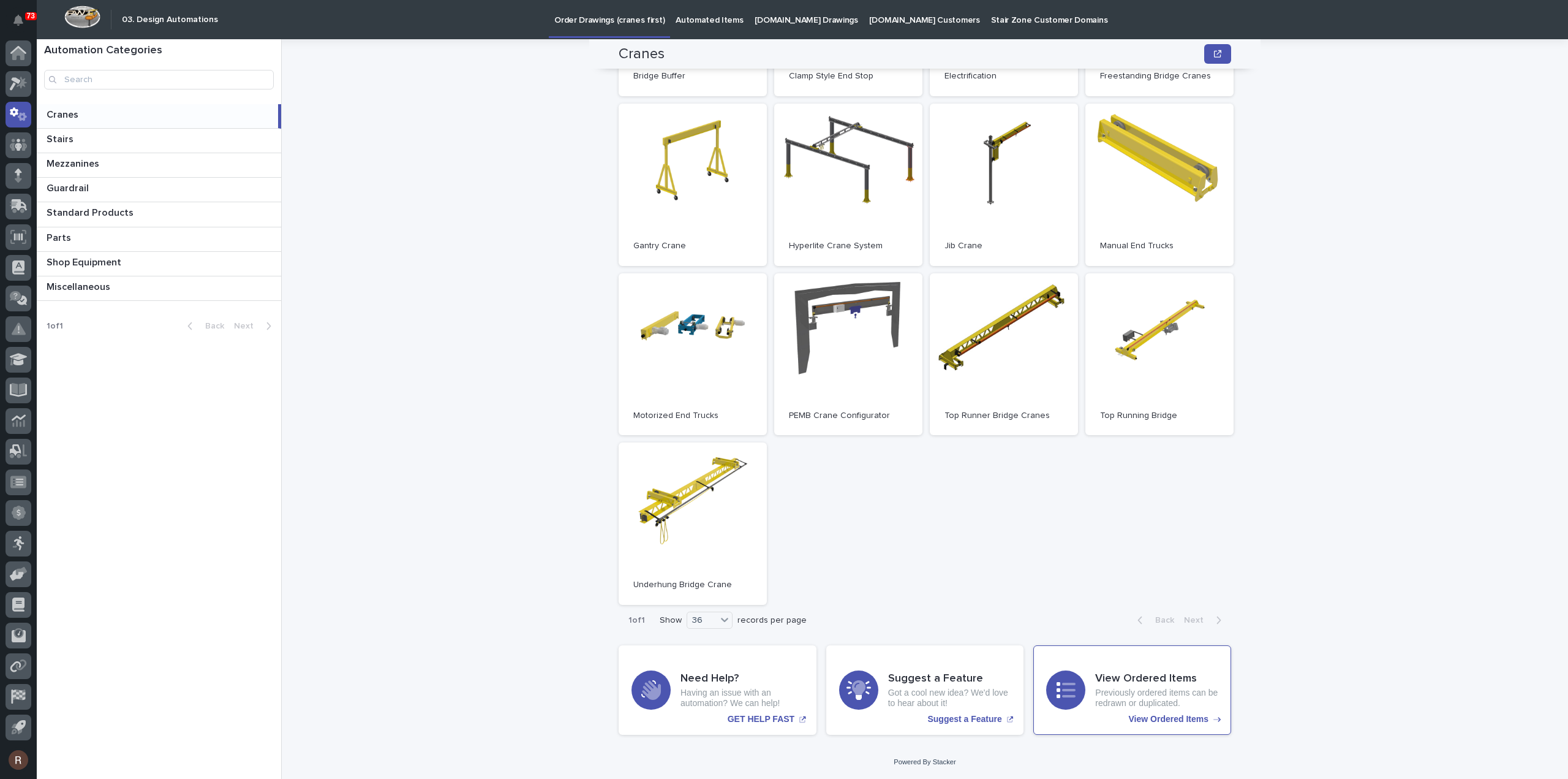
click at [1098, 703] on p "Previously ordered items can be redrawn or duplicated." at bounding box center [1157, 697] width 123 height 21
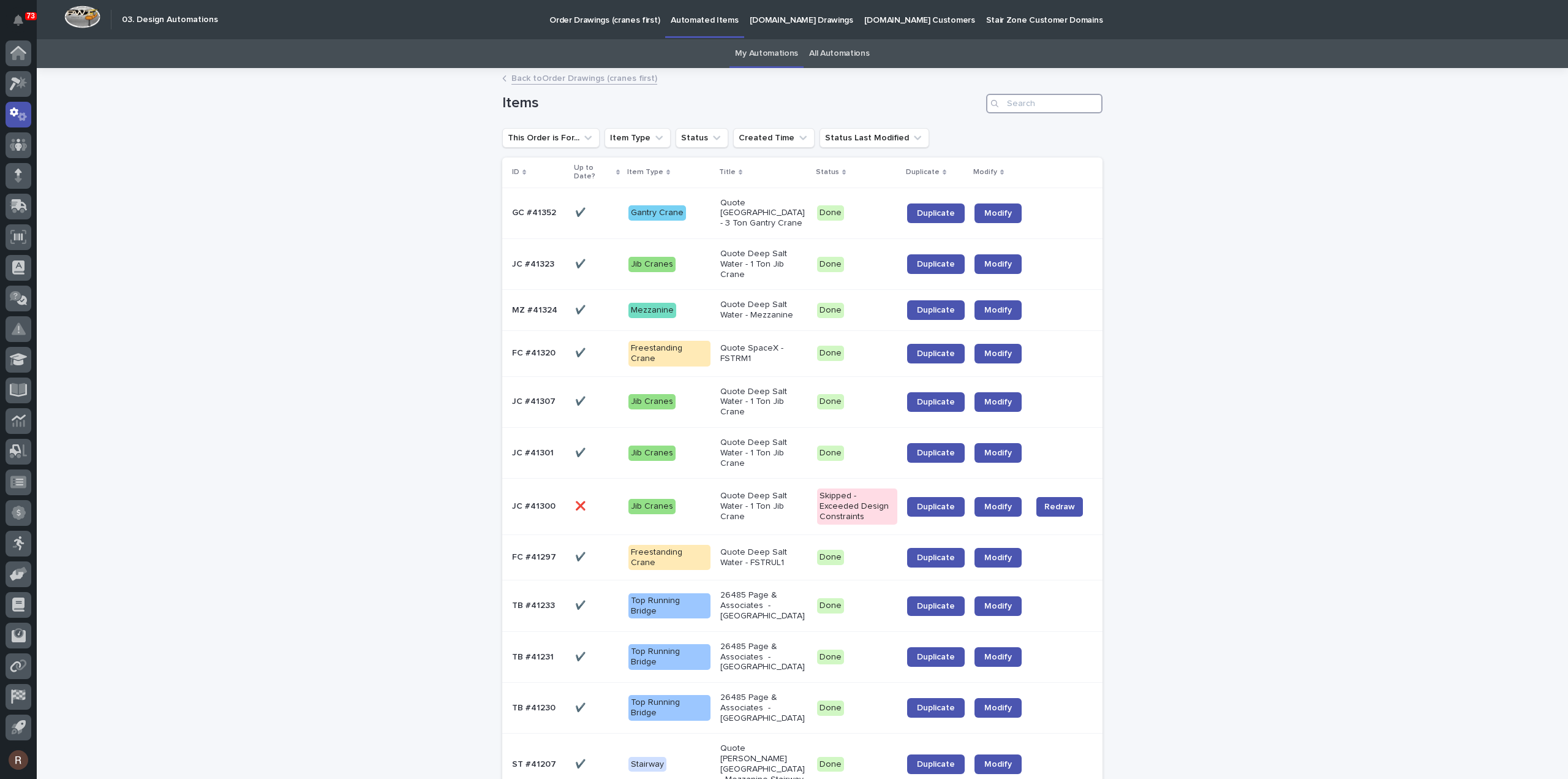
click at [1039, 100] on input "Search" at bounding box center [1044, 103] width 116 height 20
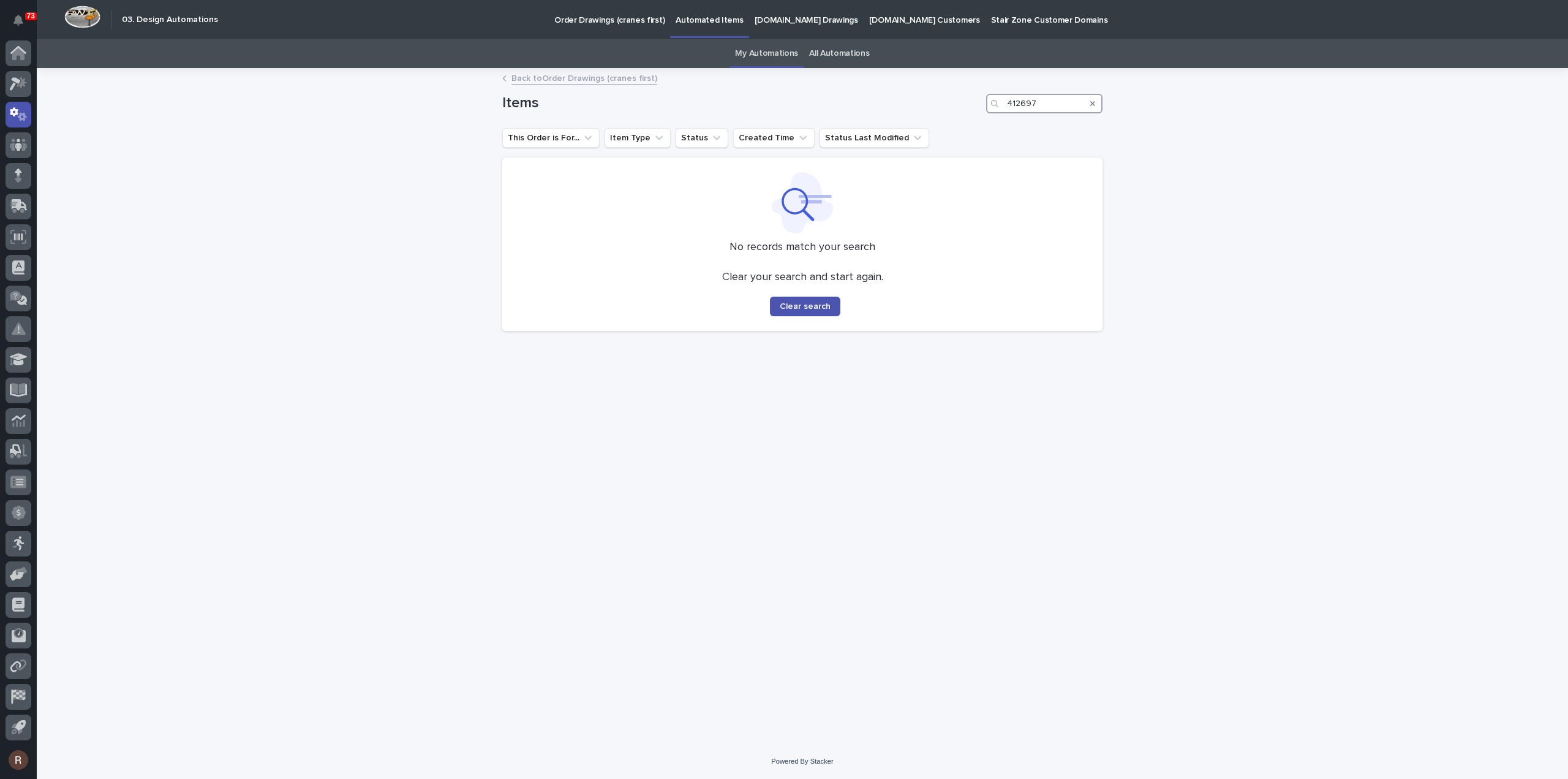
drag, startPoint x: 1039, startPoint y: 100, endPoint x: 269, endPoint y: 104, distance: 770.0
click at [452, 119] on div "Loading... Saving… Loading... Saving… Items 412697 This Order is For... Item Ty…" at bounding box center [802, 406] width 1531 height 675
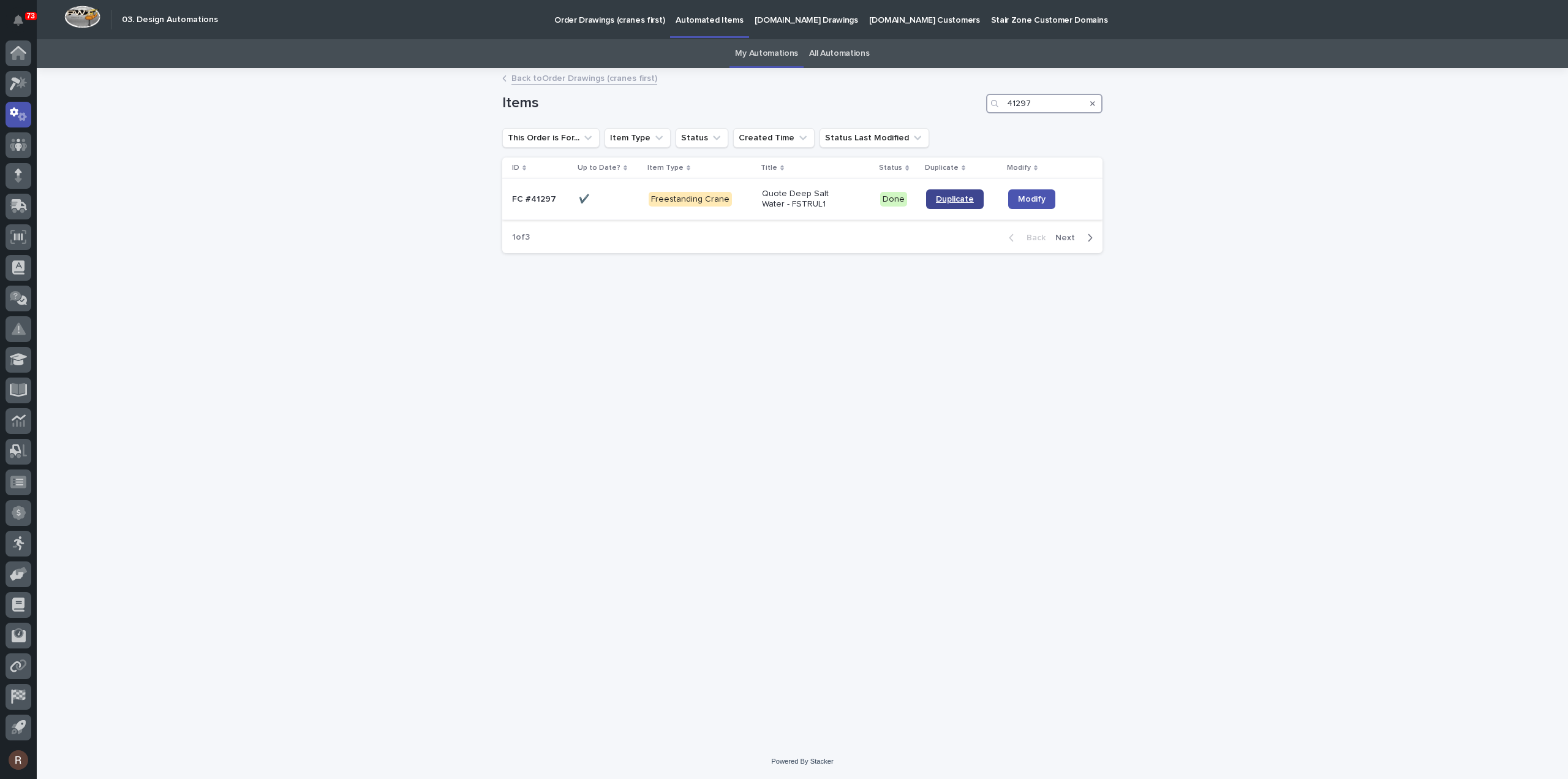
type input "41297"
click at [28, 99] on div at bounding box center [18, 86] width 26 height 31
click at [22, 108] on icon at bounding box center [18, 115] width 18 height 14
